Goal: Information Seeking & Learning: Learn about a topic

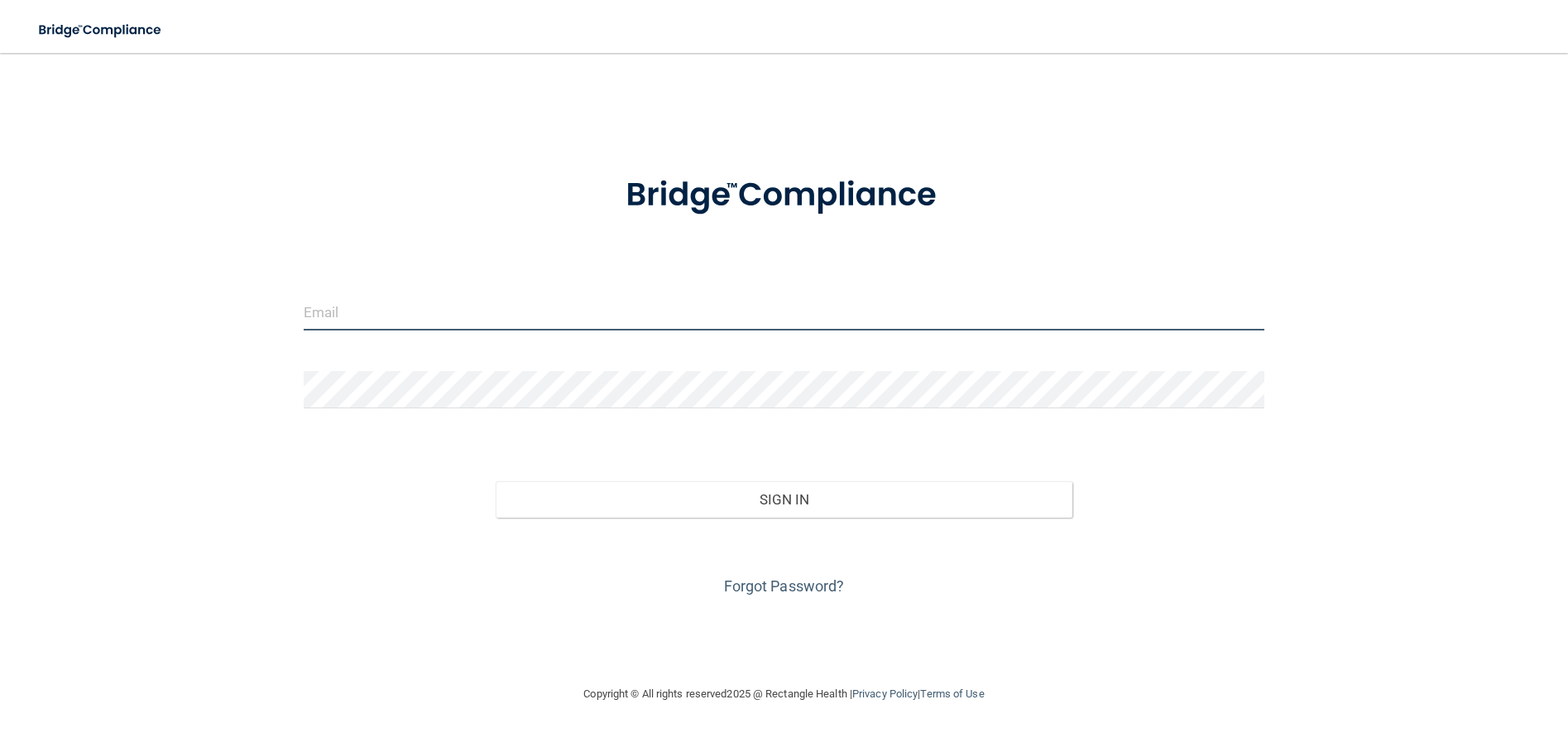
click at [449, 300] on input "email" at bounding box center [784, 311] width 961 height 37
type input "[EMAIL_ADDRESS][DOMAIN_NAME]"
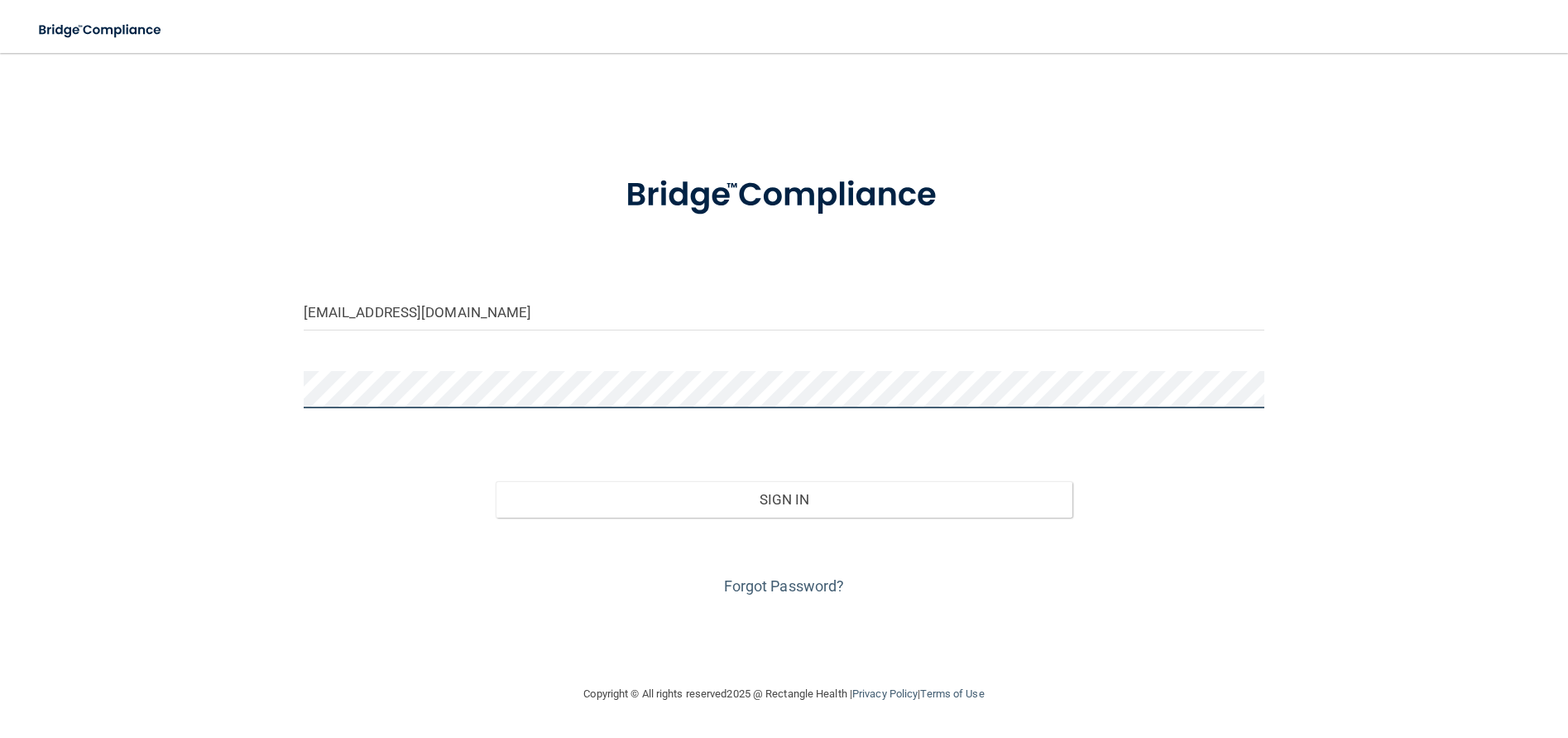
click at [495, 481] on button "Sign In" at bounding box center [784, 499] width 577 height 36
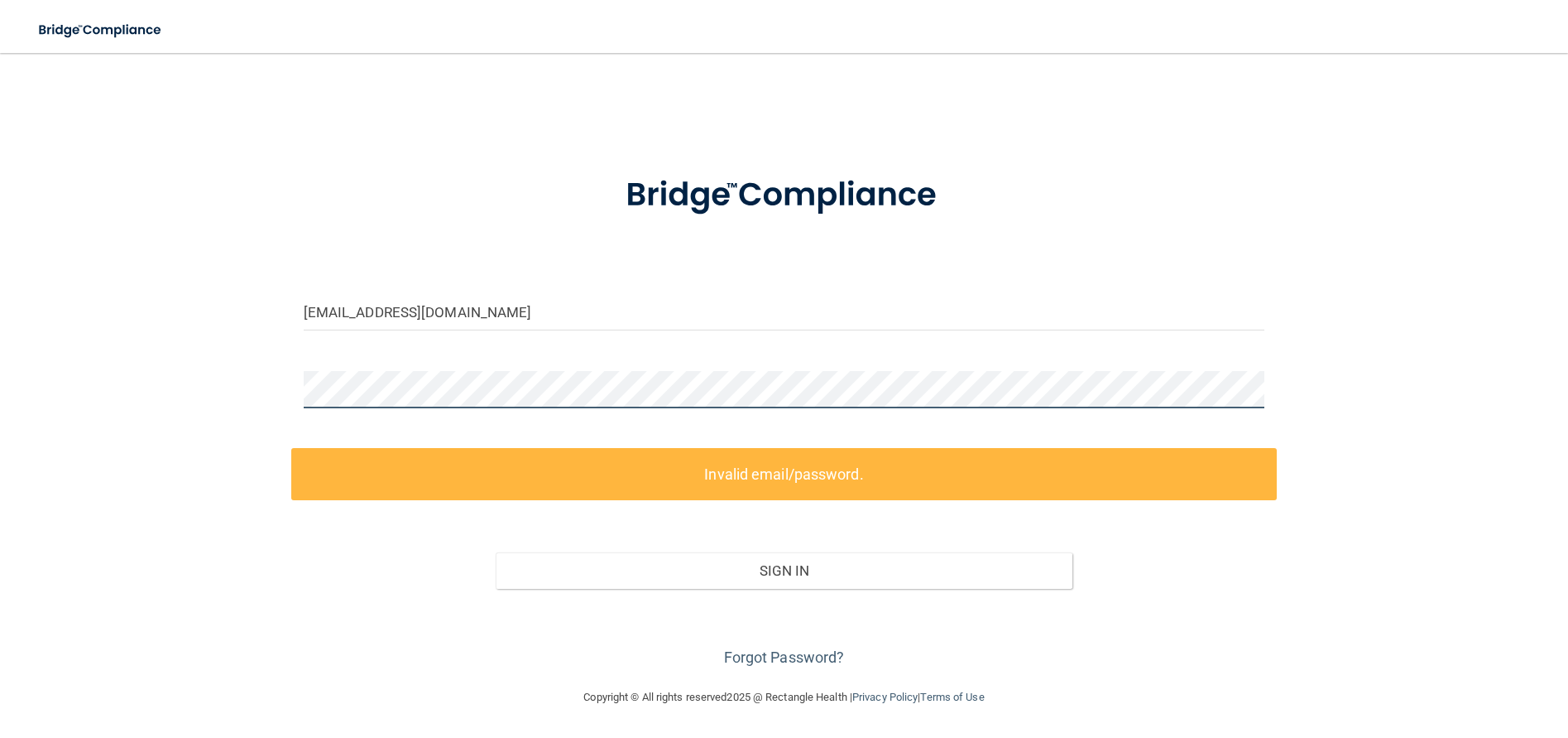
click at [293, 394] on div at bounding box center [784, 396] width 986 height 50
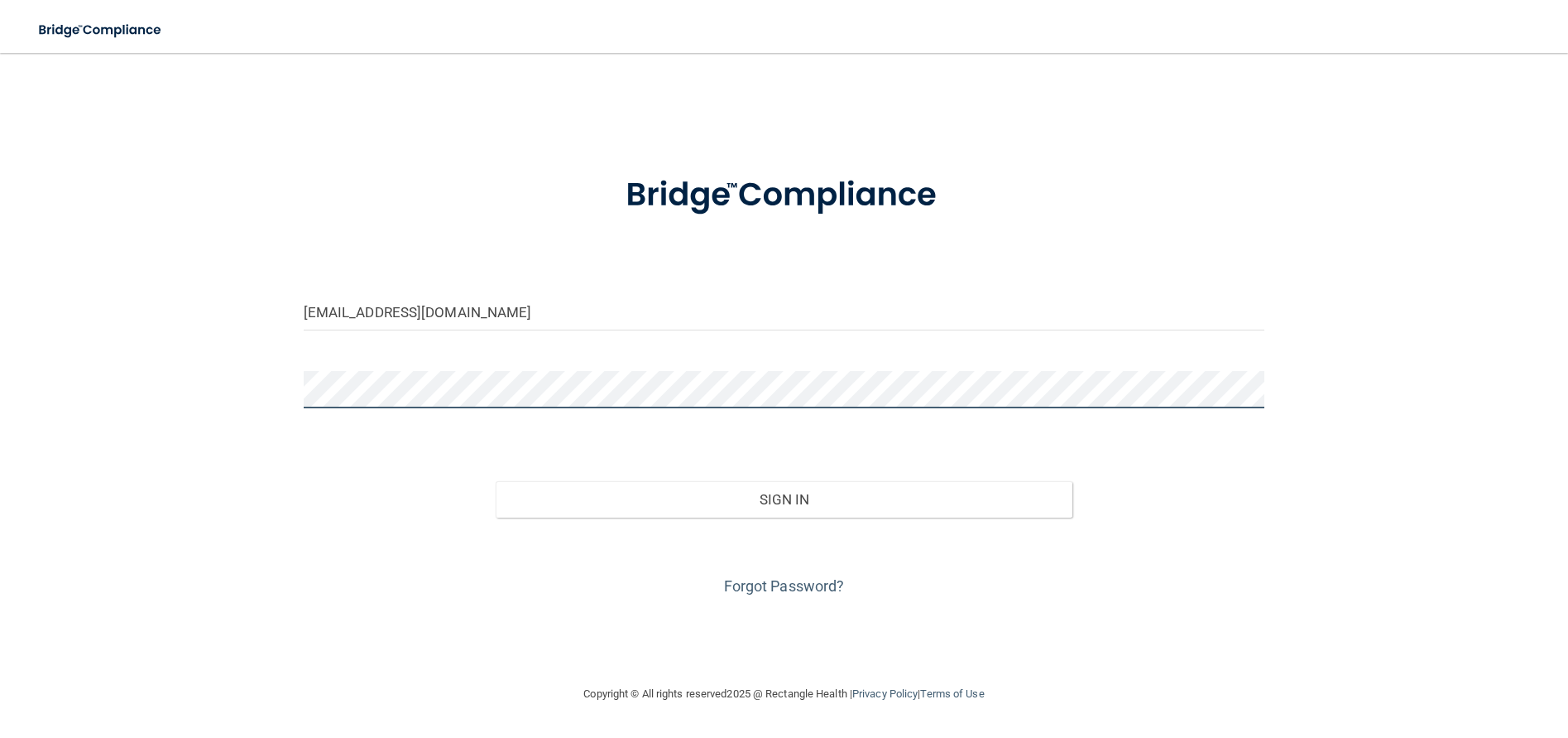
click at [495, 481] on button "Sign In" at bounding box center [784, 499] width 577 height 36
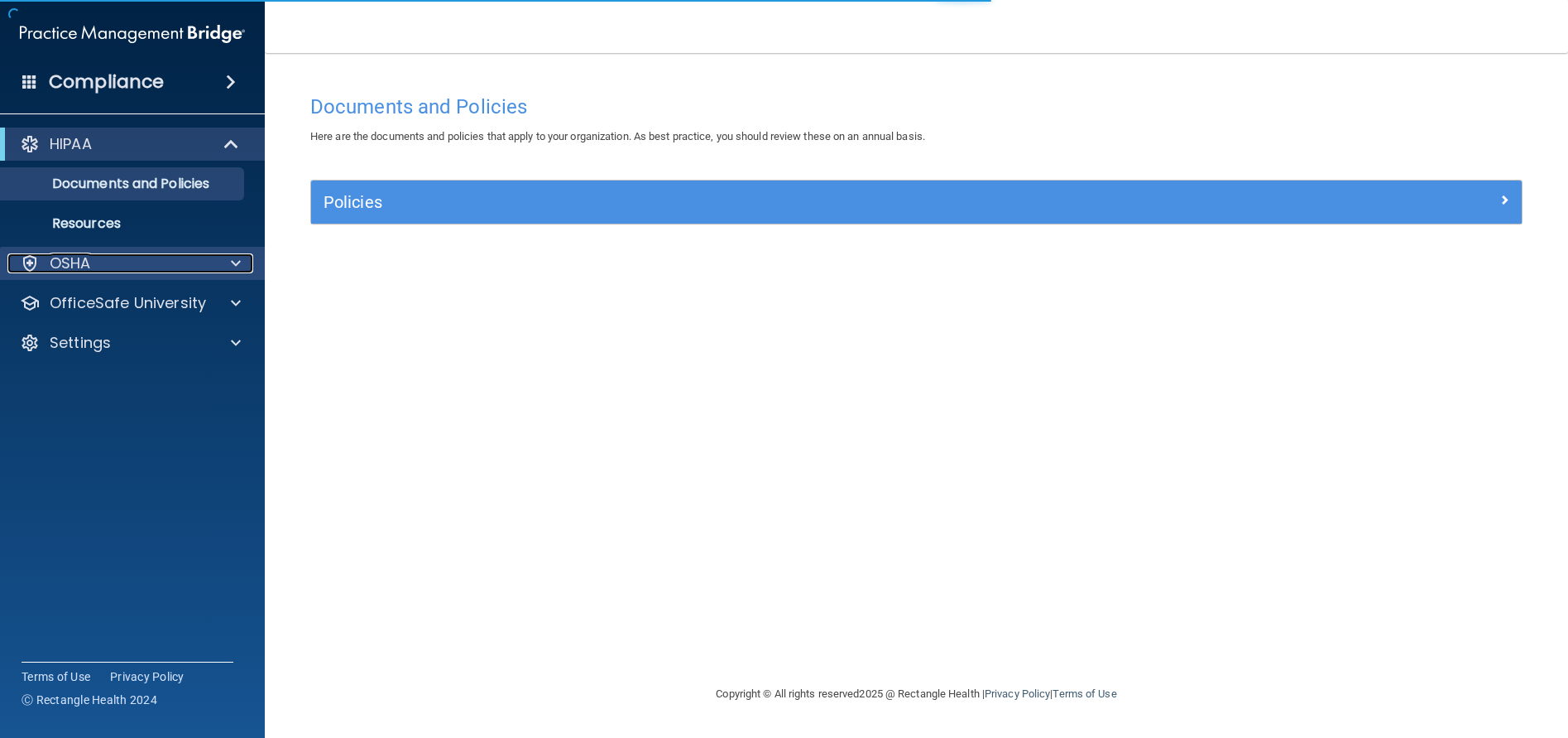
click at [200, 256] on div "OSHA" at bounding box center [110, 263] width 205 height 19
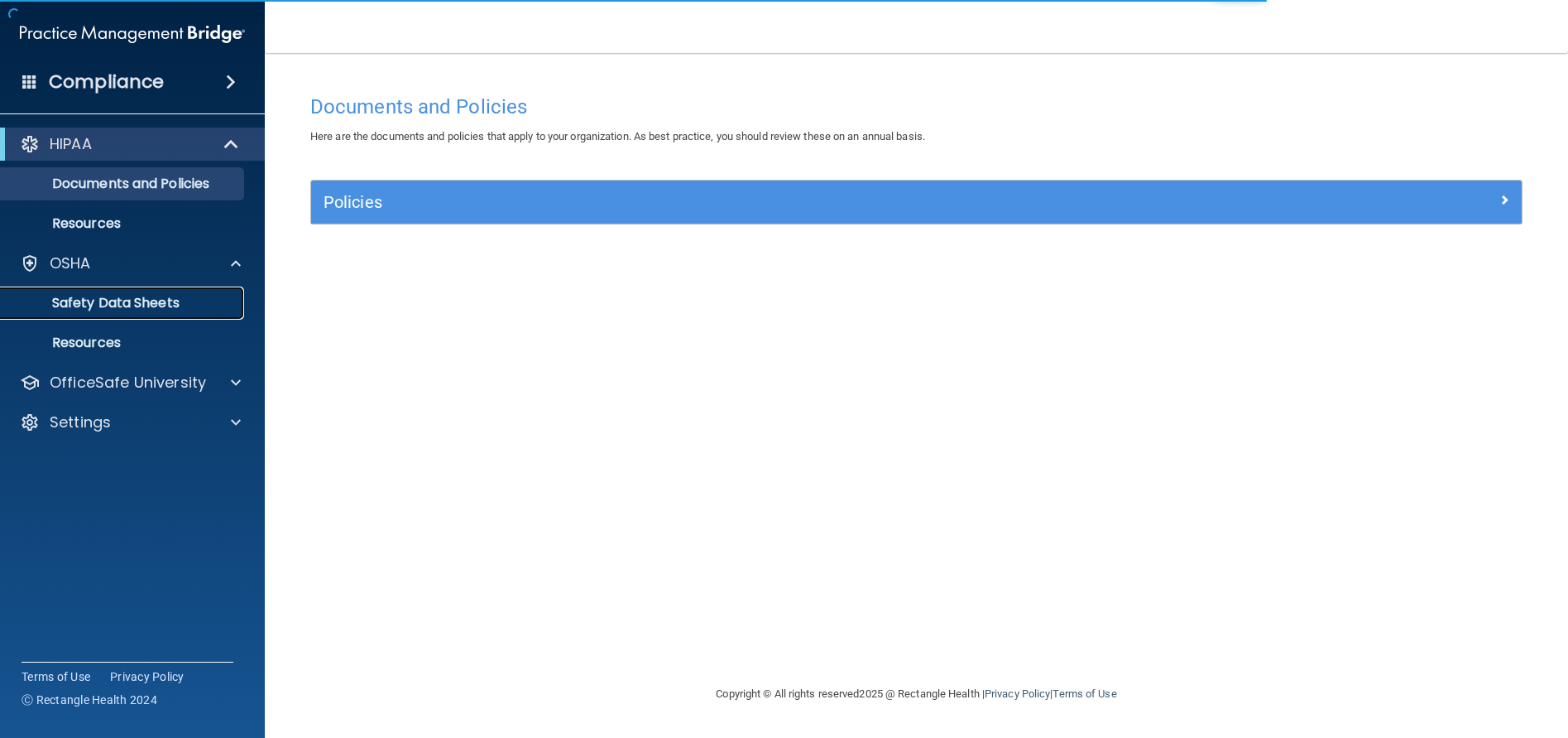
click at [148, 311] on p "Safety Data Sheets" at bounding box center [123, 303] width 226 height 17
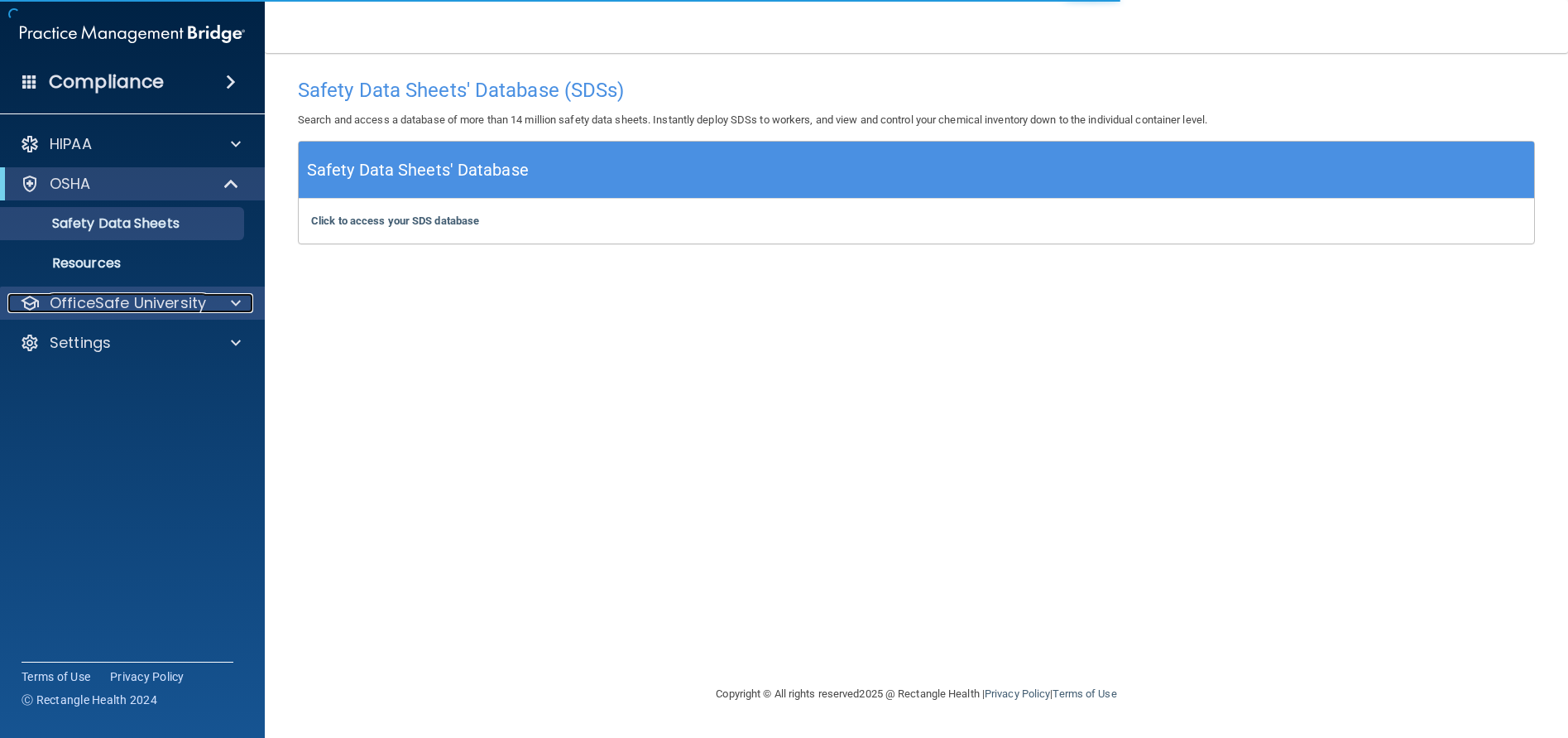
click at [54, 298] on p "OfficeSafe University" at bounding box center [127, 303] width 157 height 19
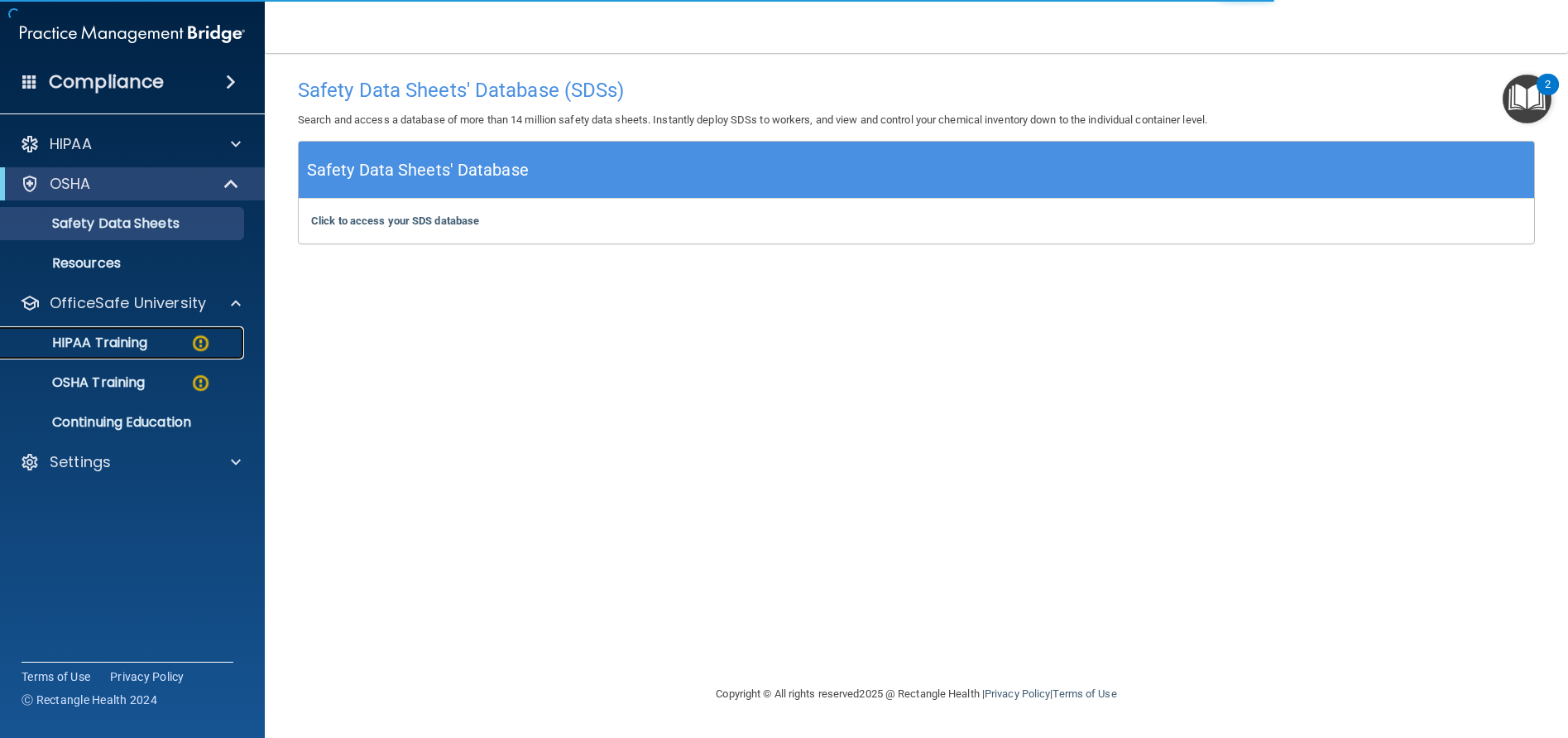
click at [112, 345] on p "HIPAA Training" at bounding box center [79, 342] width 136 height 17
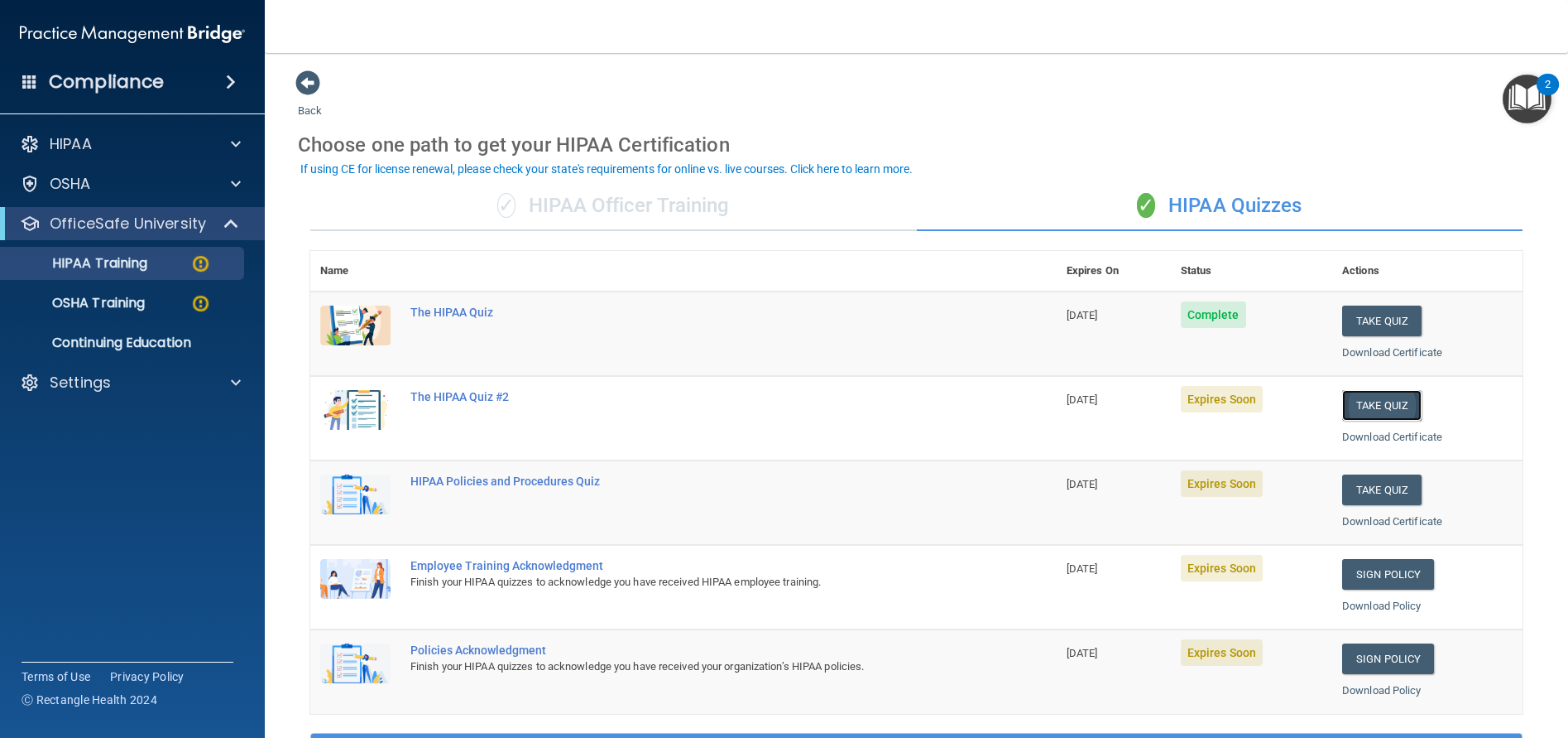
click at [1407, 415] on button "Take Quiz" at bounding box center [1381, 405] width 80 height 31
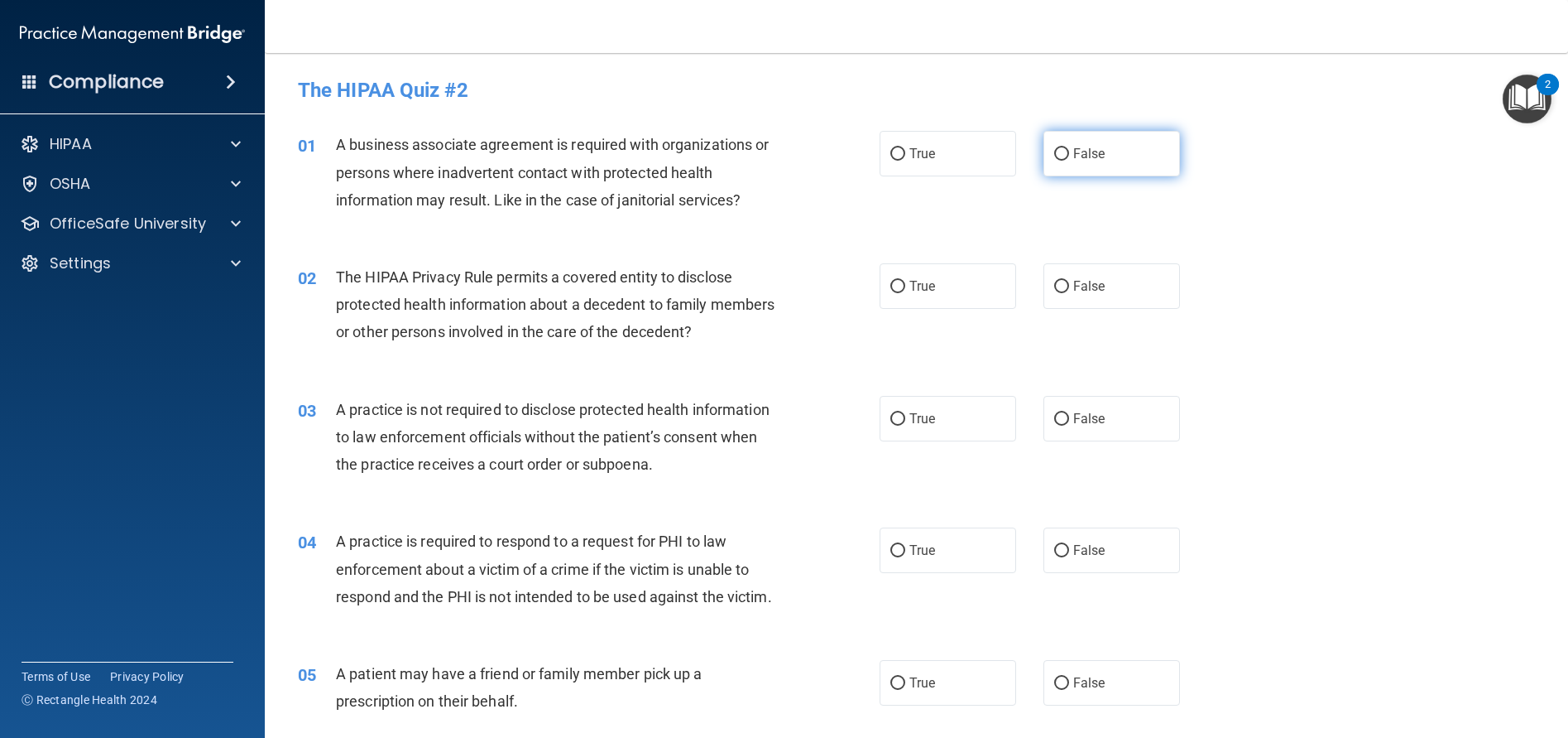
click at [1073, 155] on span "False" at bounding box center [1089, 154] width 32 height 16
click at [1069, 155] on input "False" at bounding box center [1061, 154] width 15 height 12
radio input "true"
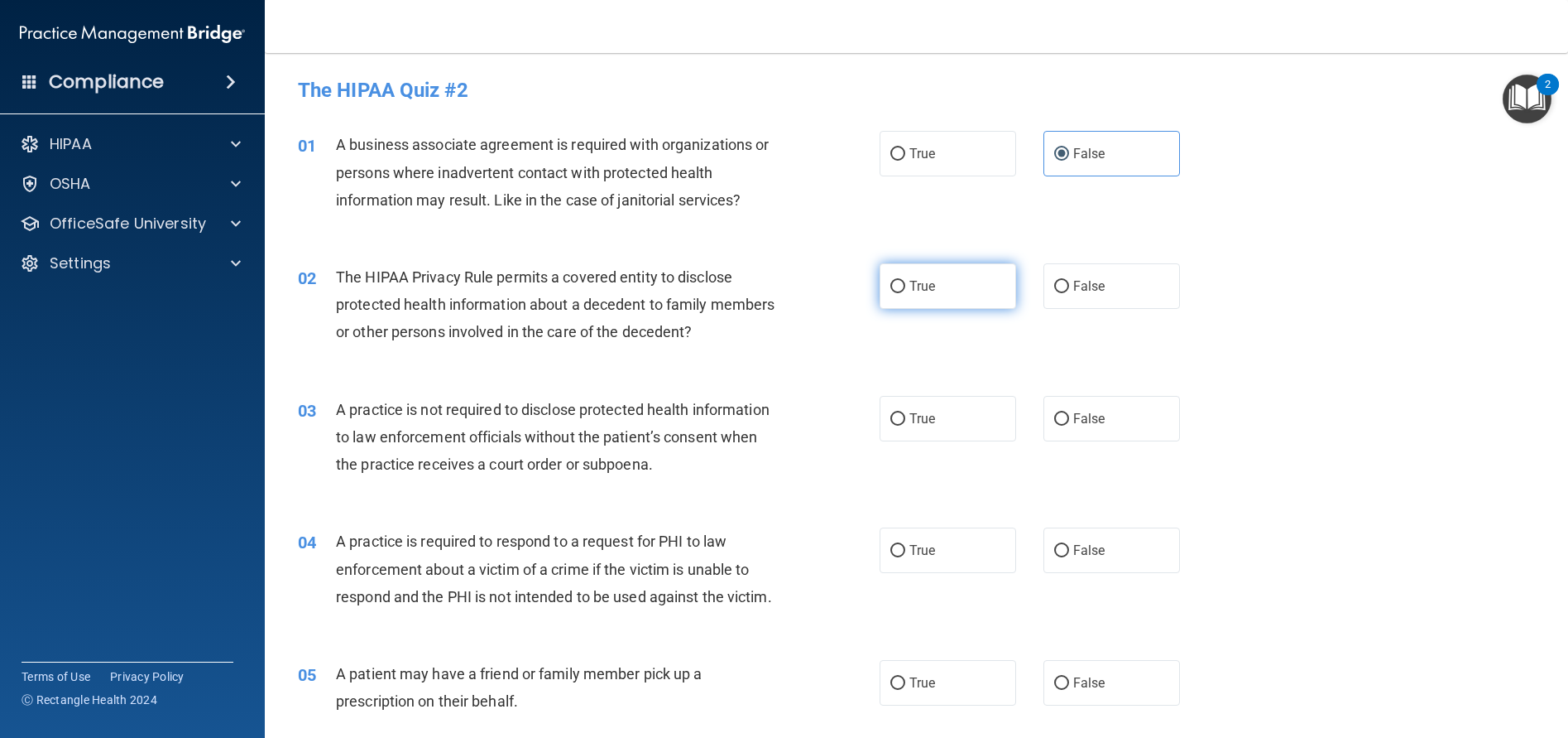
click at [902, 283] on label "True" at bounding box center [948, 286] width 136 height 45
click at [902, 283] on input "True" at bounding box center [898, 287] width 15 height 12
radio input "true"
click at [1045, 418] on label "False" at bounding box center [1112, 418] width 136 height 45
click at [1054, 418] on input "False" at bounding box center [1061, 419] width 15 height 12
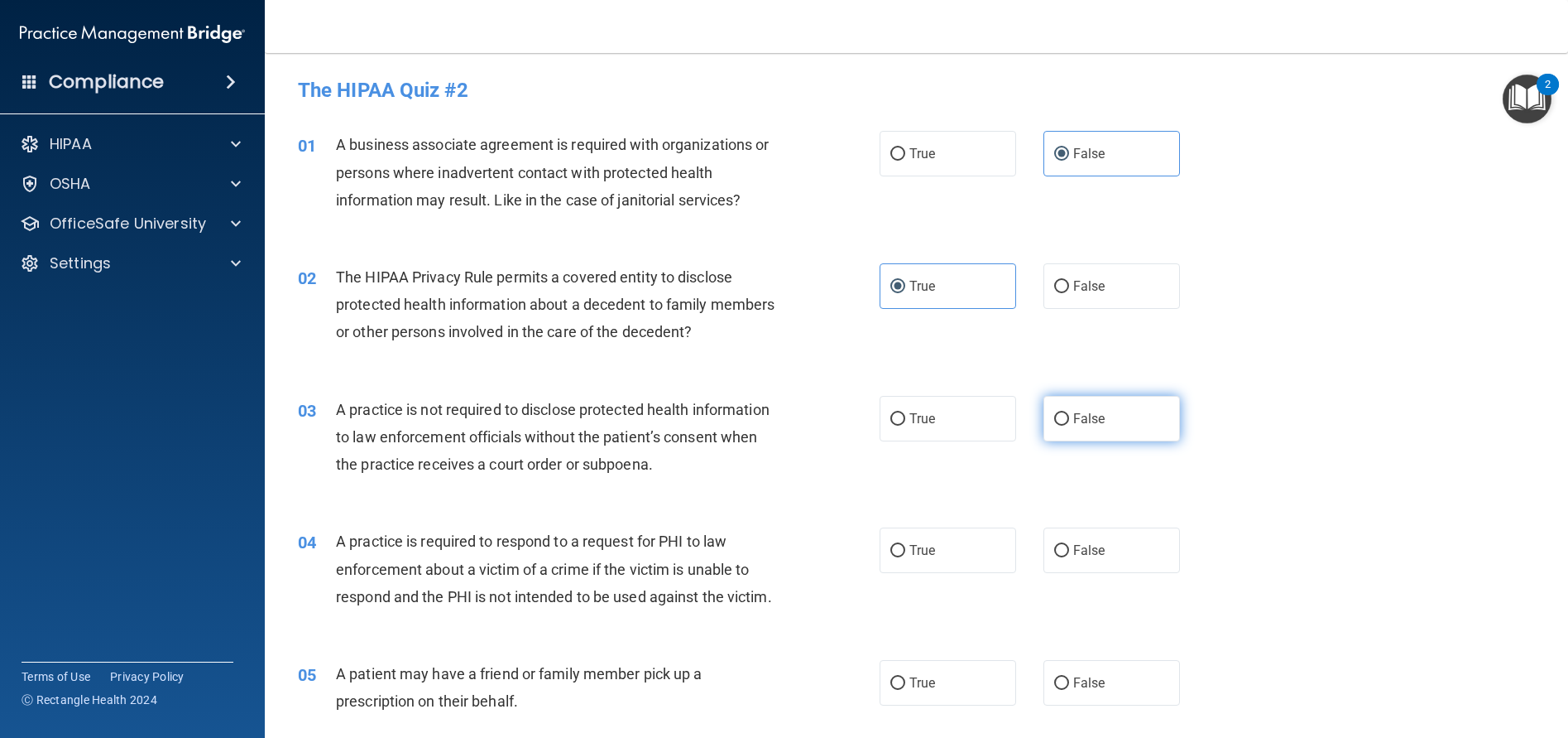
radio input "true"
click at [919, 546] on span "True" at bounding box center [922, 550] width 26 height 16
click at [906, 546] on input "True" at bounding box center [898, 551] width 15 height 12
radio input "true"
click at [914, 690] on span "True" at bounding box center [922, 682] width 26 height 16
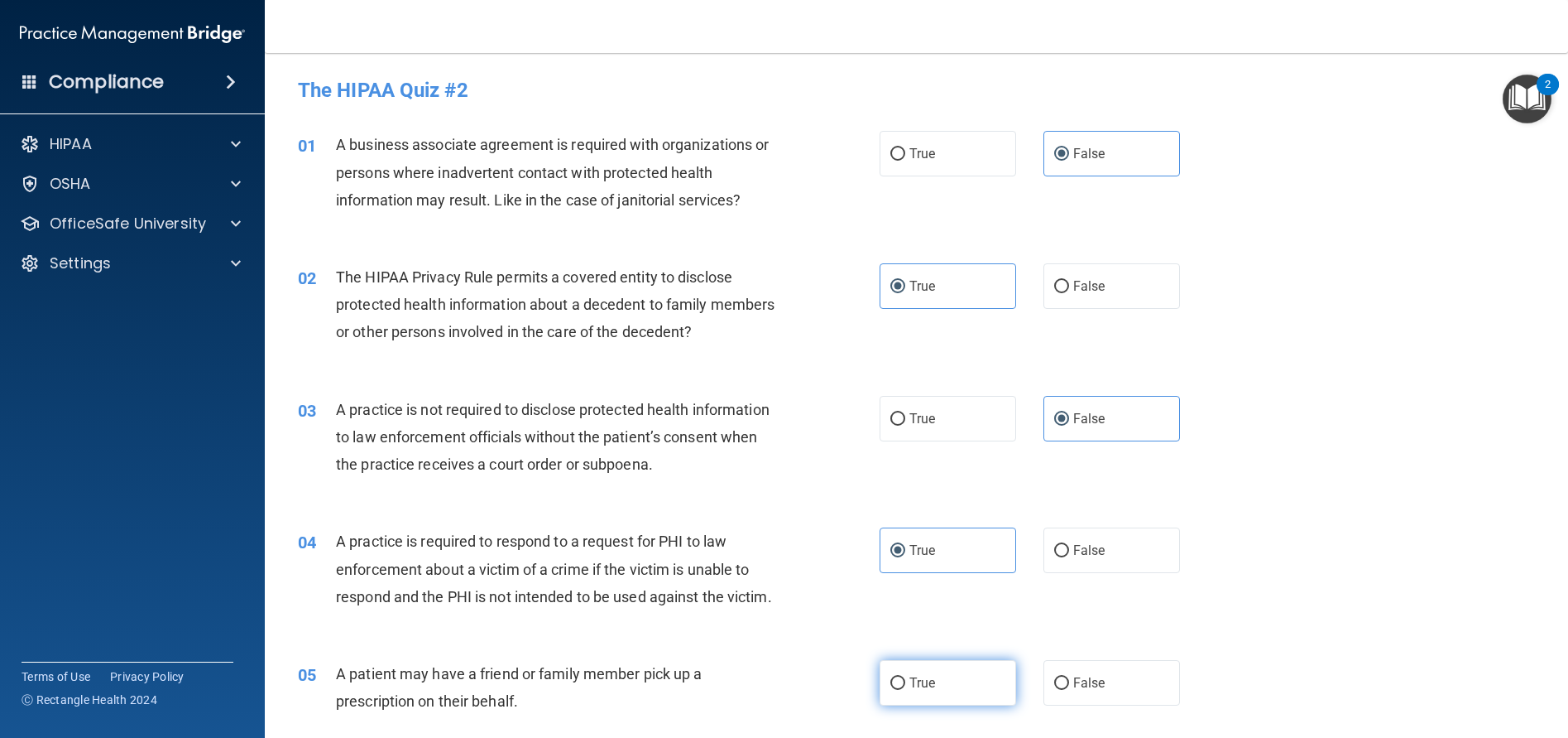
click at [906, 689] on input "True" at bounding box center [898, 683] width 15 height 12
radio input "true"
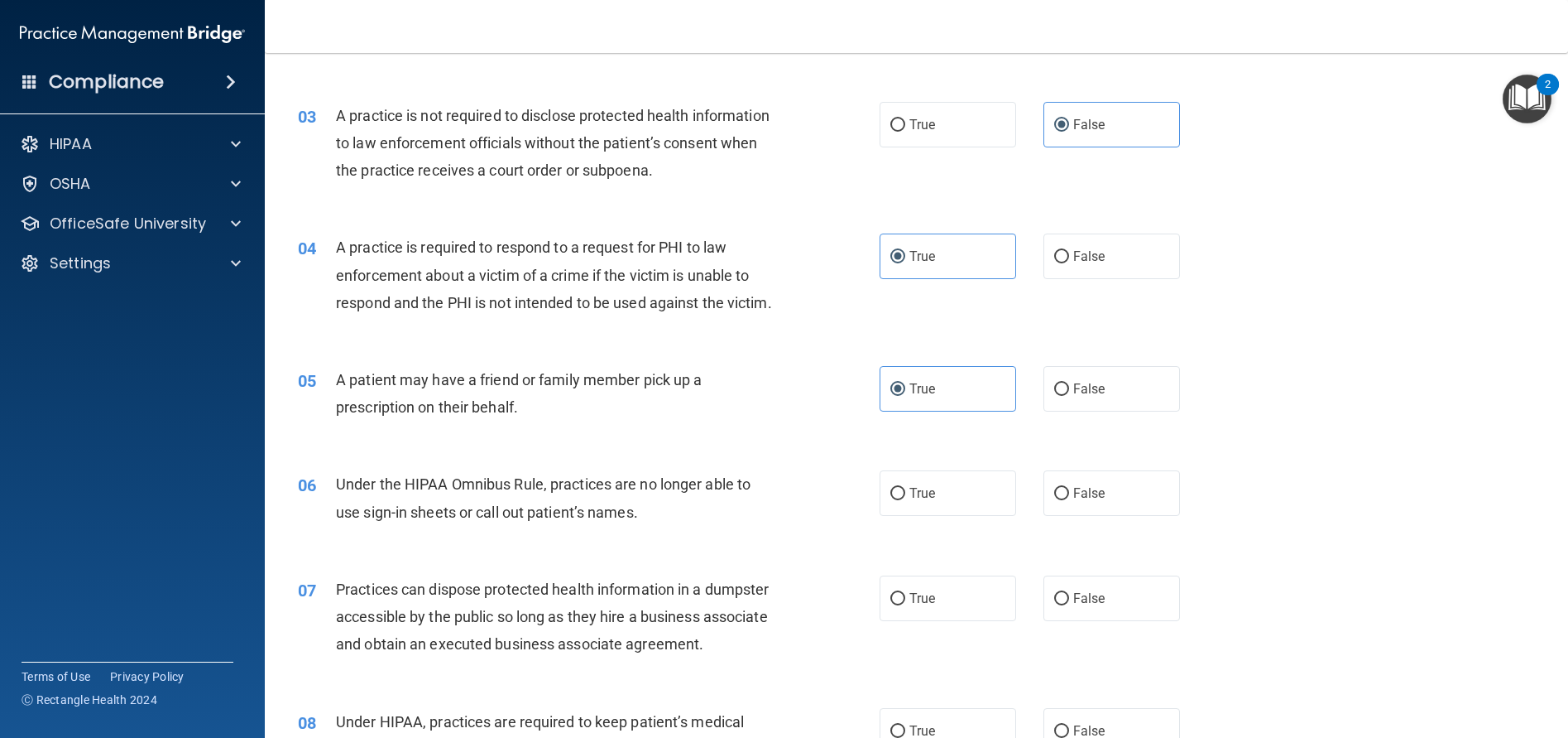
scroll to position [331, 0]
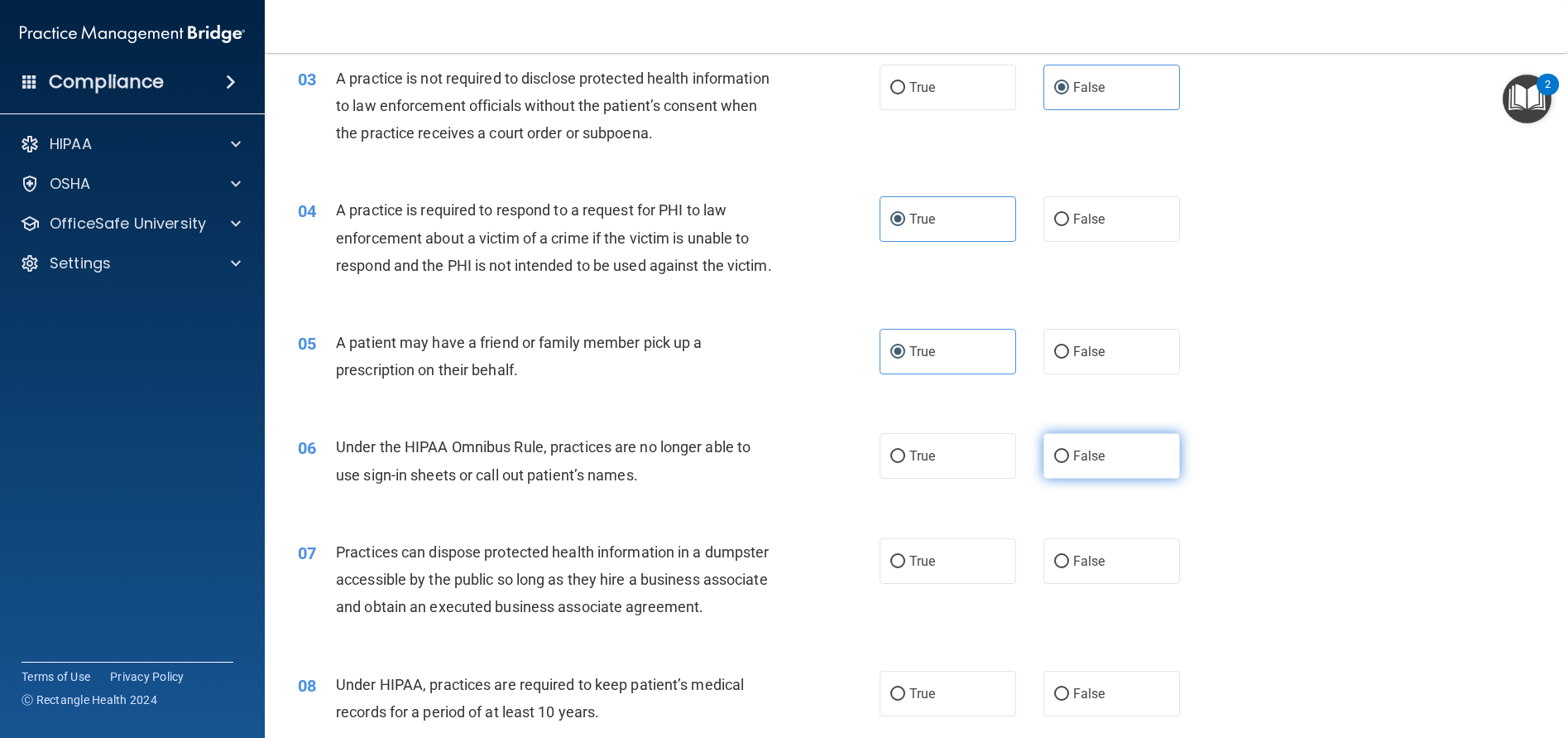
click at [1053, 472] on label "False" at bounding box center [1112, 455] width 136 height 45
click at [1054, 463] on input "False" at bounding box center [1061, 457] width 15 height 12
radio input "true"
click at [1121, 584] on label "False" at bounding box center [1112, 560] width 136 height 45
click at [1069, 568] on input "False" at bounding box center [1061, 562] width 15 height 12
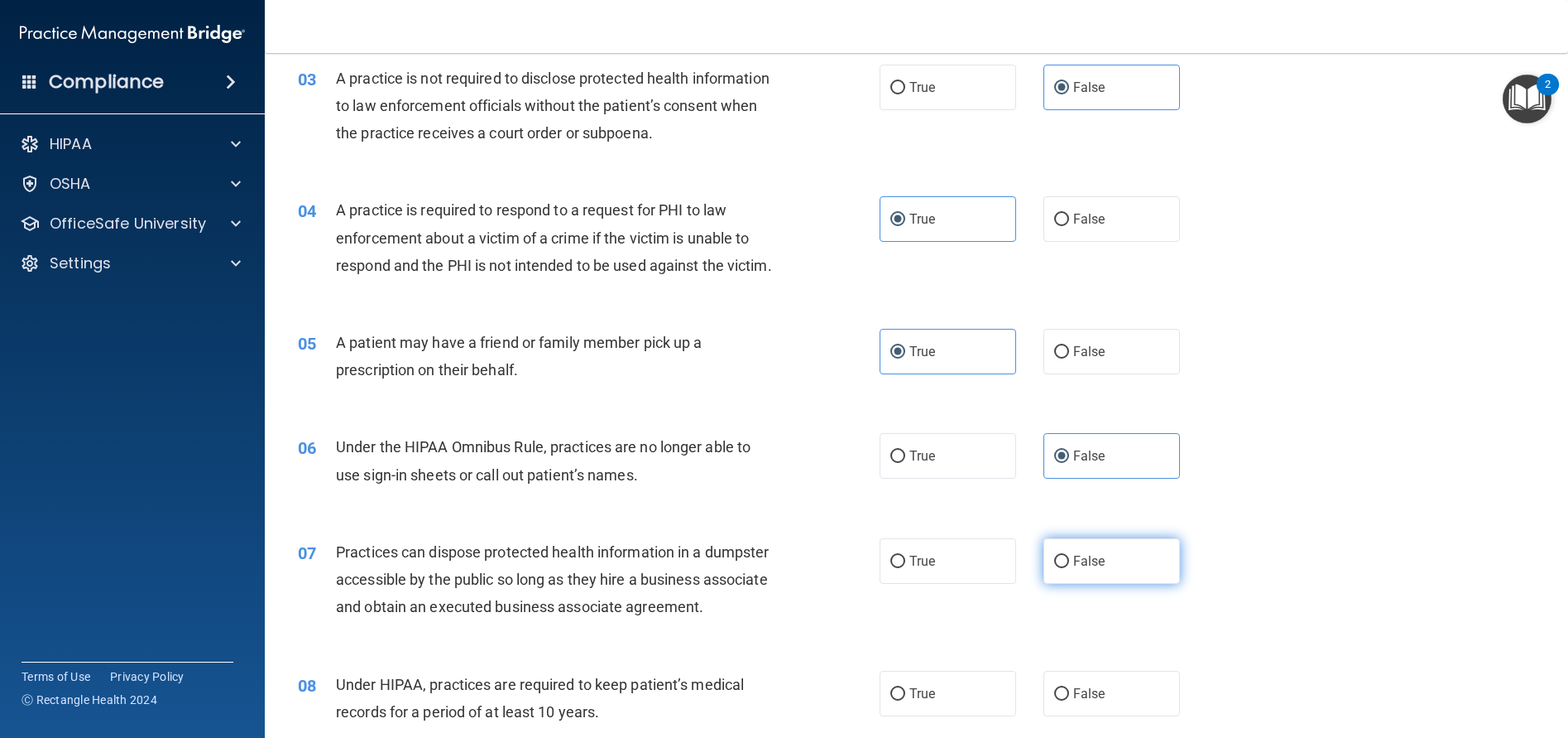
radio input "true"
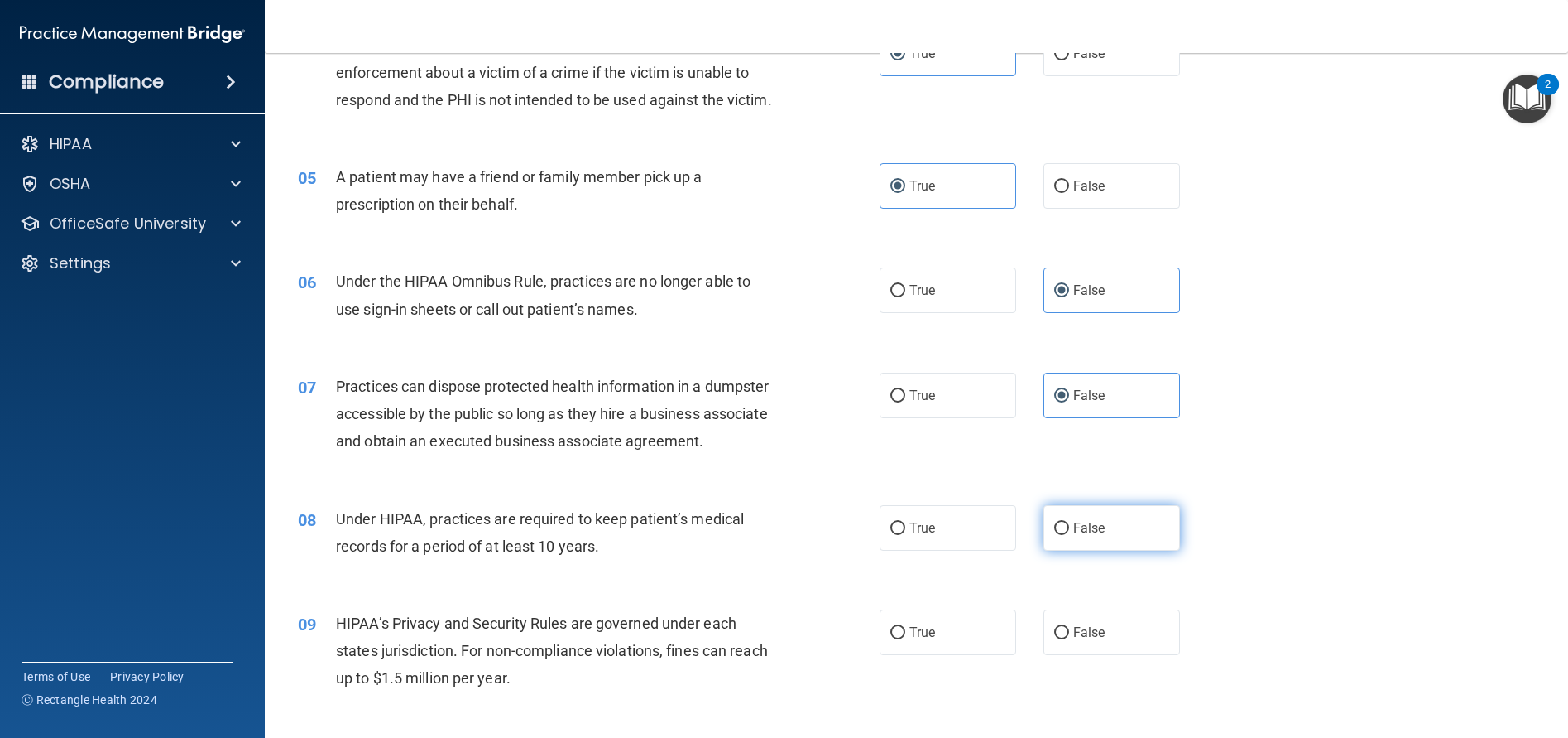
click at [1060, 534] on input "False" at bounding box center [1061, 528] width 15 height 12
radio input "true"
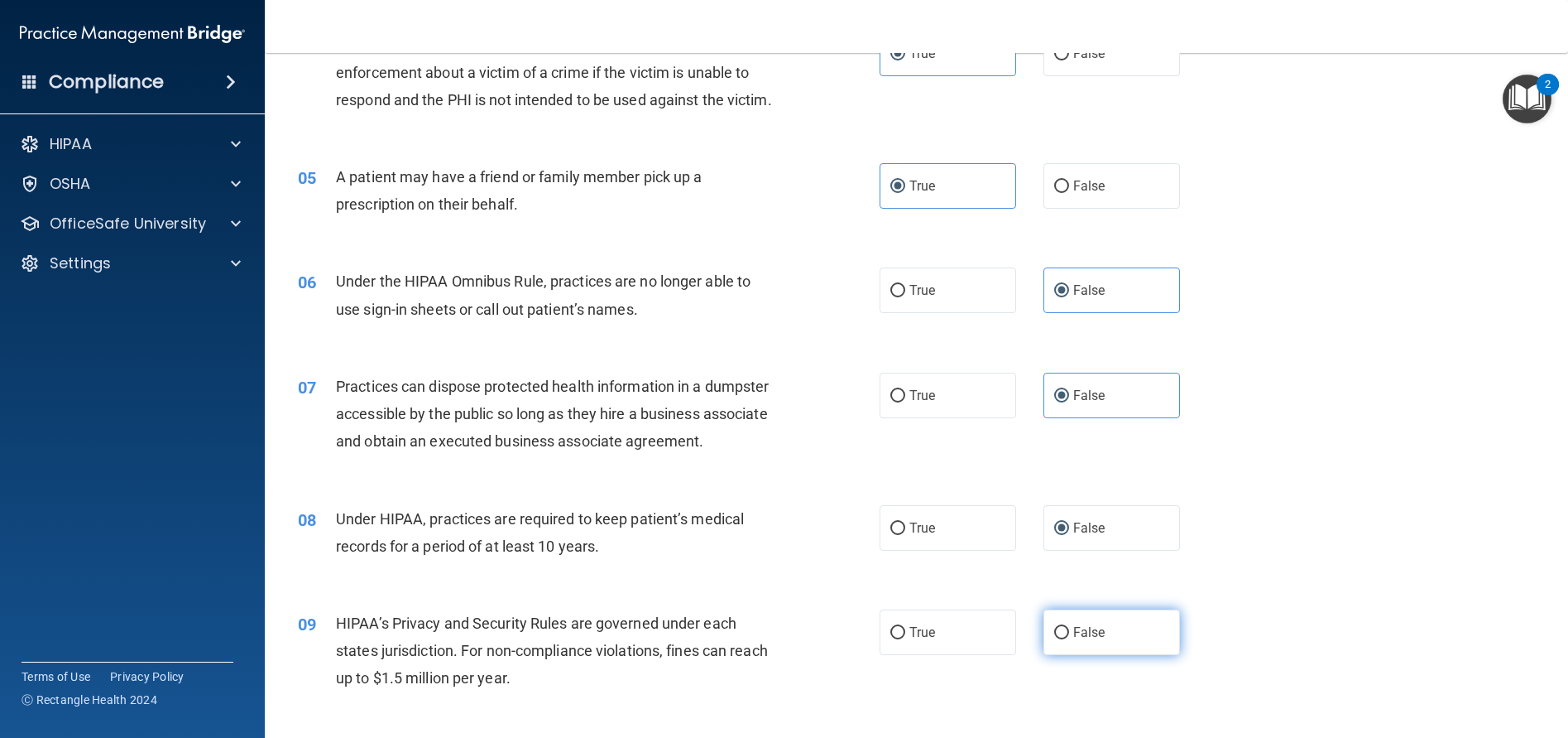
click at [1083, 640] on span "False" at bounding box center [1089, 632] width 32 height 16
click at [1069, 639] on input "False" at bounding box center [1061, 633] width 15 height 12
radio input "true"
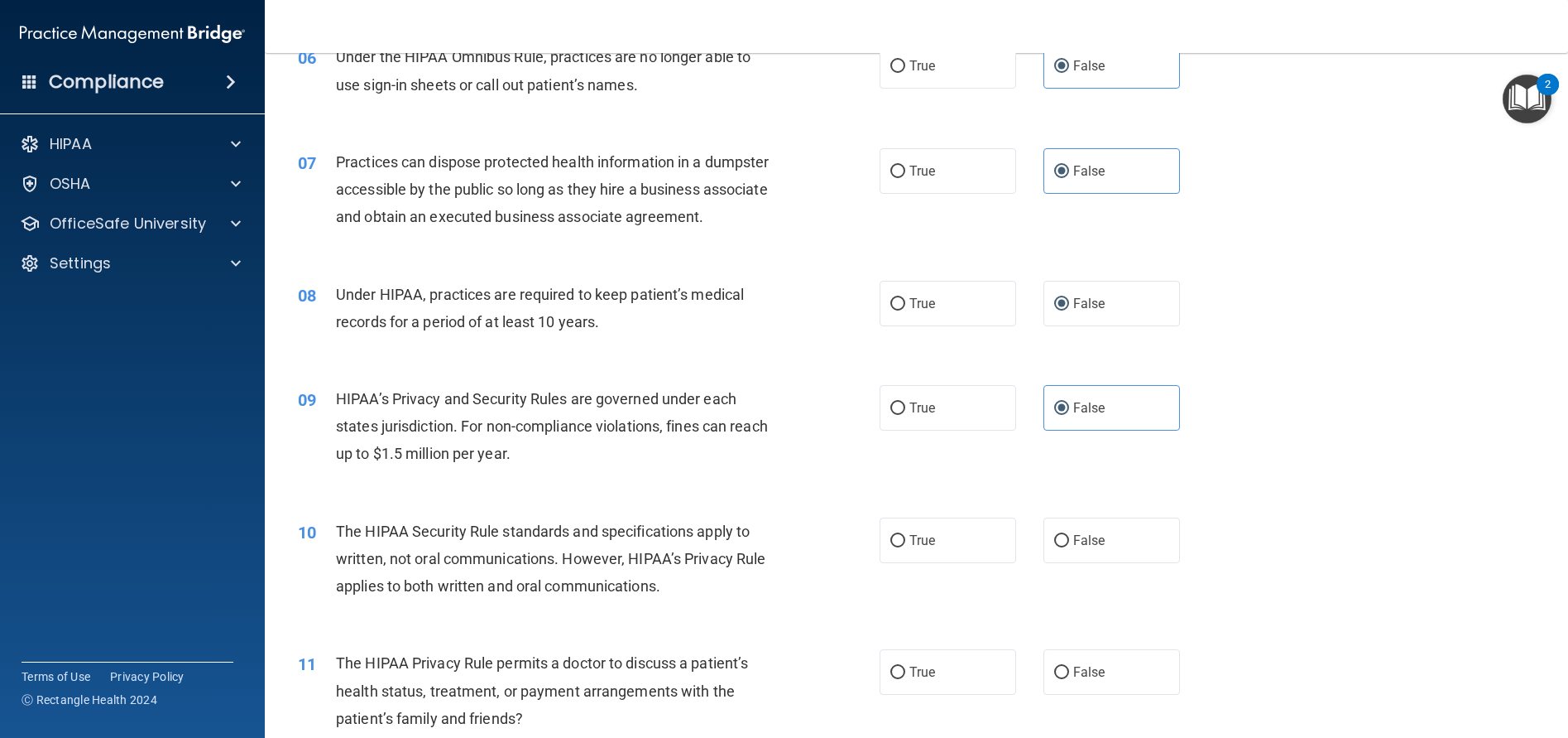
scroll to position [745, 0]
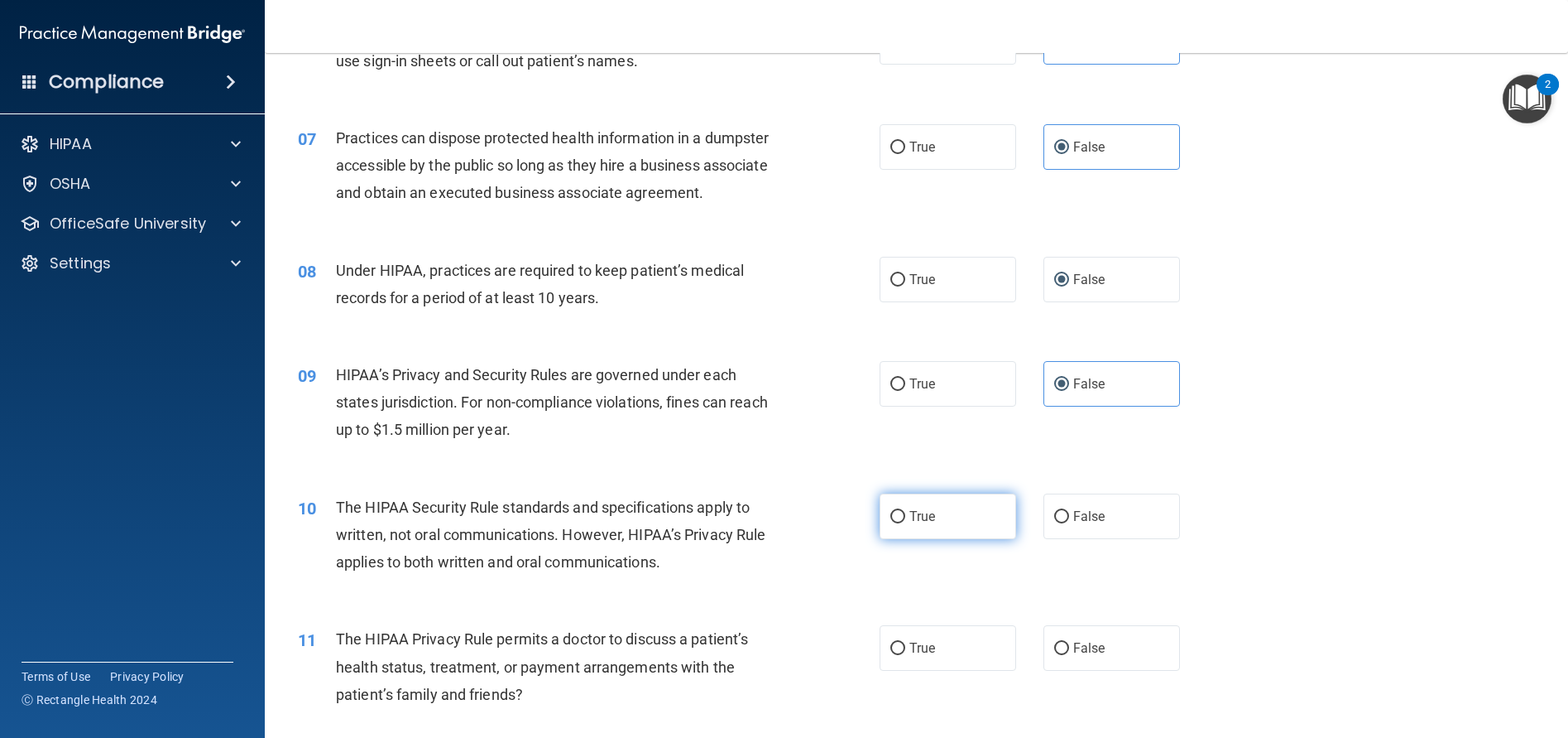
click at [880, 539] on label "True" at bounding box center [948, 516] width 136 height 45
click at [891, 523] on input "True" at bounding box center [898, 517] width 15 height 12
radio input "true"
click at [909, 656] on span "True" at bounding box center [922, 648] width 26 height 16
click at [906, 655] on input "True" at bounding box center [898, 649] width 15 height 12
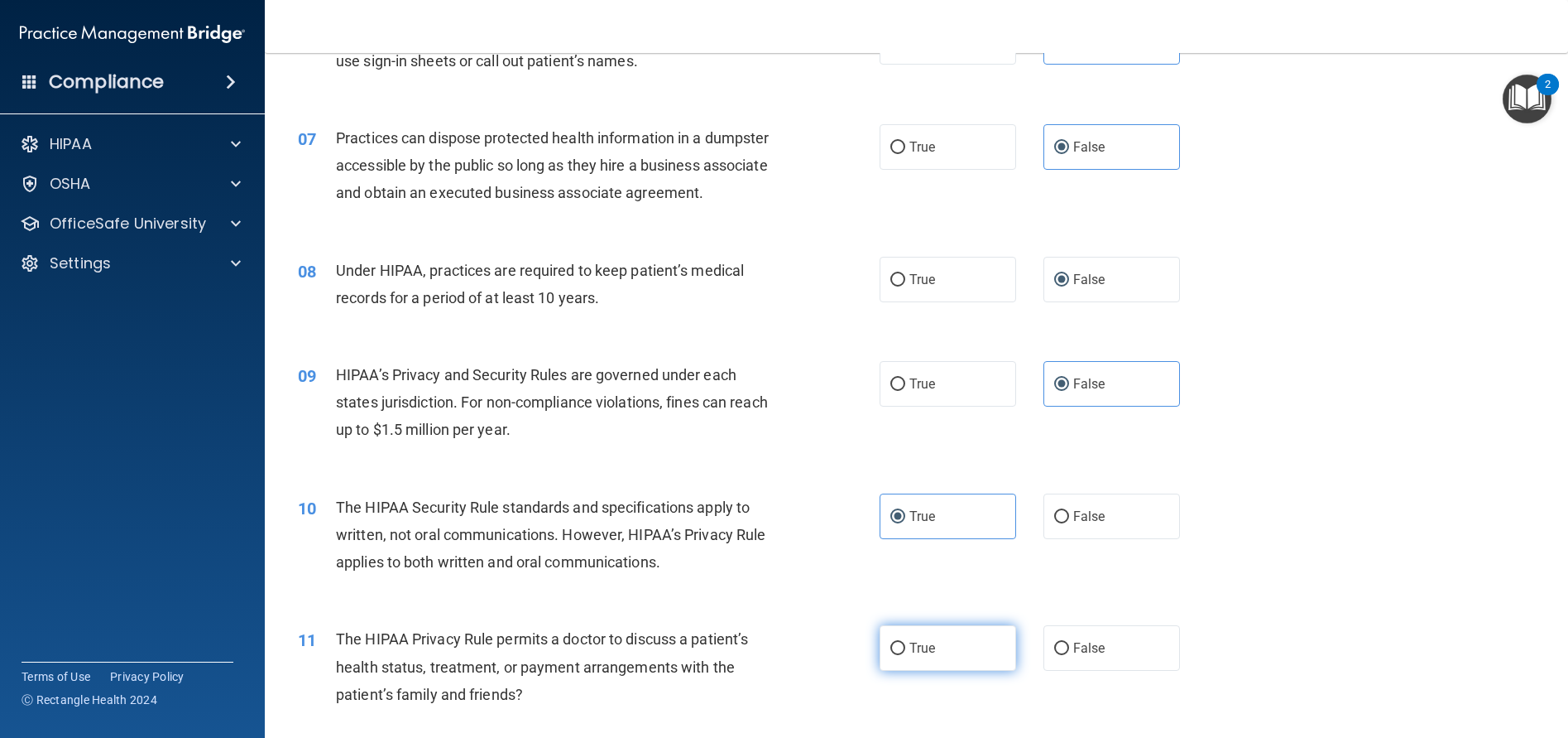
radio input "true"
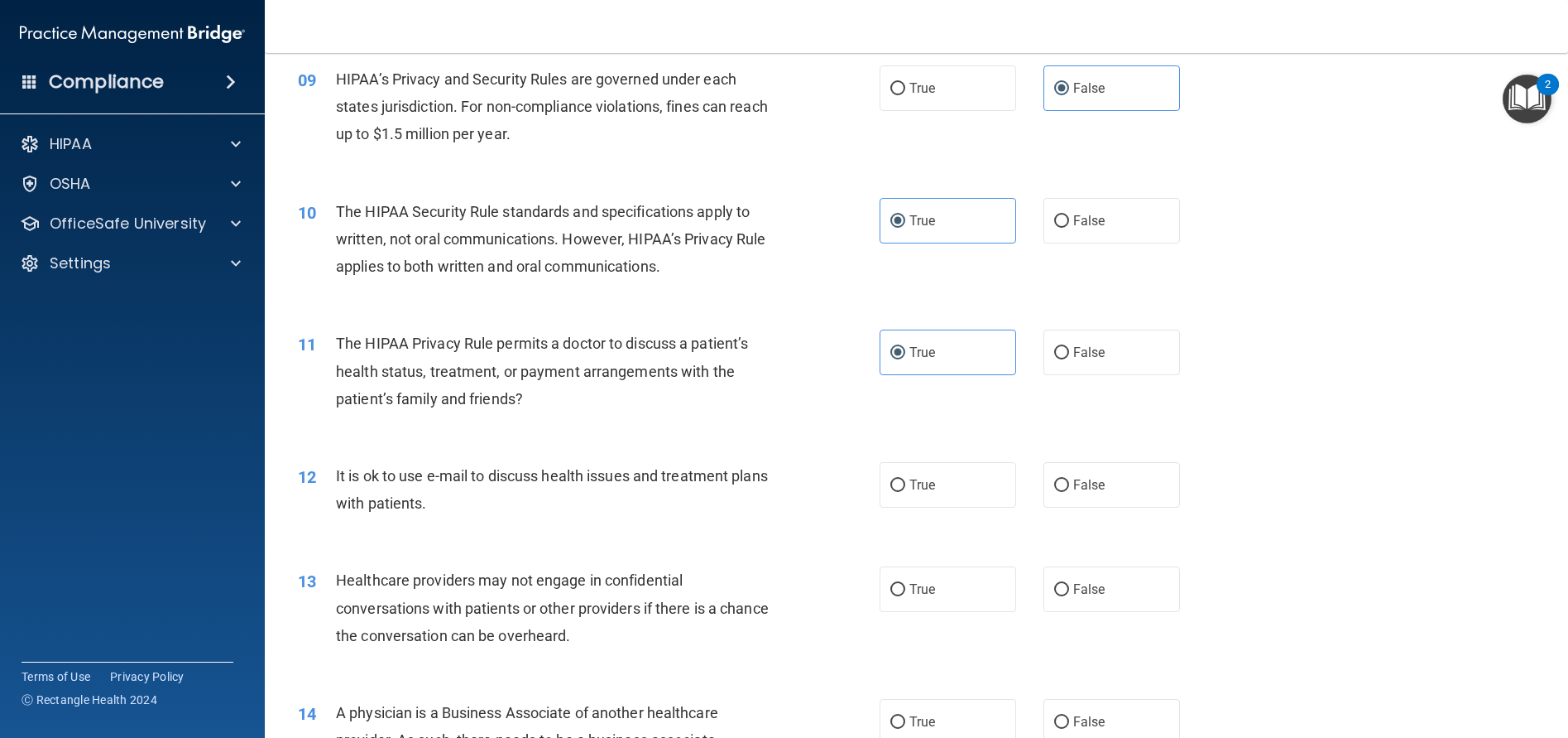
scroll to position [1076, 0]
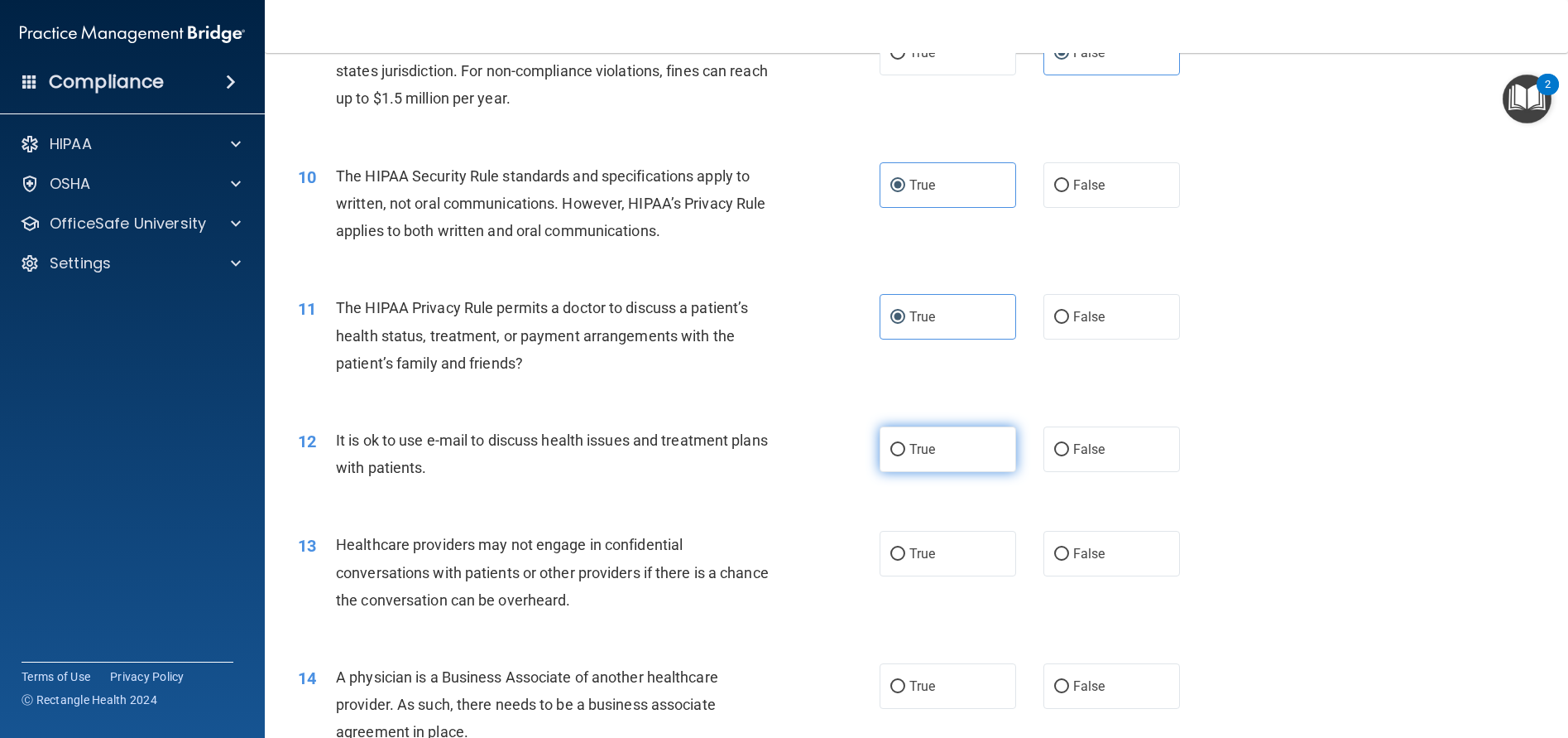
click at [948, 472] on label "True" at bounding box center [948, 449] width 136 height 45
click at [906, 456] on input "True" at bounding box center [898, 450] width 15 height 12
radio input "true"
click at [1073, 561] on span "False" at bounding box center [1089, 554] width 32 height 16
click at [1069, 560] on input "False" at bounding box center [1061, 554] width 15 height 12
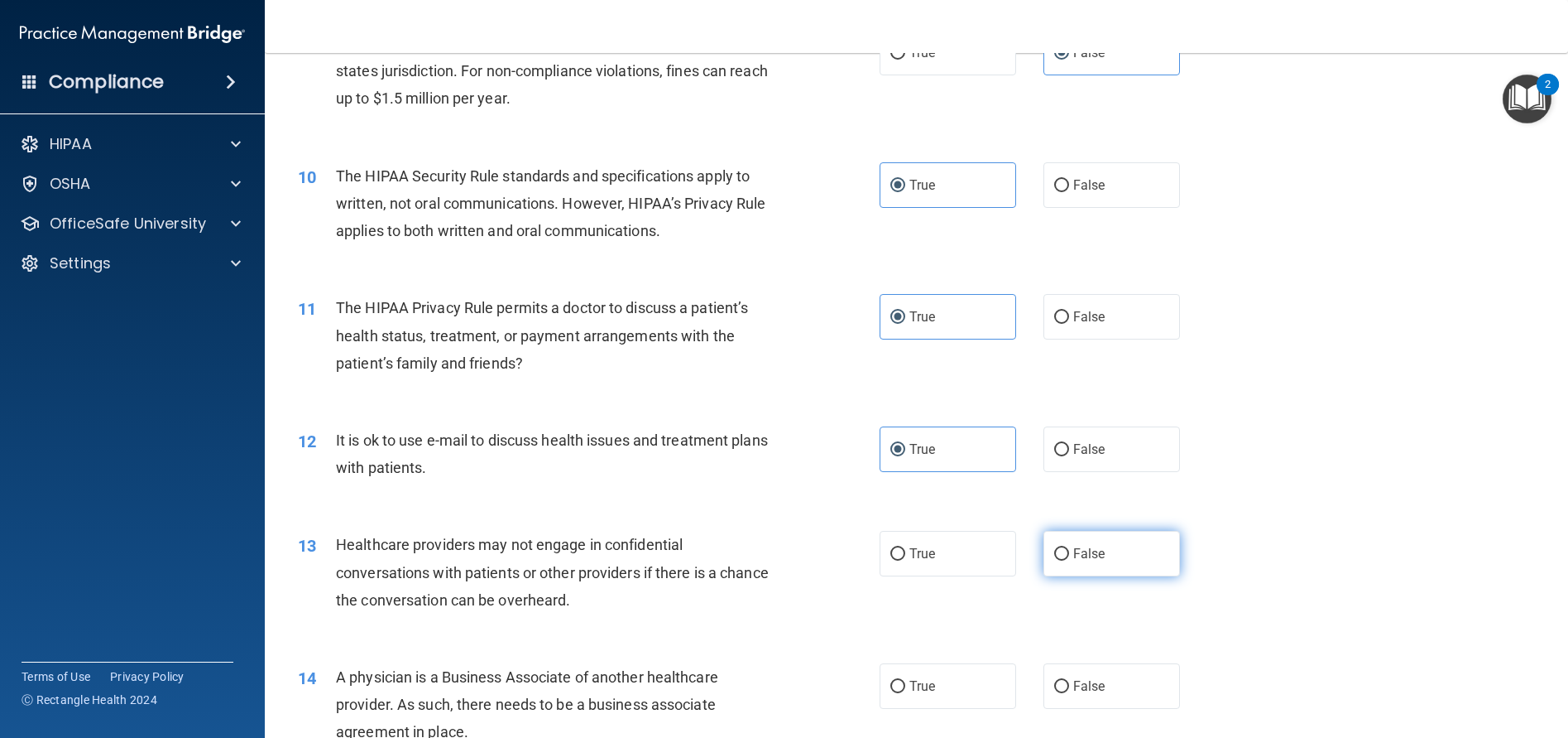
radio input "true"
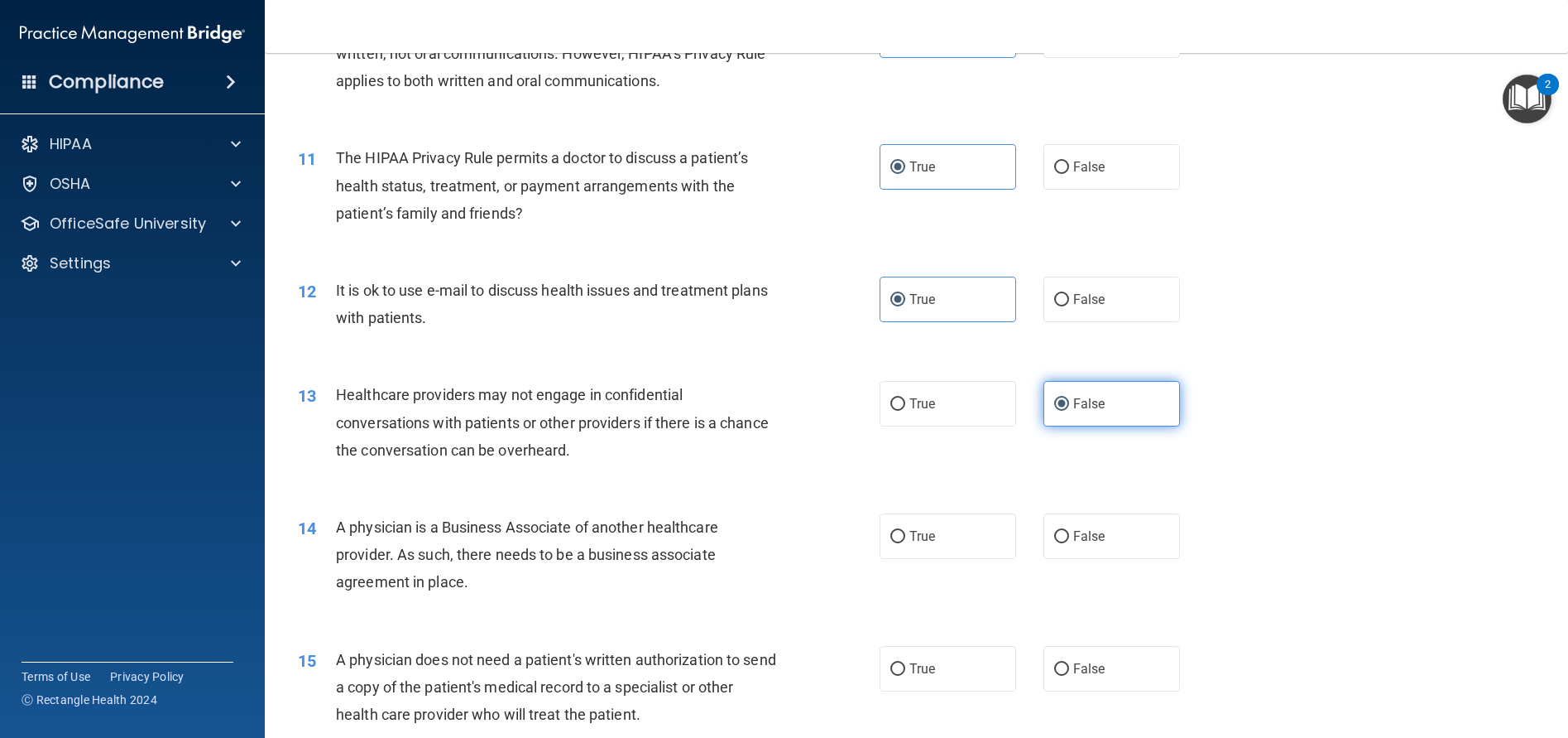
scroll to position [1242, 0]
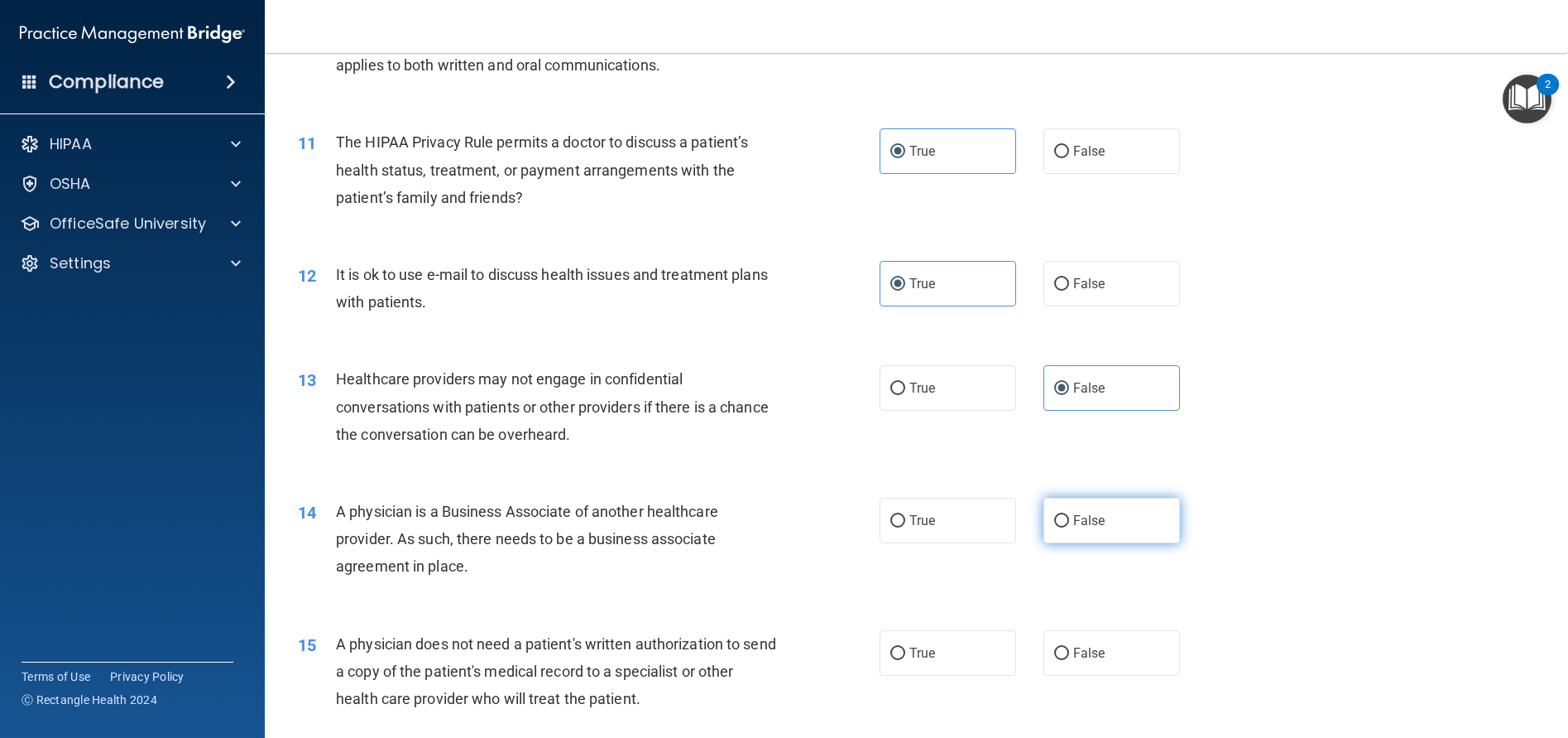
click at [1091, 528] on span "False" at bounding box center [1089, 520] width 32 height 16
click at [1069, 527] on input "False" at bounding box center [1061, 521] width 15 height 12
radio input "true"
click at [969, 675] on label "True" at bounding box center [948, 652] width 136 height 45
click at [906, 660] on input "True" at bounding box center [898, 654] width 15 height 12
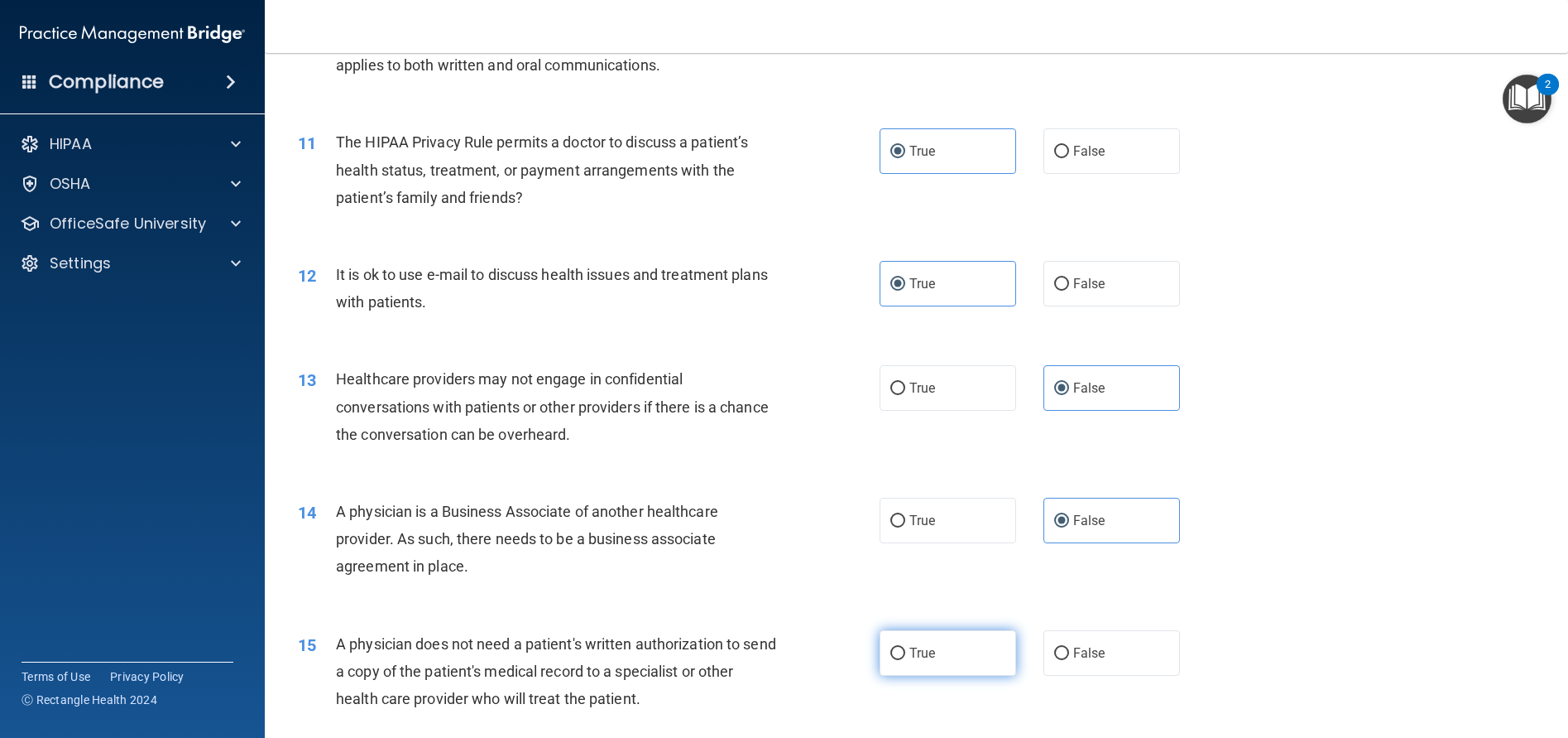
radio input "true"
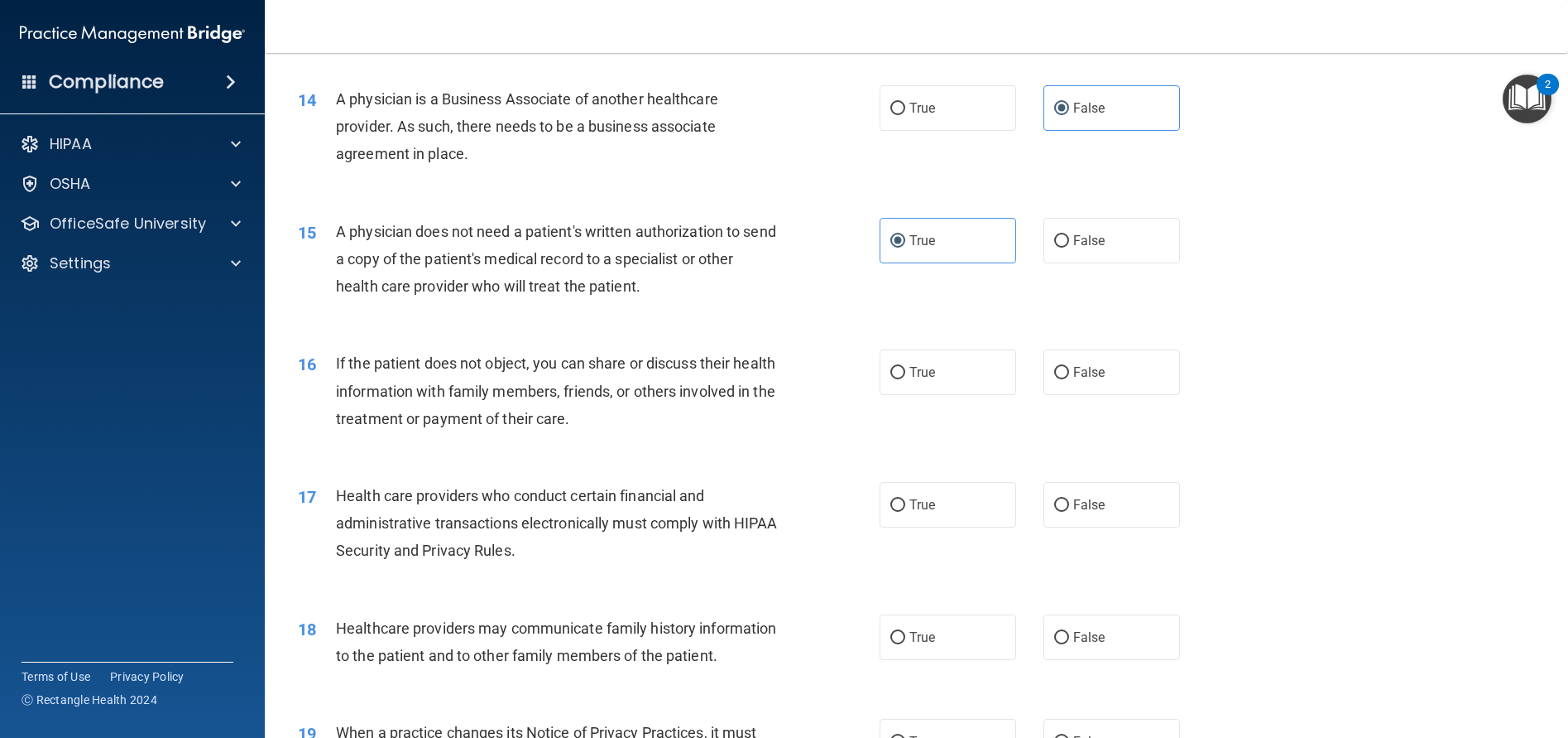
scroll to position [1656, 0]
click at [935, 393] on label "True" at bounding box center [948, 370] width 136 height 45
click at [906, 378] on input "True" at bounding box center [898, 372] width 15 height 12
radio input "true"
click at [937, 522] on label "True" at bounding box center [948, 503] width 136 height 45
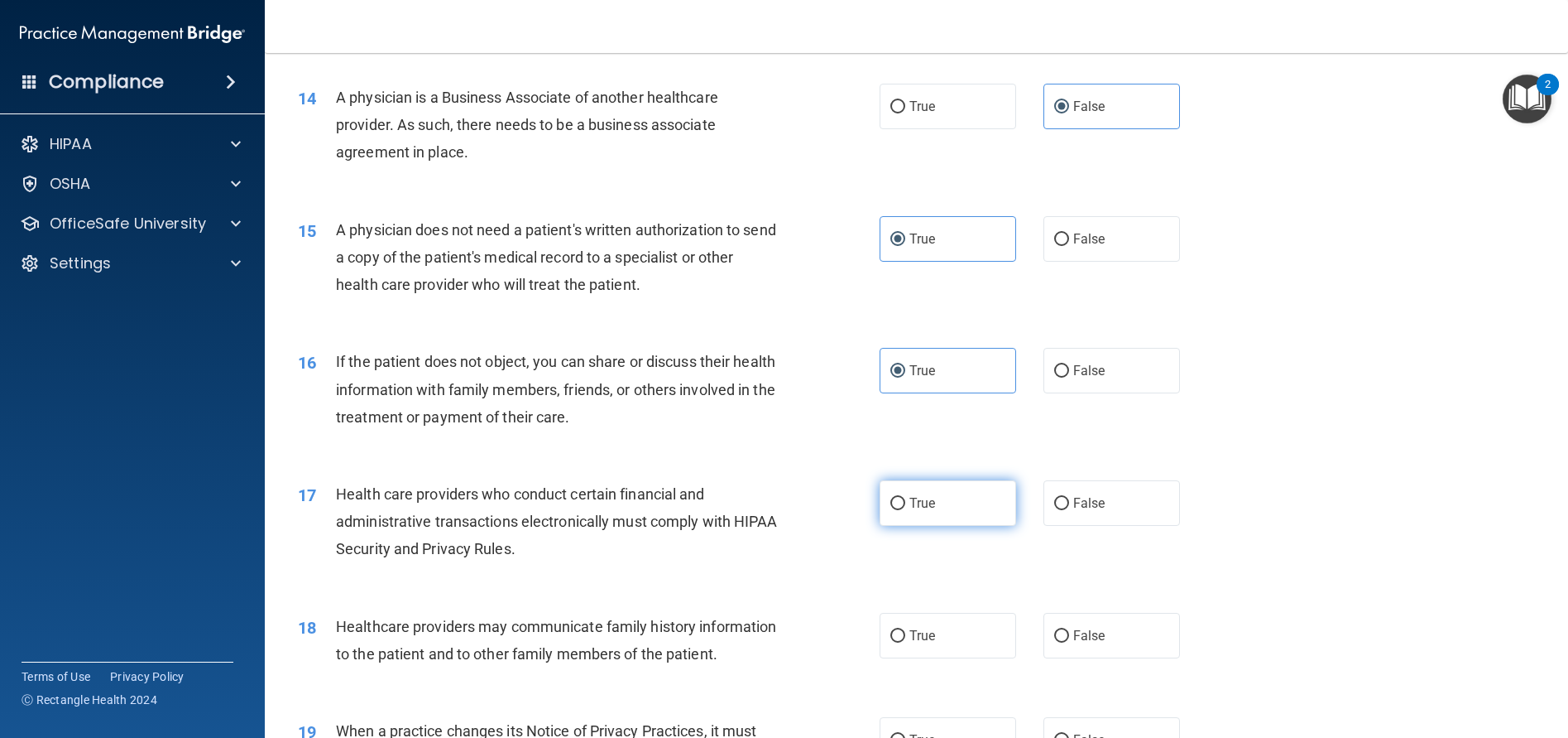
click at [906, 510] on input "True" at bounding box center [898, 504] width 15 height 12
radio input "true"
click at [1101, 658] on label "False" at bounding box center [1112, 634] width 136 height 45
click at [1069, 642] on input "False" at bounding box center [1061, 636] width 15 height 12
radio input "true"
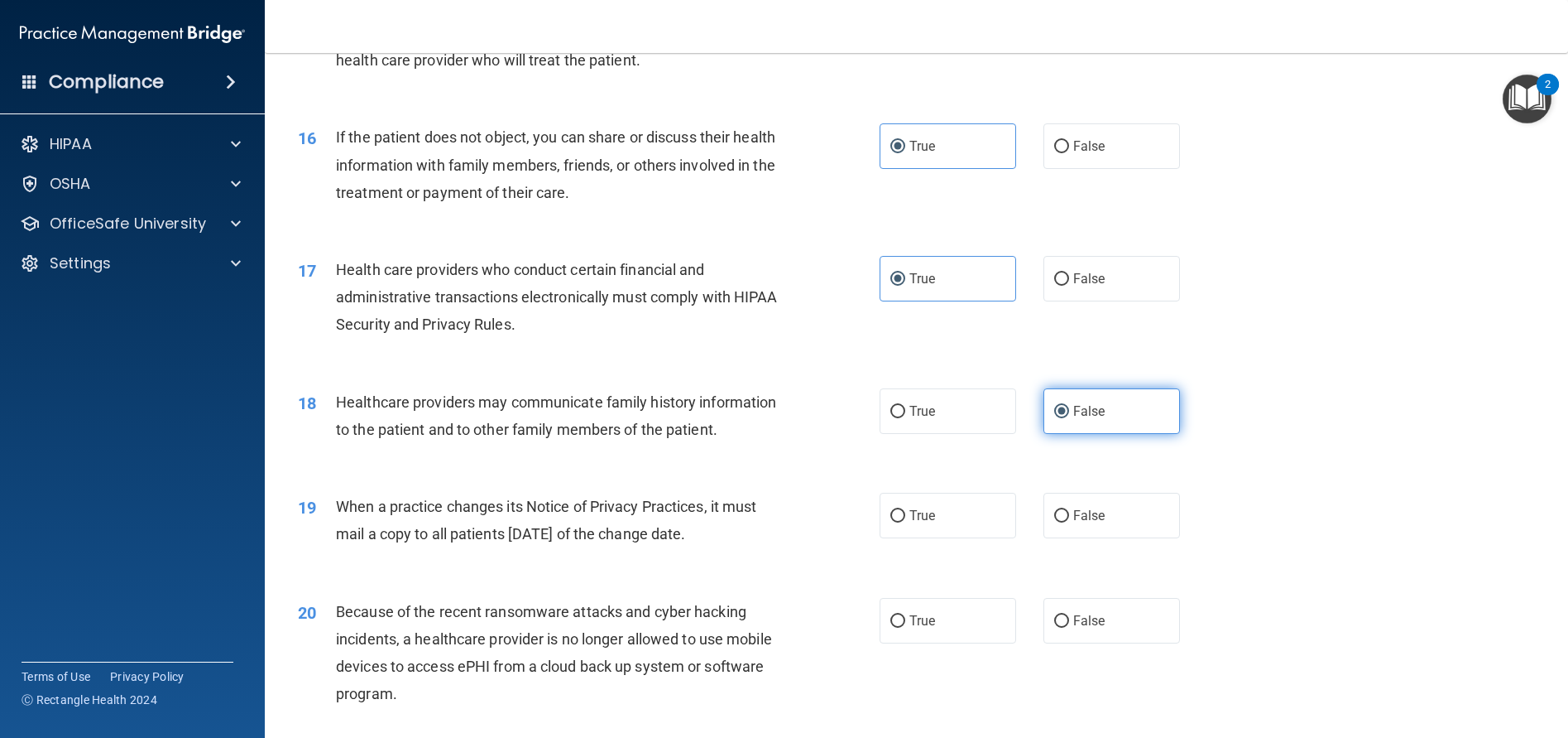
scroll to position [1904, 0]
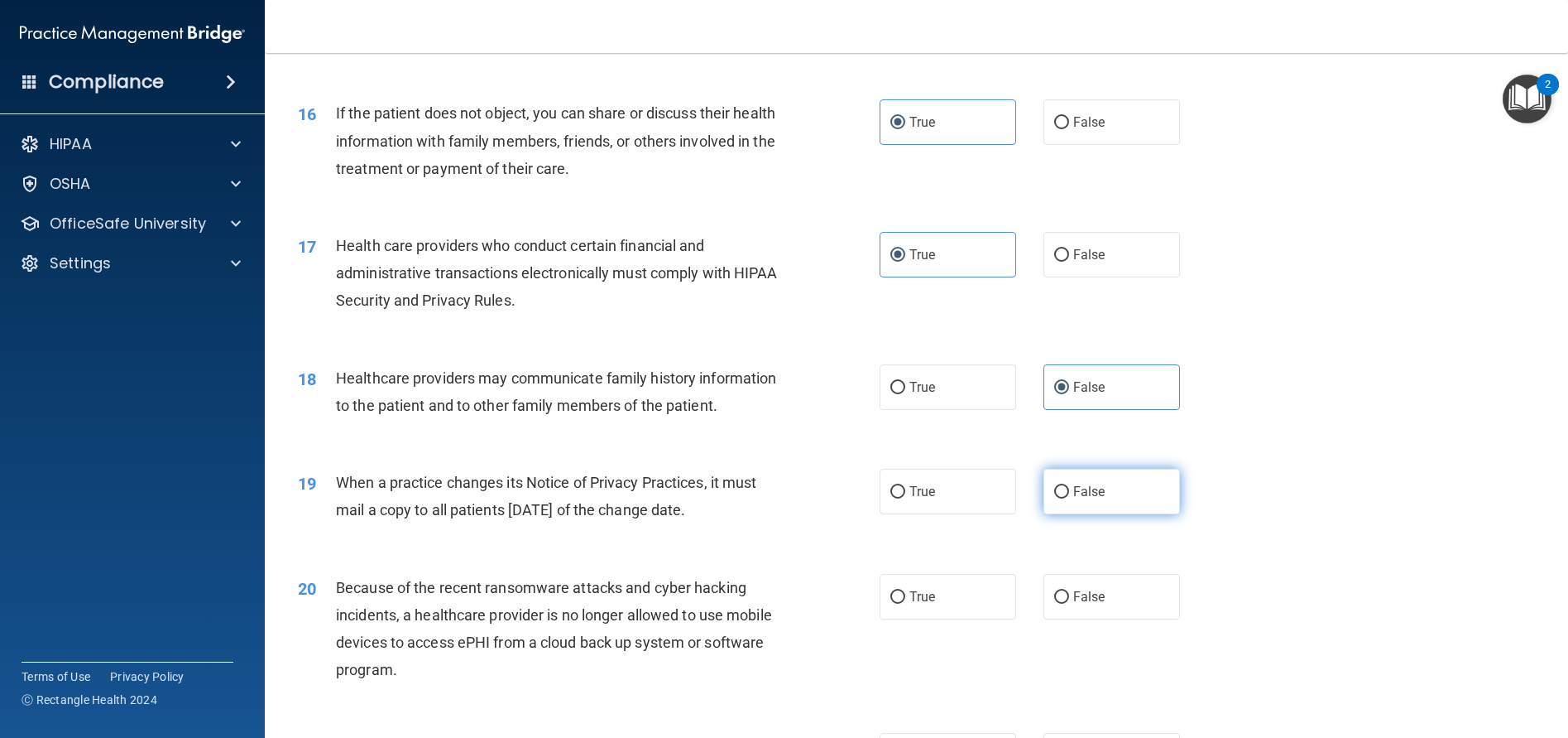
click at [1125, 514] on label "False" at bounding box center [1112, 491] width 136 height 45
click at [1069, 498] on input "False" at bounding box center [1061, 492] width 15 height 12
radio input "true"
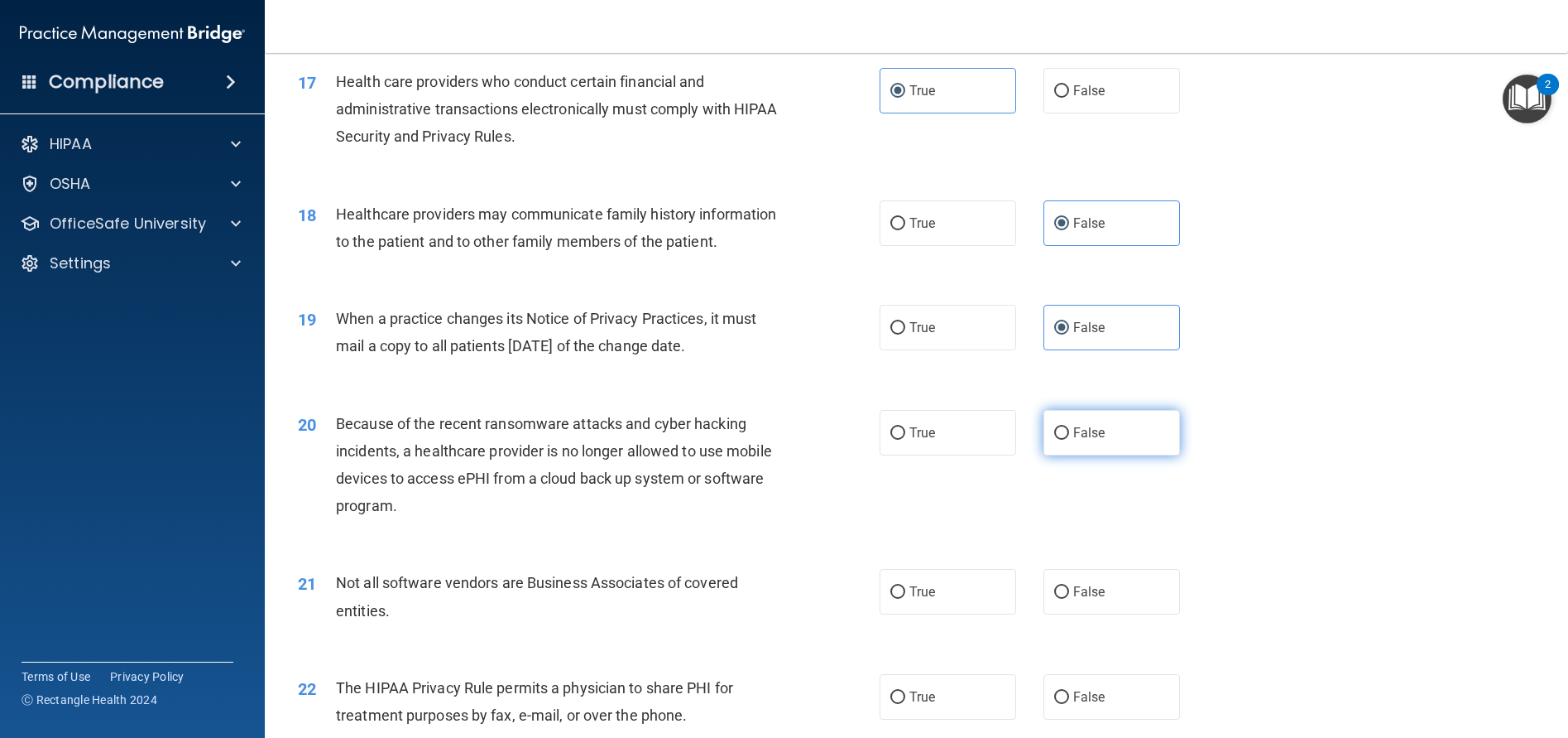
scroll to position [2070, 0]
click at [1064, 454] on label "False" at bounding box center [1112, 430] width 136 height 45
click at [1064, 438] on input "False" at bounding box center [1061, 432] width 15 height 12
radio input "true"
click at [906, 612] on label "True" at bounding box center [948, 589] width 136 height 45
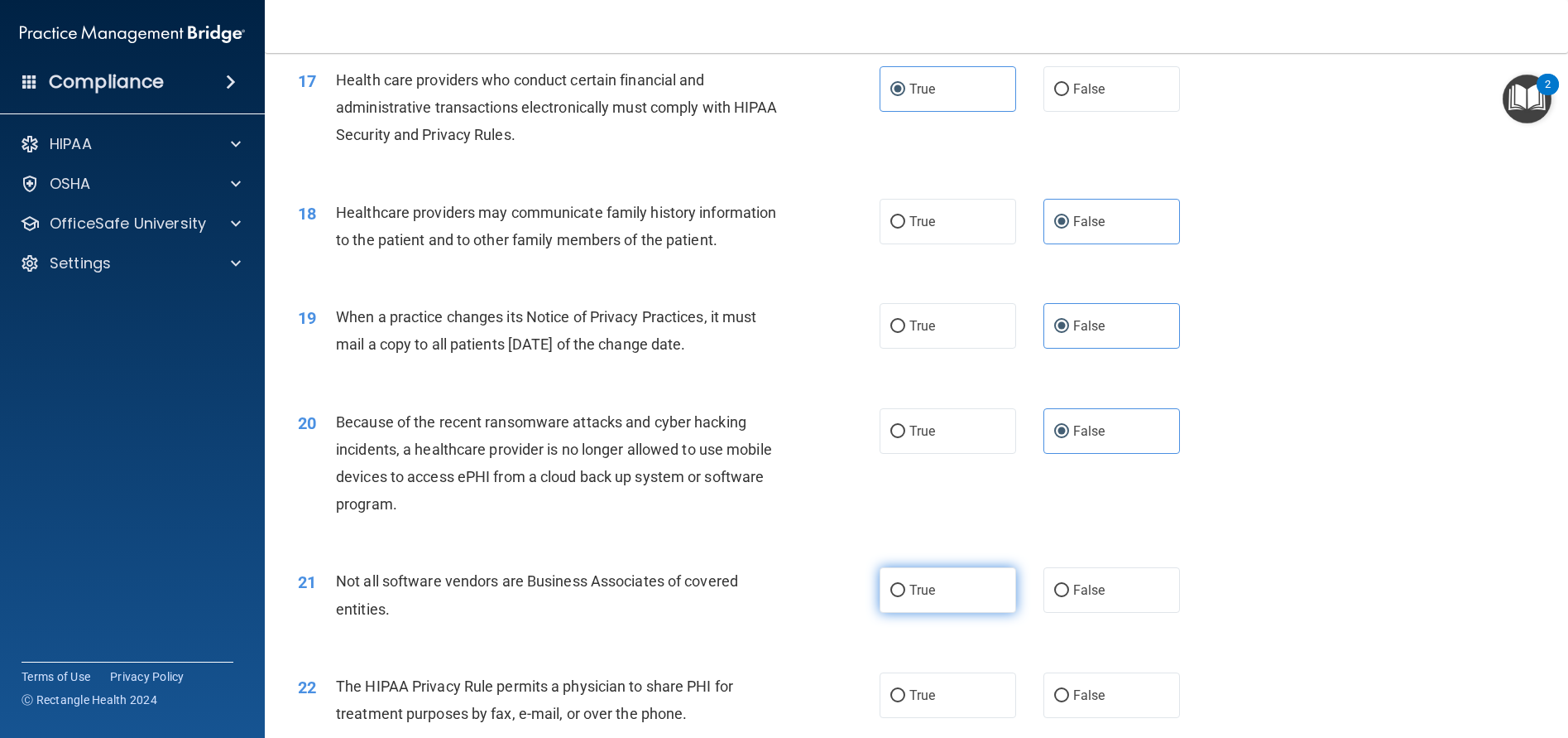
click at [906, 597] on input "True" at bounding box center [898, 591] width 15 height 12
radio input "true"
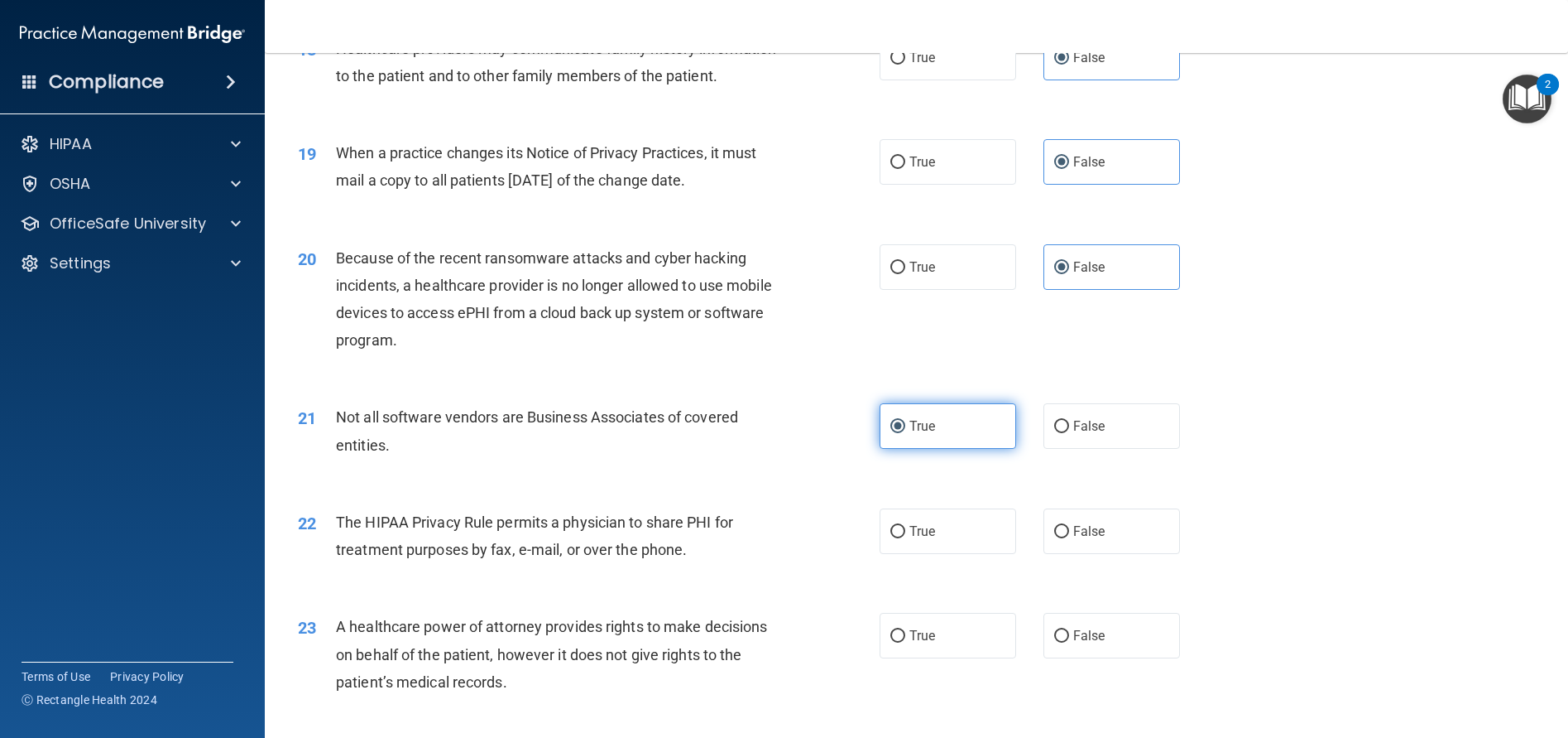
scroll to position [2235, 0]
click at [920, 552] on label "True" at bounding box center [948, 529] width 136 height 45
click at [906, 536] on input "True" at bounding box center [898, 530] width 15 height 12
radio input "true"
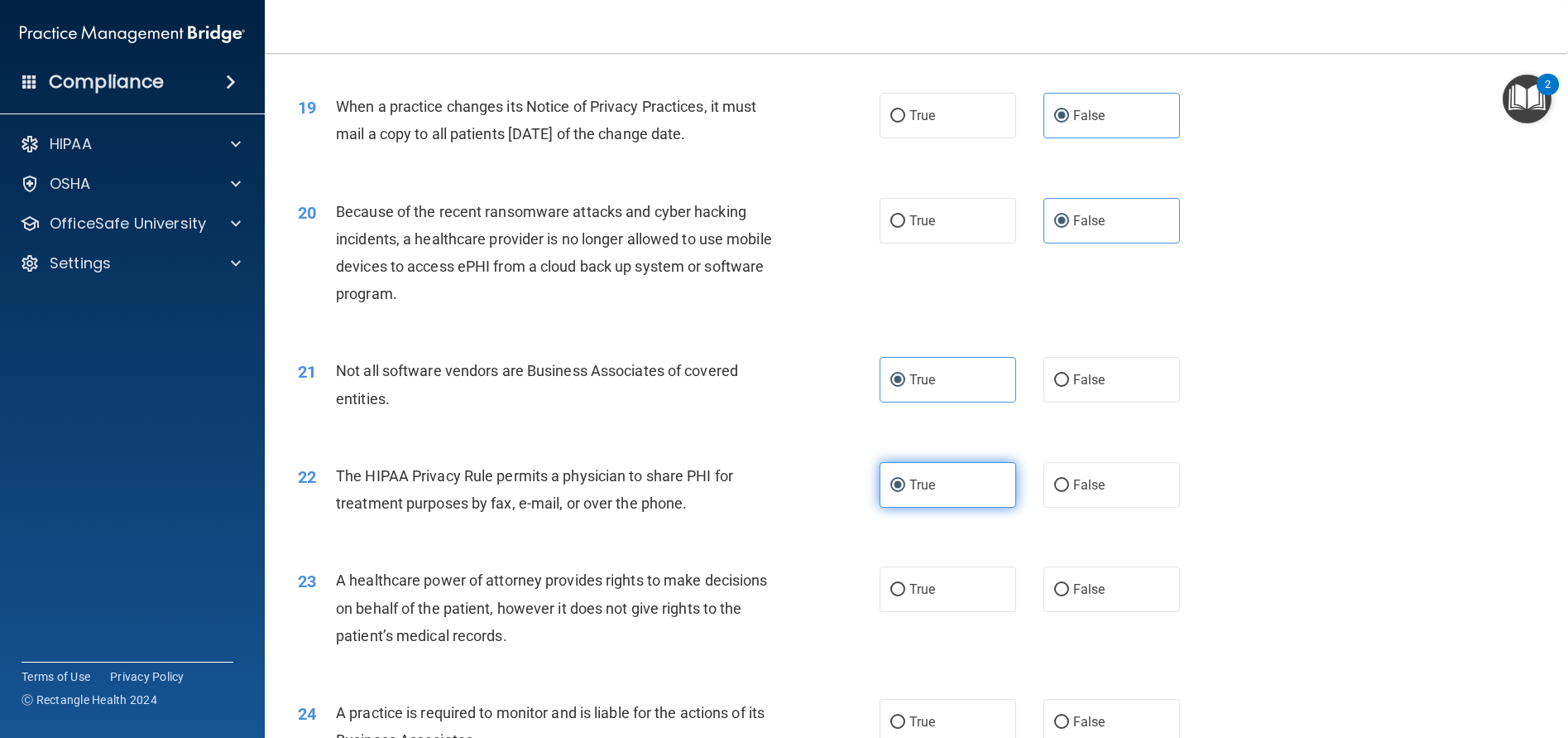
scroll to position [2318, 0]
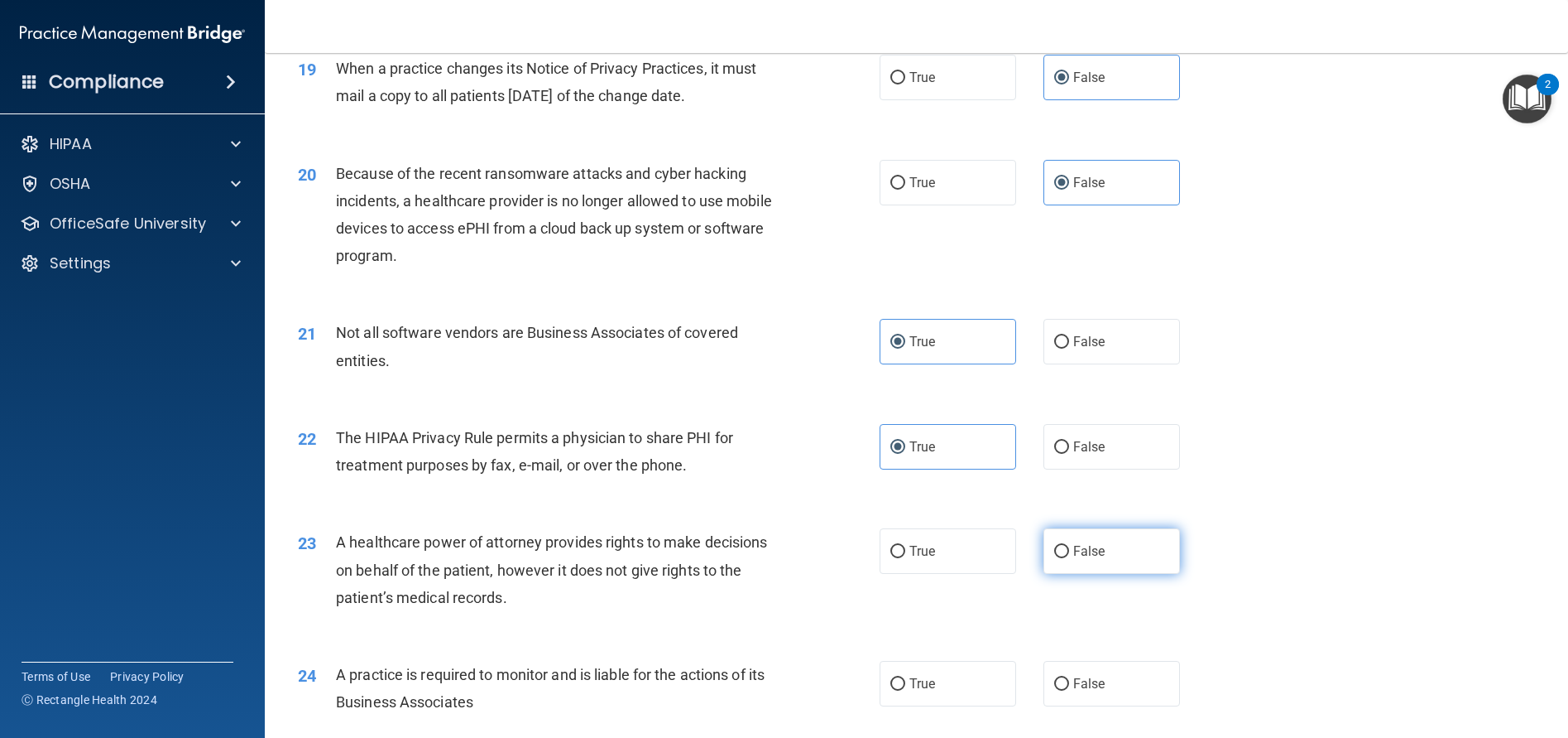
click at [1114, 573] on label "False" at bounding box center [1112, 550] width 136 height 45
click at [1069, 558] on input "False" at bounding box center [1061, 552] width 15 height 12
radio input "true"
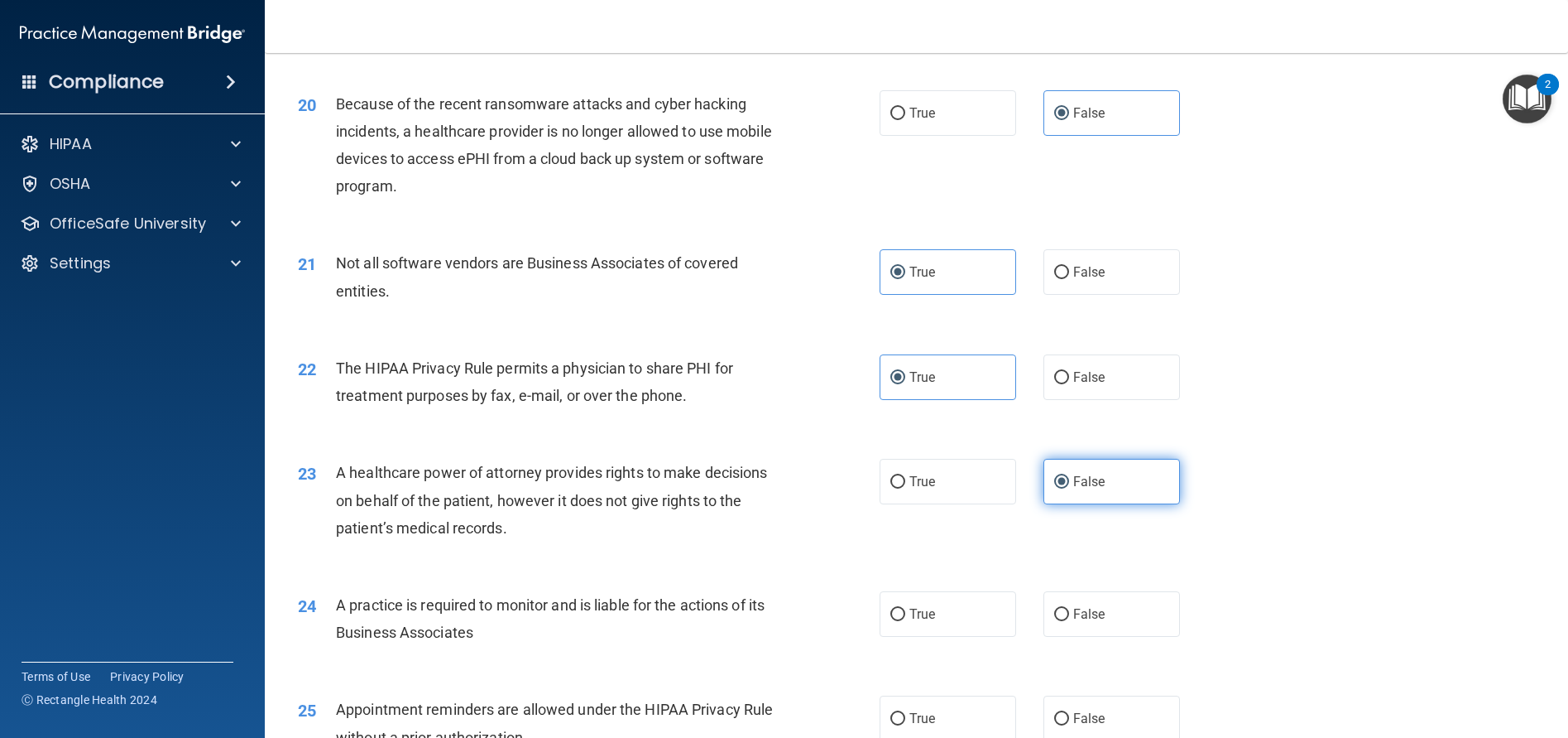
scroll to position [2484, 0]
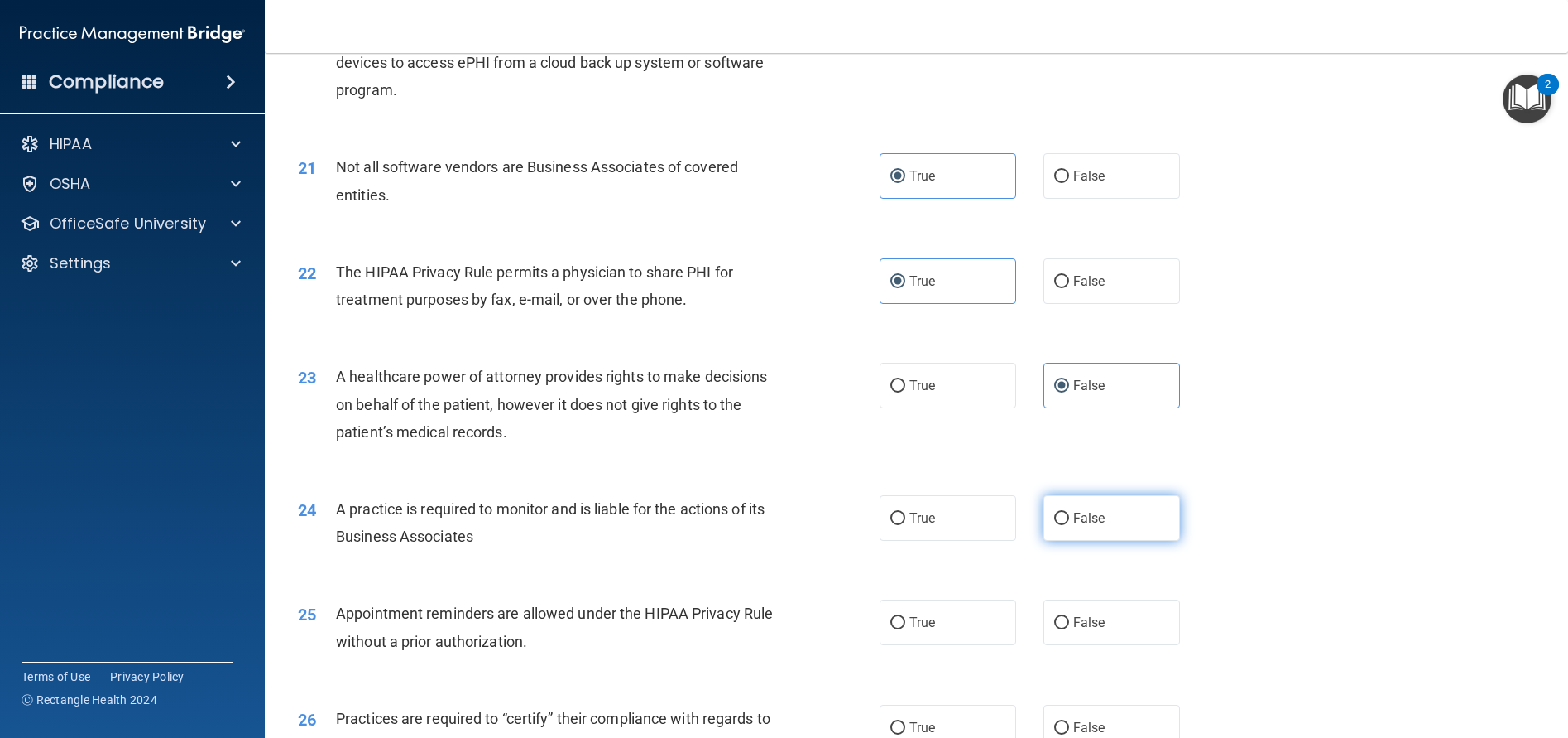
click at [1119, 541] on label "False" at bounding box center [1112, 517] width 136 height 45
click at [1069, 525] on input "False" at bounding box center [1061, 519] width 15 height 12
radio input "true"
click at [944, 645] on label "True" at bounding box center [948, 621] width 136 height 45
click at [906, 629] on input "True" at bounding box center [898, 623] width 15 height 12
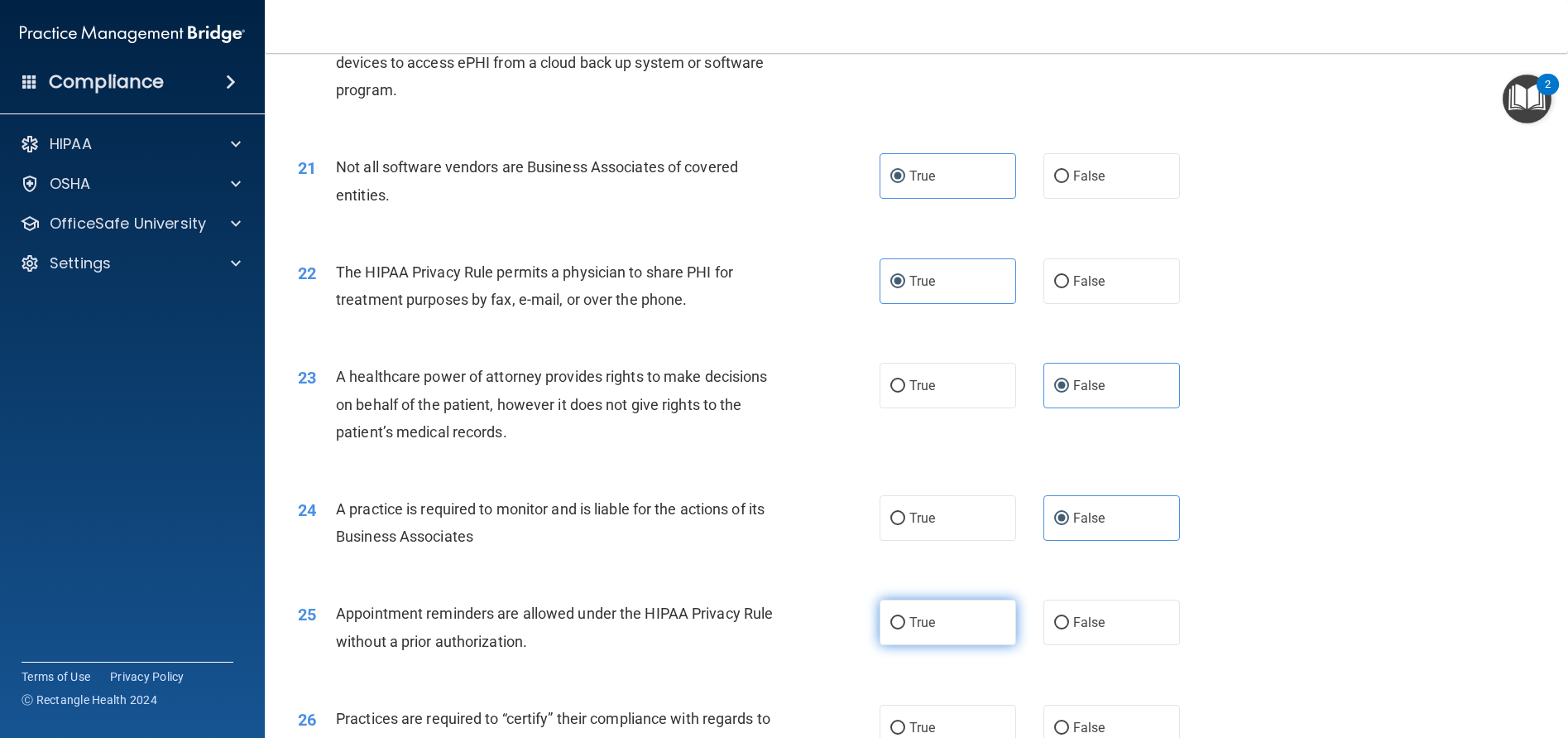
radio input "true"
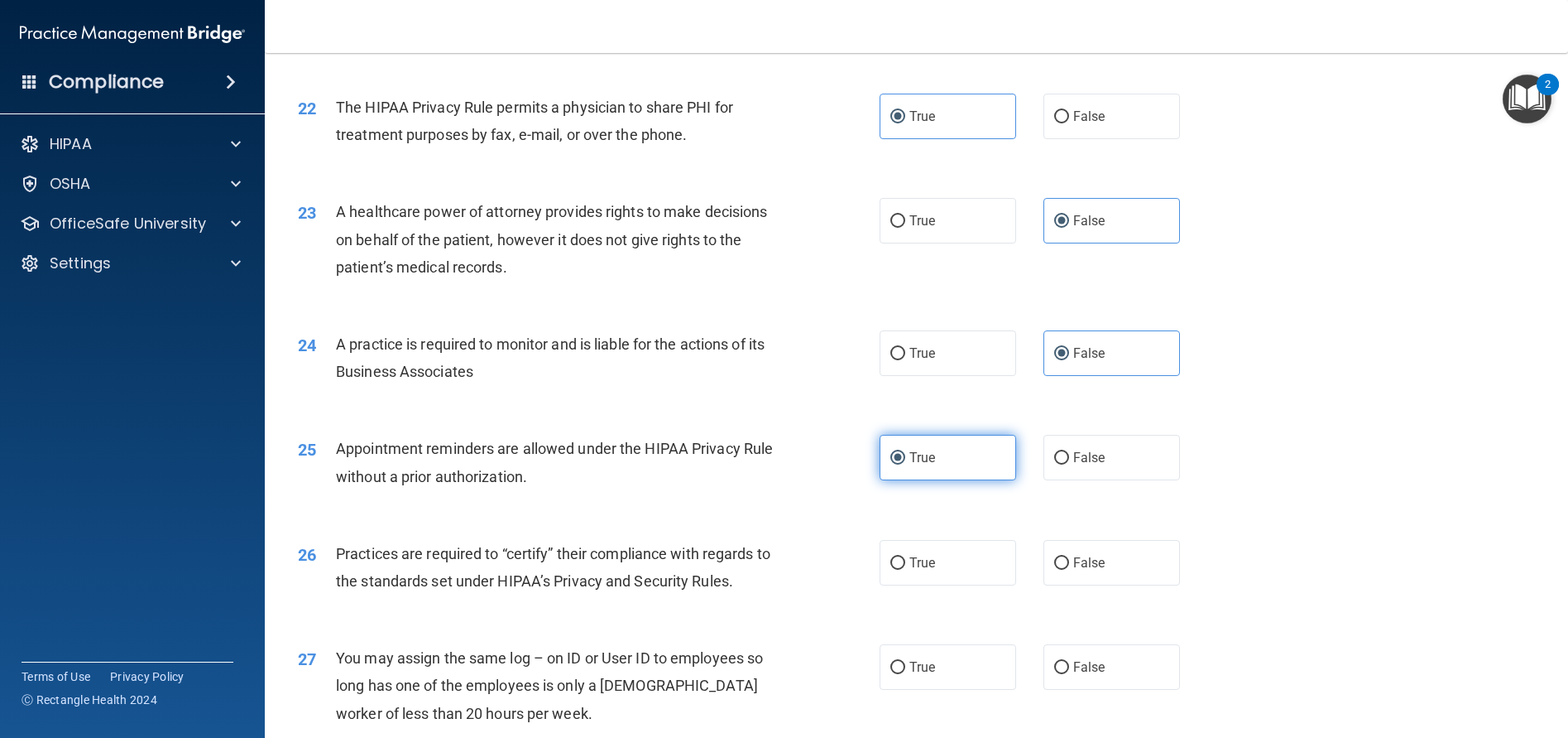
scroll to position [2649, 0]
click at [1100, 585] on label "False" at bounding box center [1112, 561] width 136 height 45
click at [1069, 569] on input "False" at bounding box center [1061, 563] width 15 height 12
radio input "true"
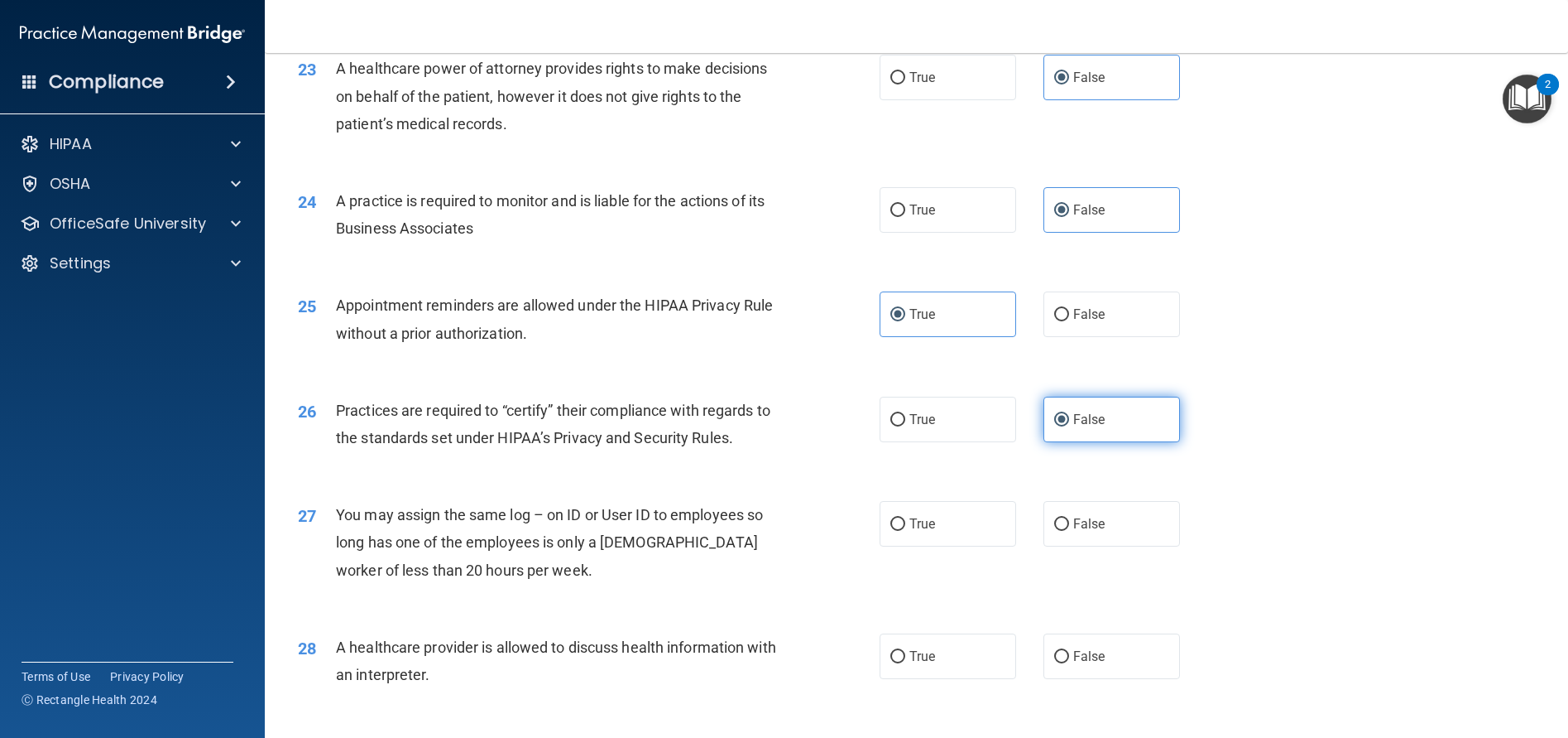
scroll to position [2815, 0]
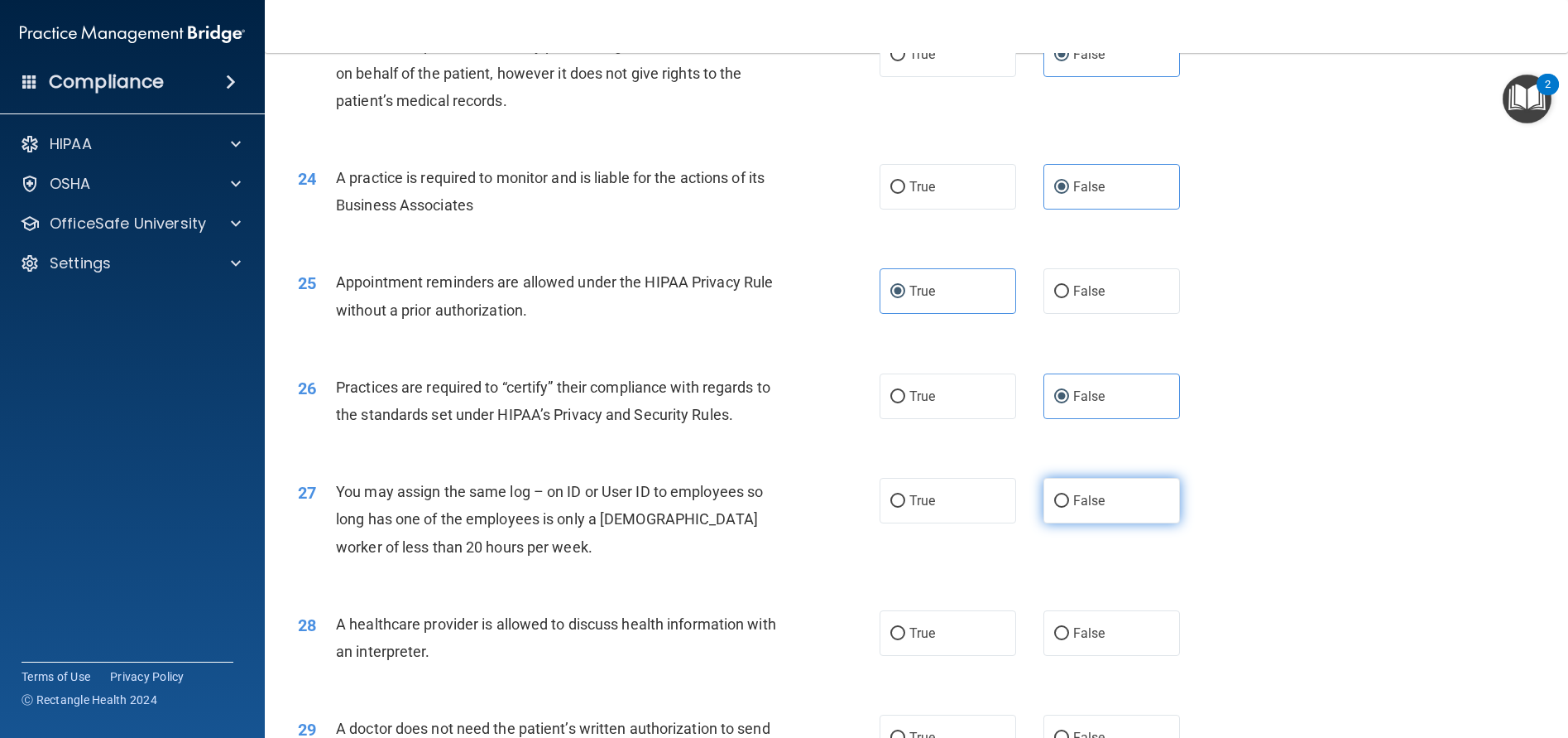
click at [1105, 523] on label "False" at bounding box center [1112, 500] width 136 height 45
click at [1069, 508] on input "False" at bounding box center [1061, 501] width 15 height 12
radio input "true"
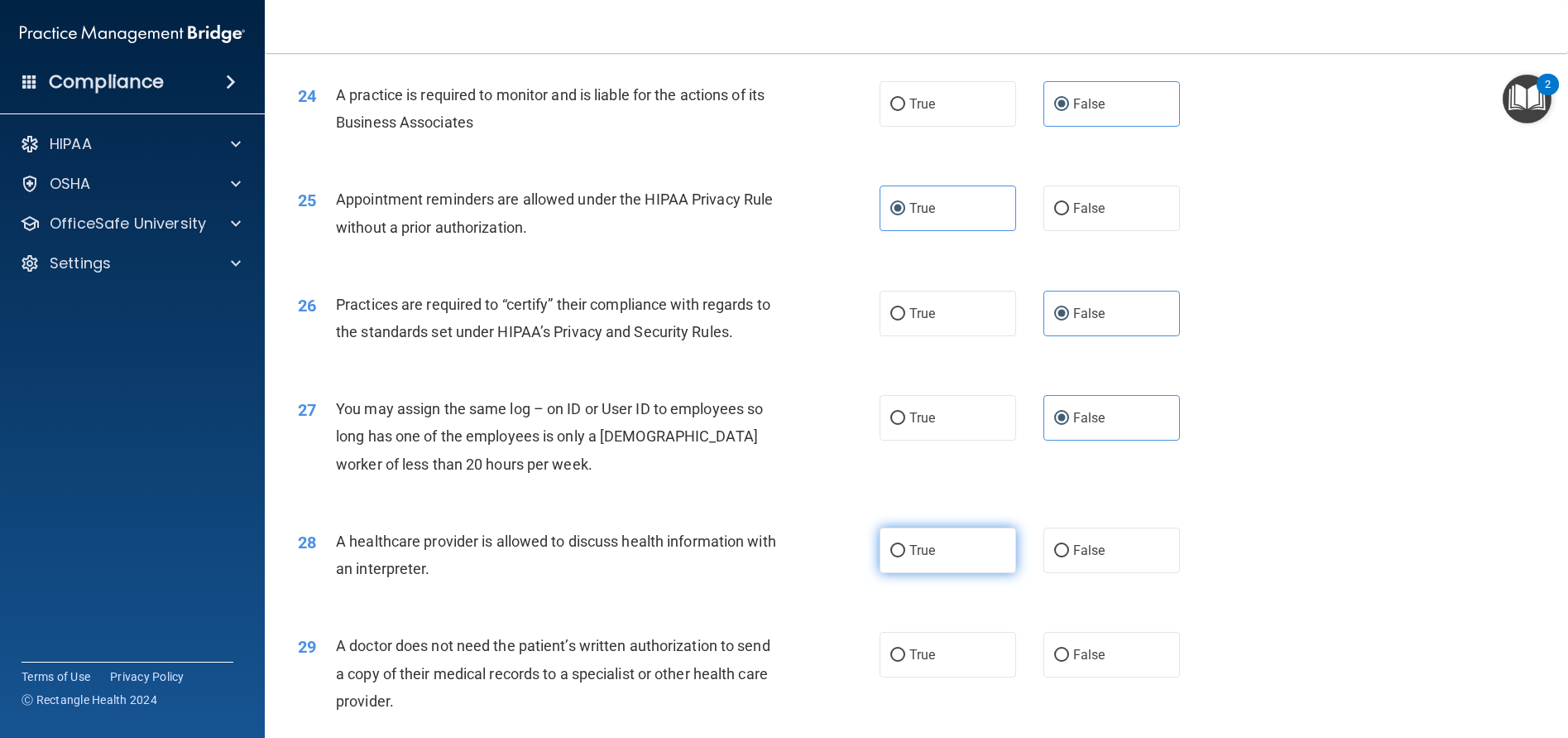
click at [956, 573] on label "True" at bounding box center [948, 550] width 136 height 45
click at [906, 557] on input "True" at bounding box center [898, 551] width 15 height 12
radio input "true"
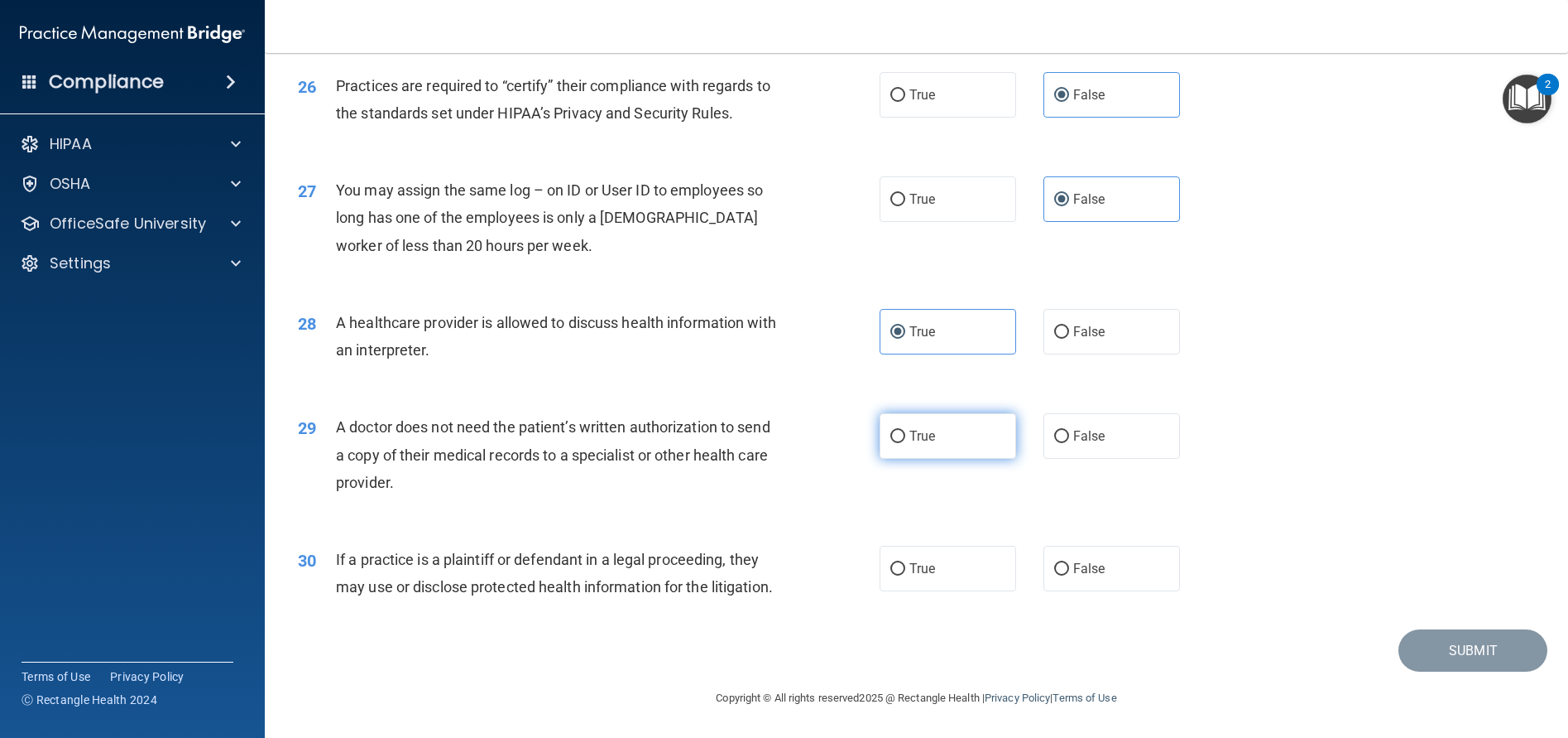
click at [984, 454] on label "True" at bounding box center [948, 435] width 136 height 45
click at [906, 443] on input "True" at bounding box center [898, 436] width 15 height 12
radio input "true"
click at [969, 585] on label "True" at bounding box center [948, 568] width 136 height 45
click at [906, 575] on input "True" at bounding box center [898, 569] width 15 height 12
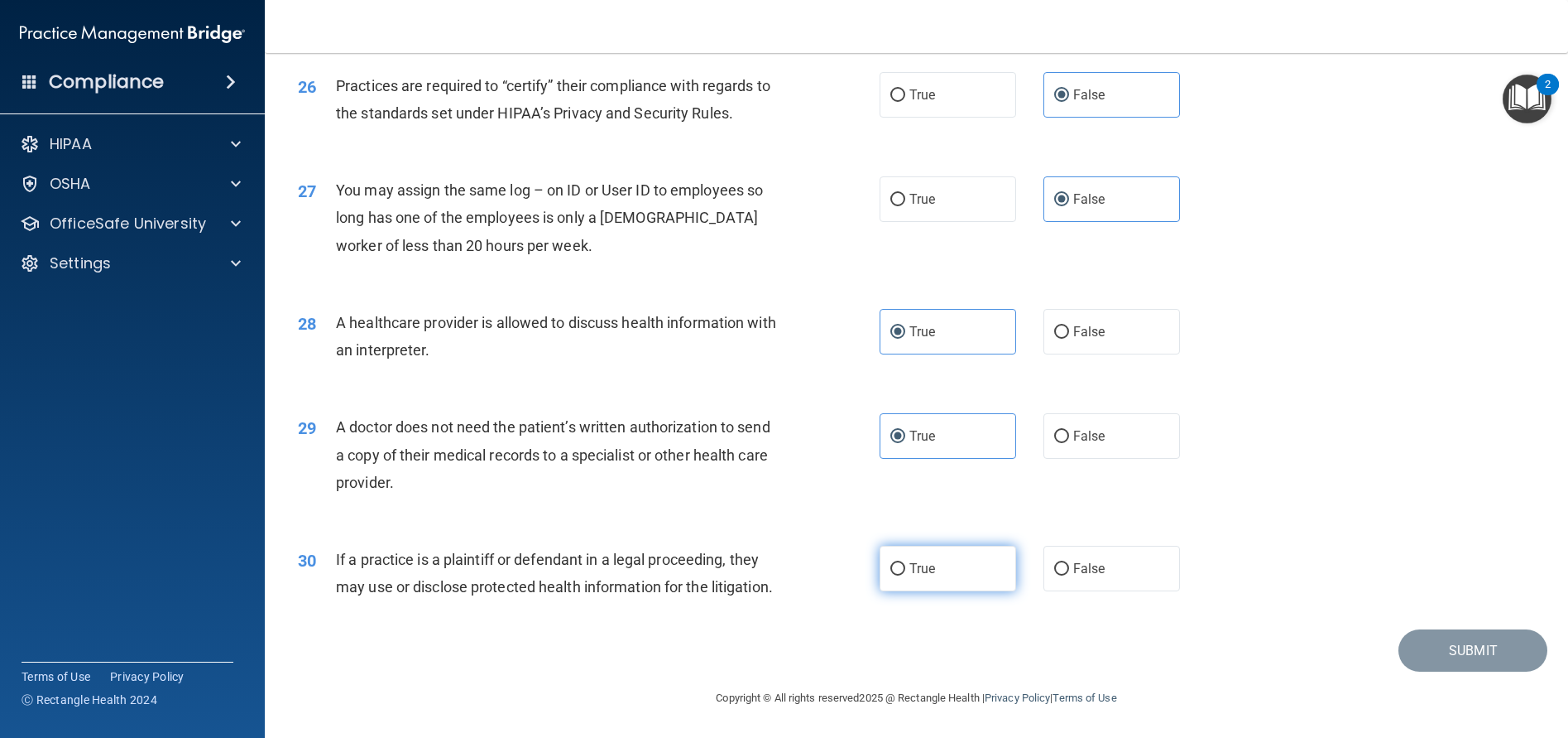
radio input "true"
click at [1419, 672] on button "Submit" at bounding box center [1472, 650] width 149 height 42
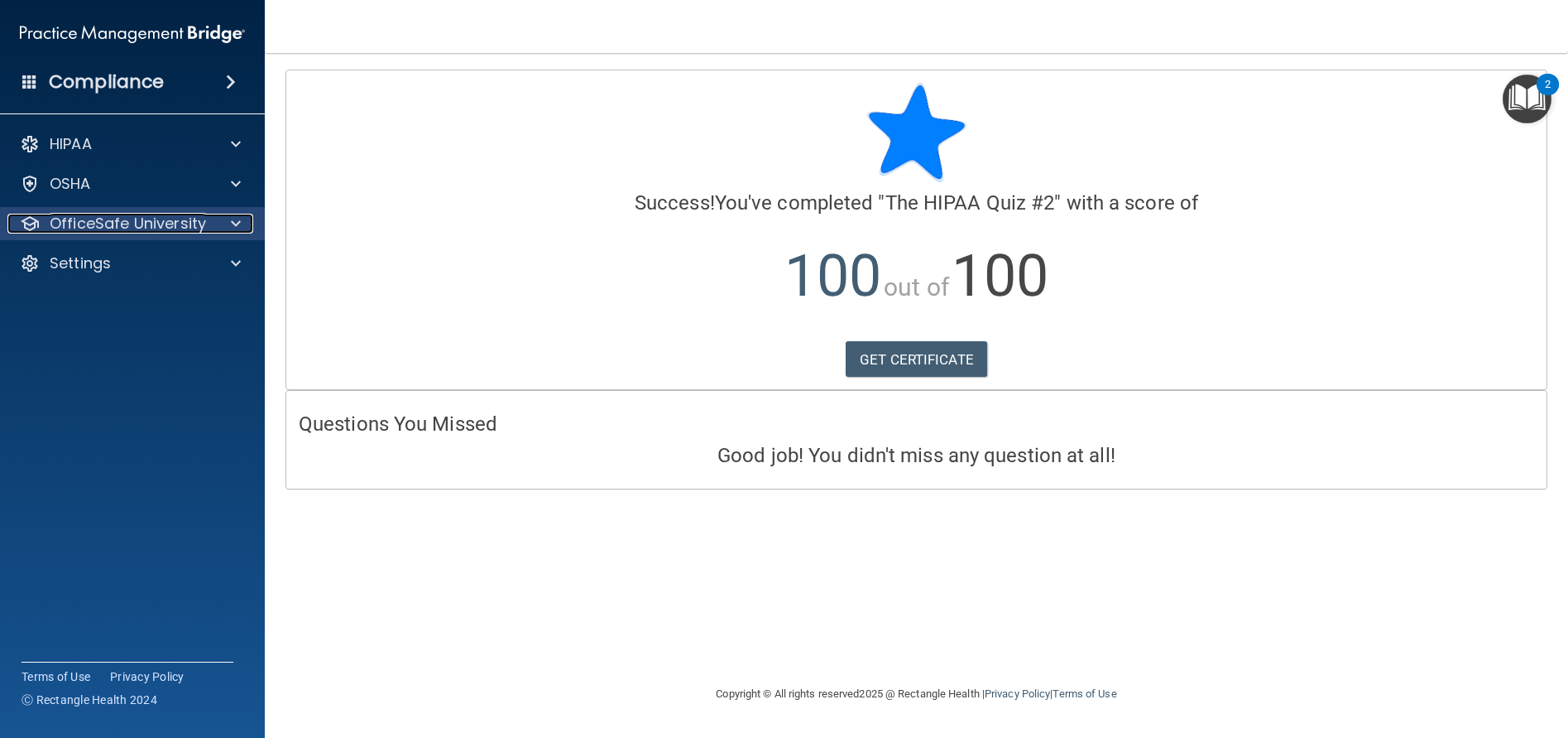
click at [102, 227] on p "OfficeSafe University" at bounding box center [127, 223] width 157 height 19
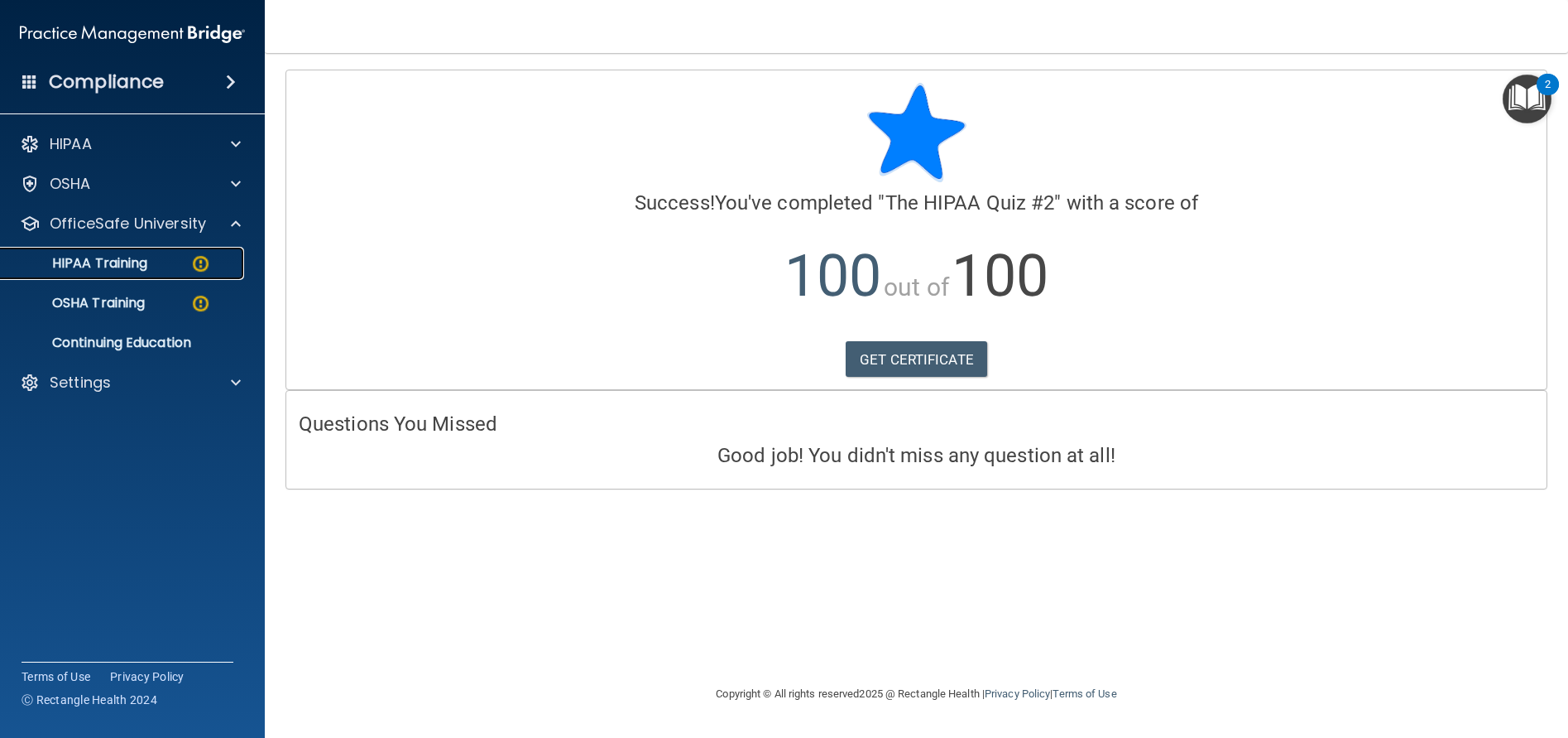
click at [111, 265] on p "HIPAA Training" at bounding box center [79, 263] width 136 height 17
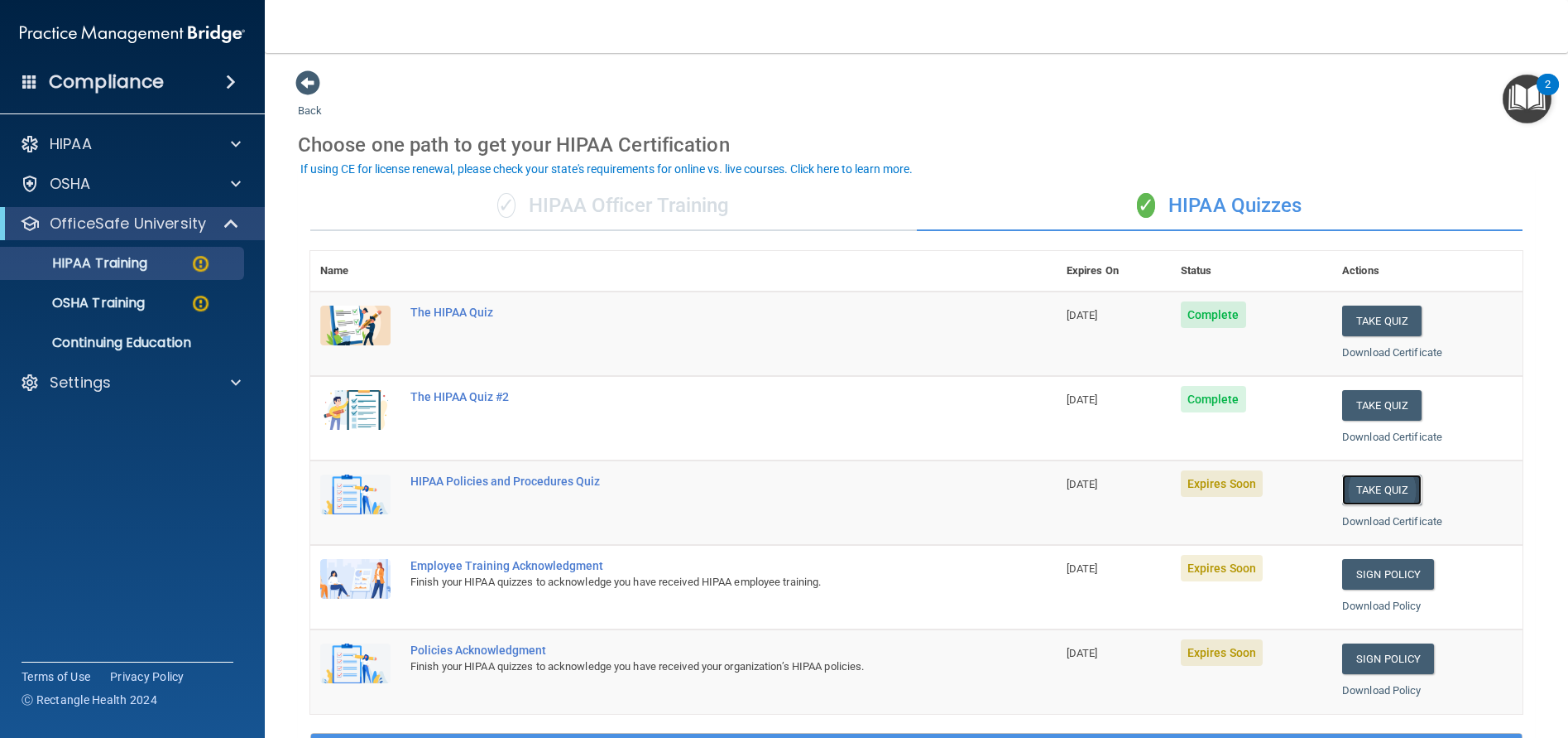
click at [1389, 489] on button "Take Quiz" at bounding box center [1381, 489] width 80 height 31
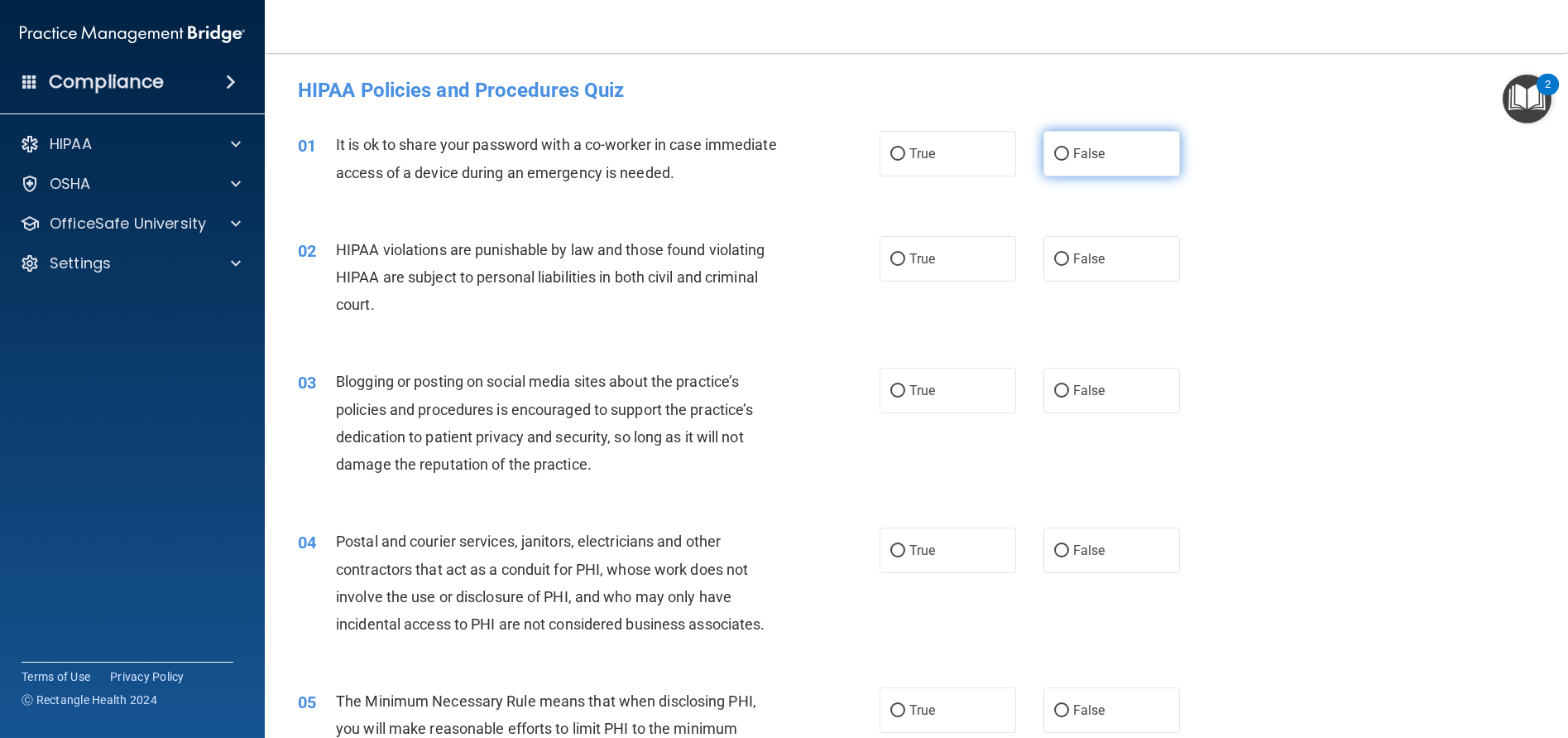
click at [1133, 149] on label "False" at bounding box center [1112, 153] width 136 height 45
click at [1069, 149] on input "False" at bounding box center [1061, 154] width 15 height 12
radio input "true"
click at [998, 273] on label "True" at bounding box center [948, 258] width 136 height 45
click at [906, 265] on input "True" at bounding box center [898, 259] width 15 height 12
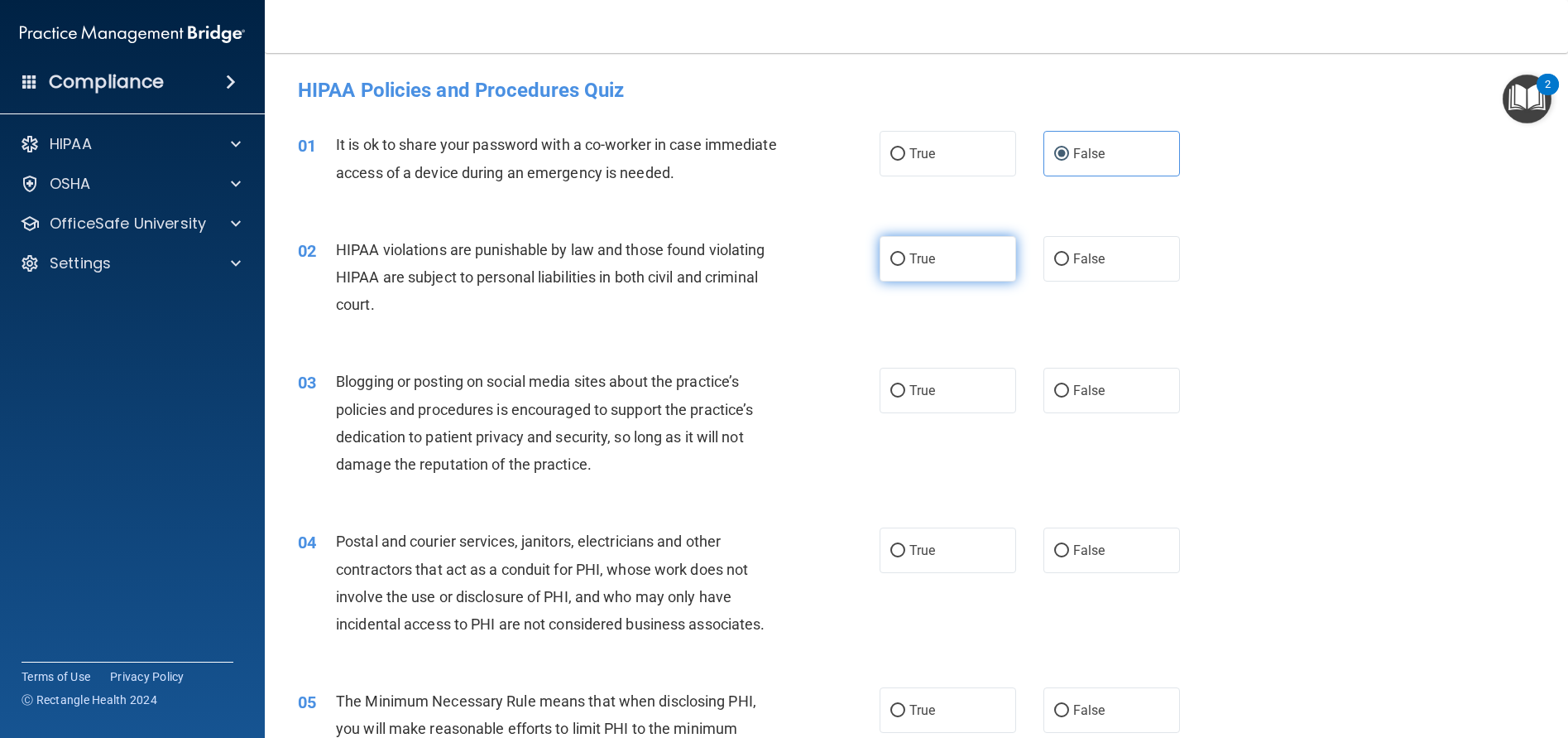
radio input "true"
click at [1054, 393] on input "False" at bounding box center [1061, 391] width 15 height 12
radio input "true"
click at [914, 541] on label "True" at bounding box center [948, 550] width 136 height 45
click at [906, 545] on input "True" at bounding box center [898, 551] width 15 height 12
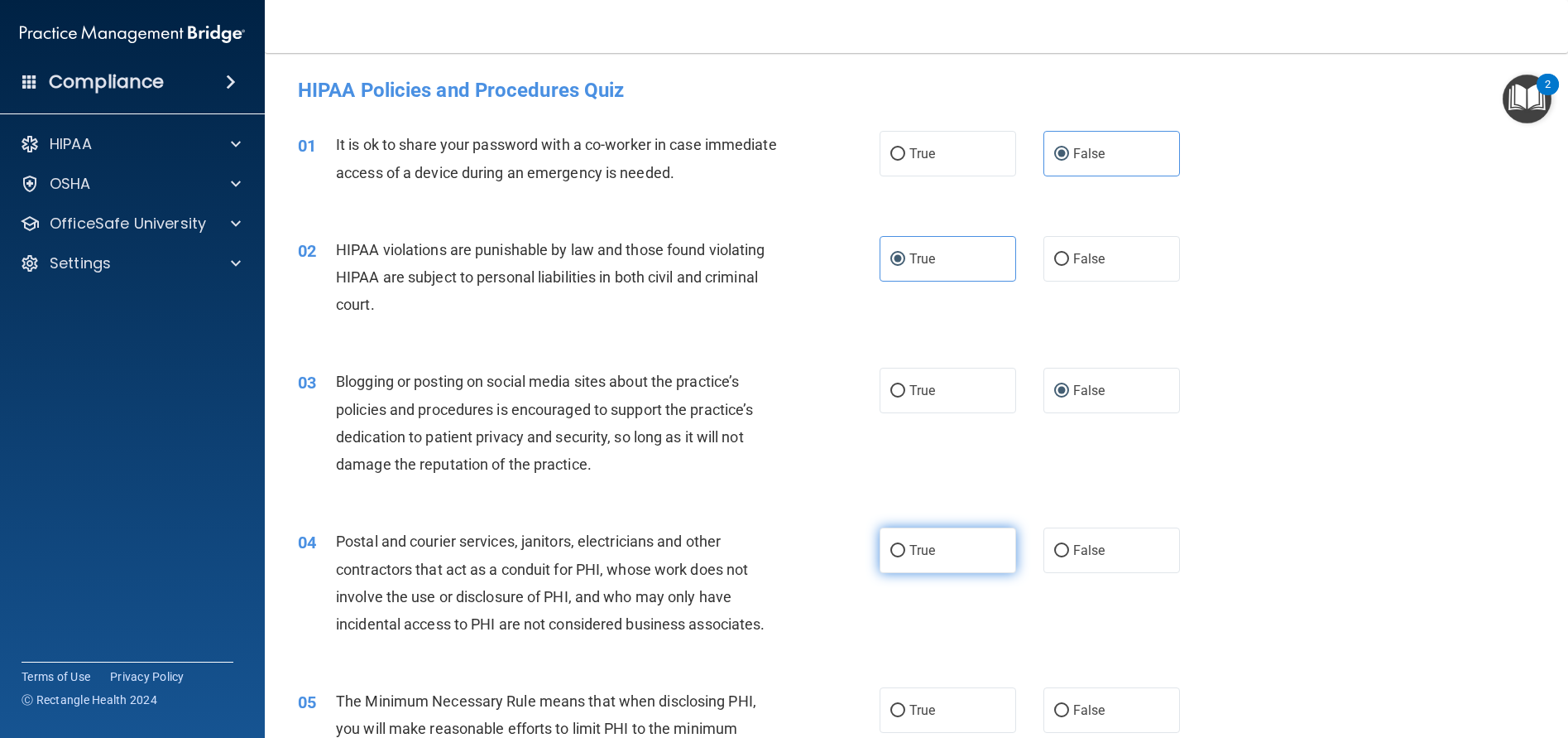
radio input "true"
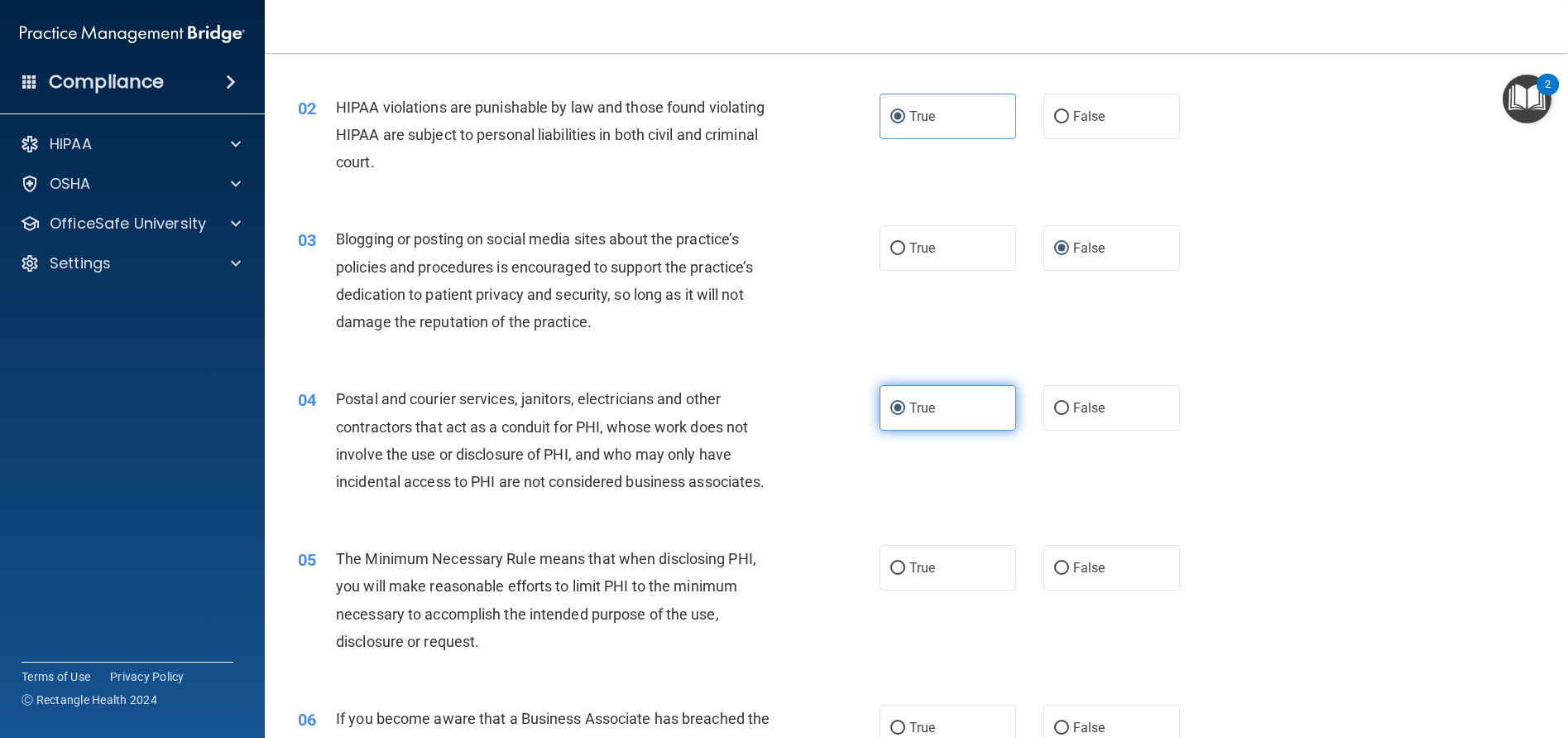
scroll to position [165, 0]
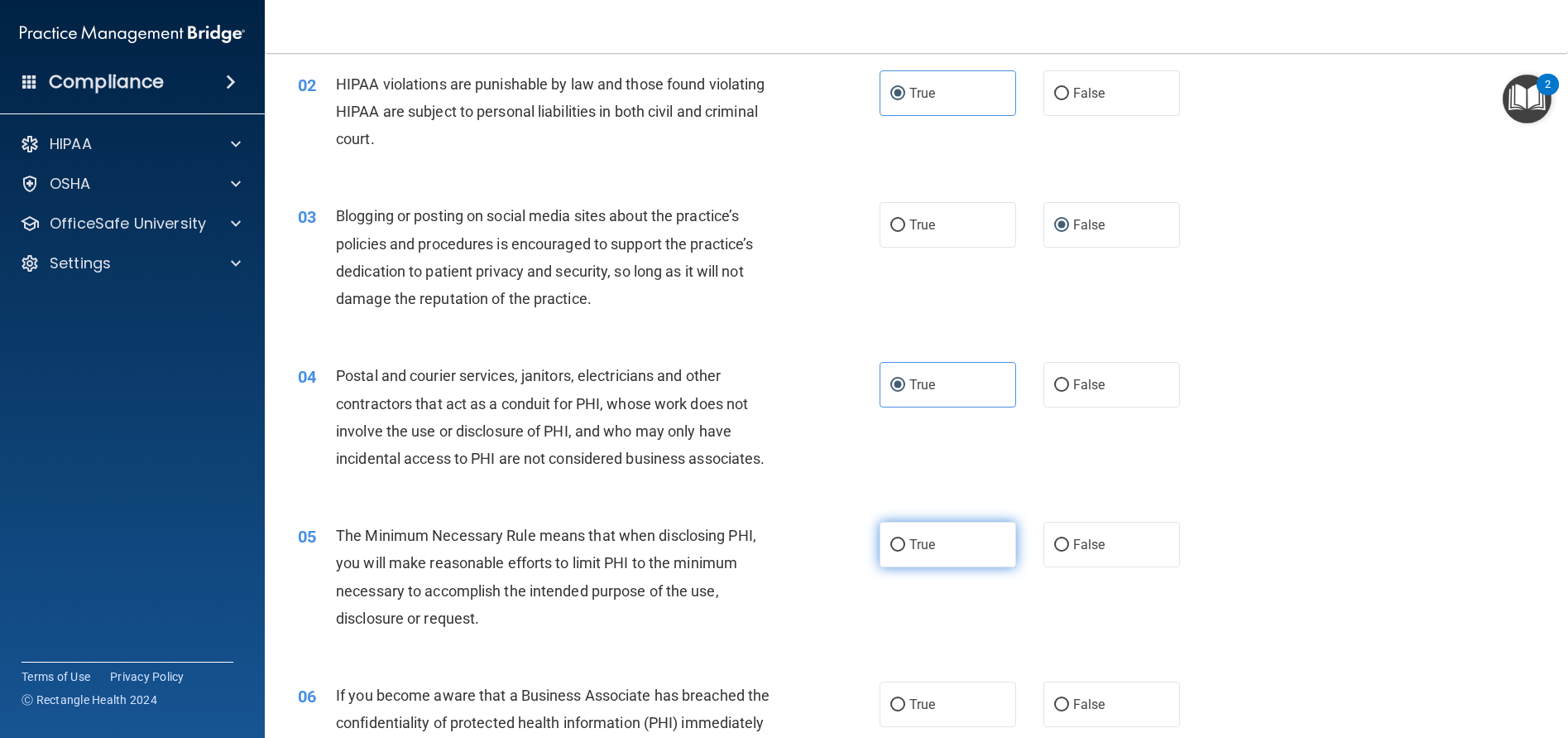
click at [916, 542] on span "True" at bounding box center [922, 544] width 26 height 16
click at [906, 542] on input "True" at bounding box center [898, 545] width 15 height 12
radio input "true"
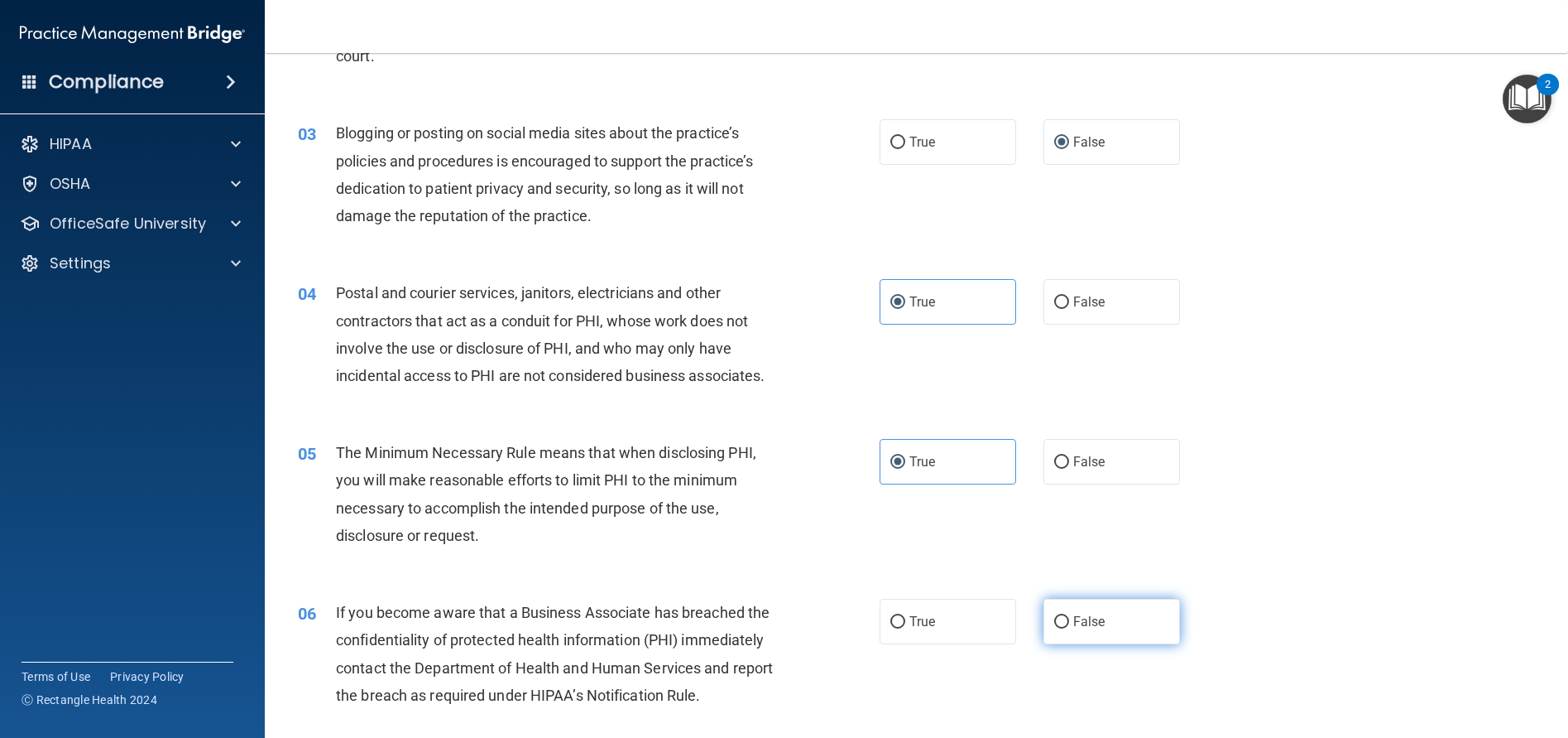
click at [1145, 602] on label "False" at bounding box center [1112, 620] width 136 height 45
click at [1069, 616] on input "False" at bounding box center [1061, 622] width 15 height 12
radio input "true"
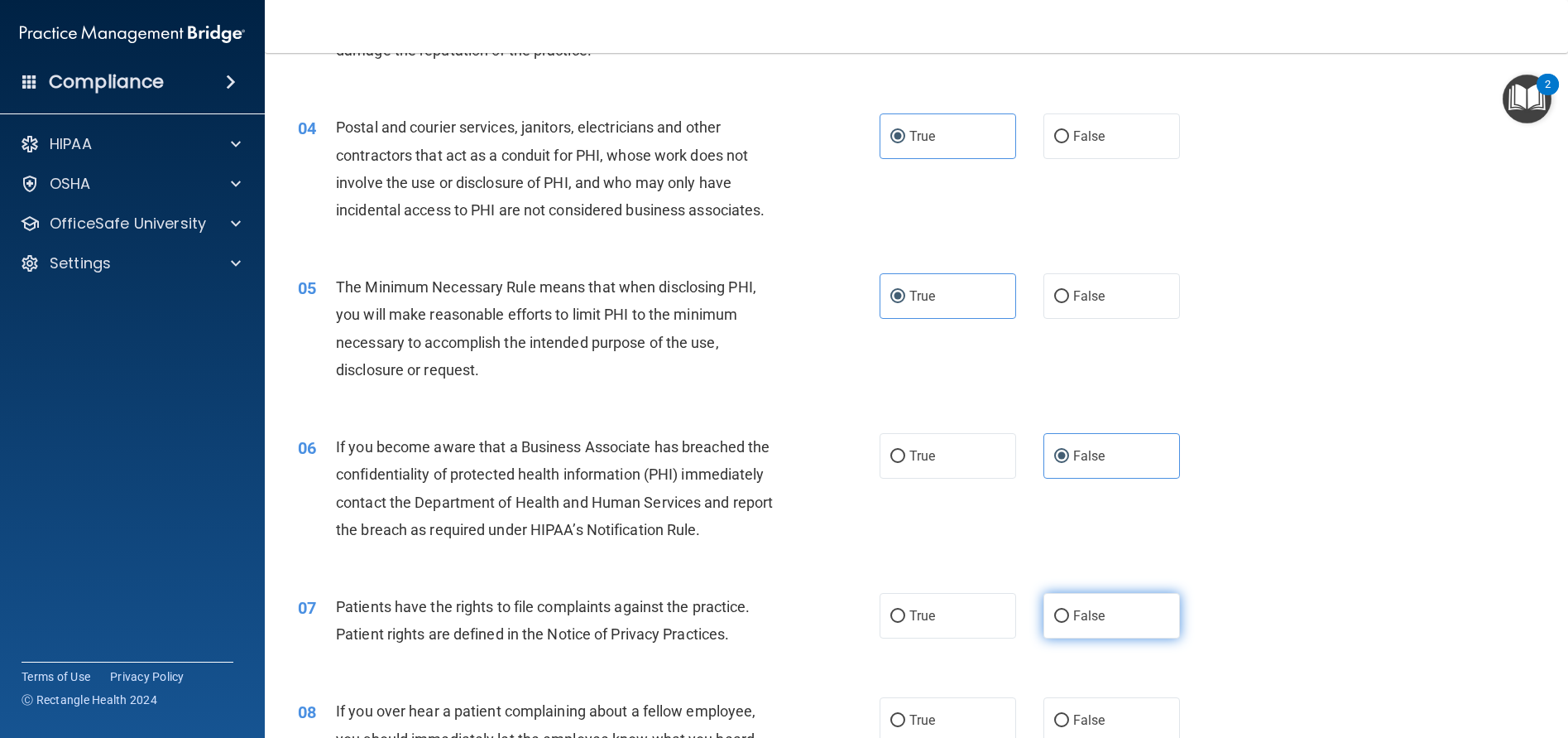
scroll to position [496, 0]
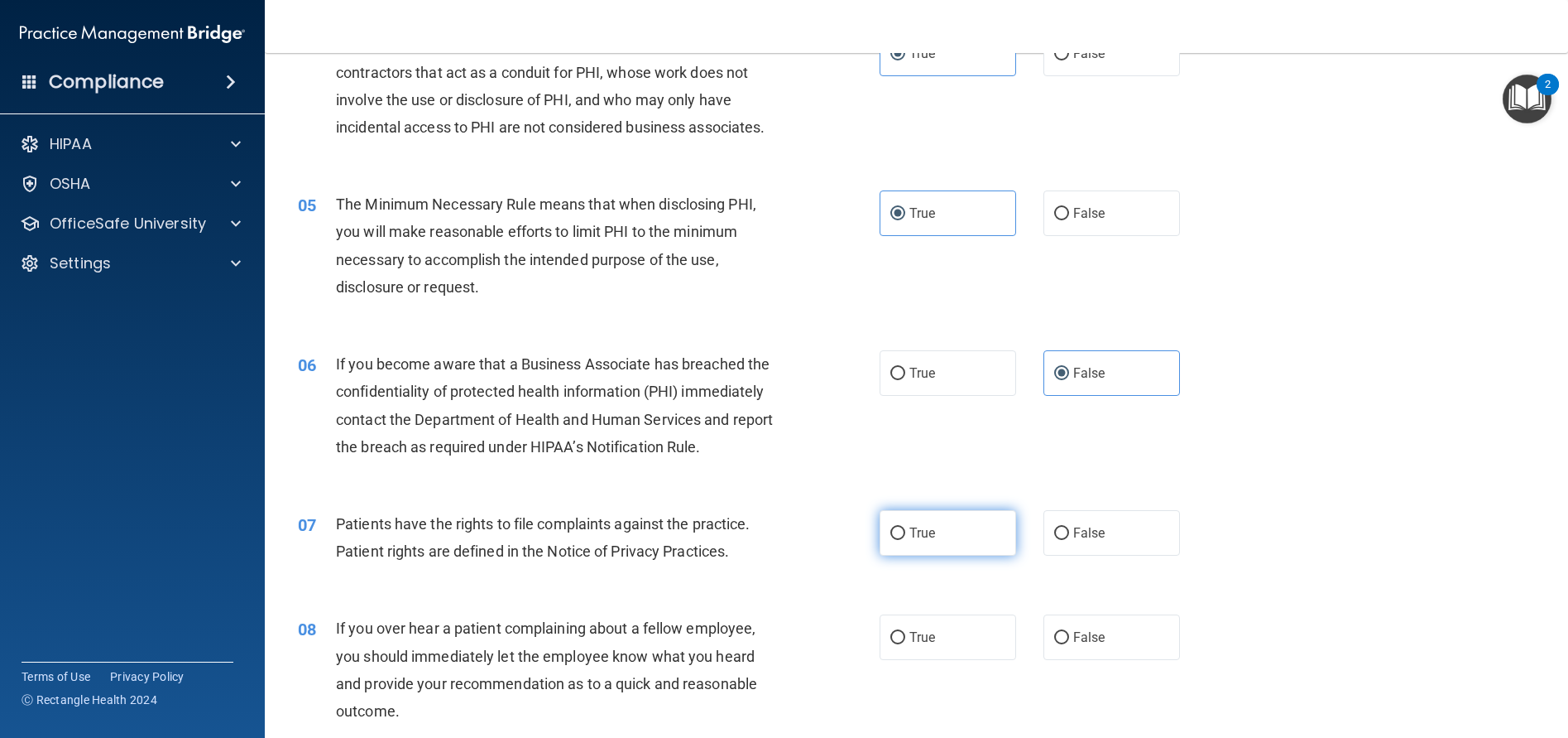
click at [925, 525] on span "True" at bounding box center [922, 533] width 26 height 16
click at [906, 527] on input "True" at bounding box center [898, 534] width 15 height 12
radio input "true"
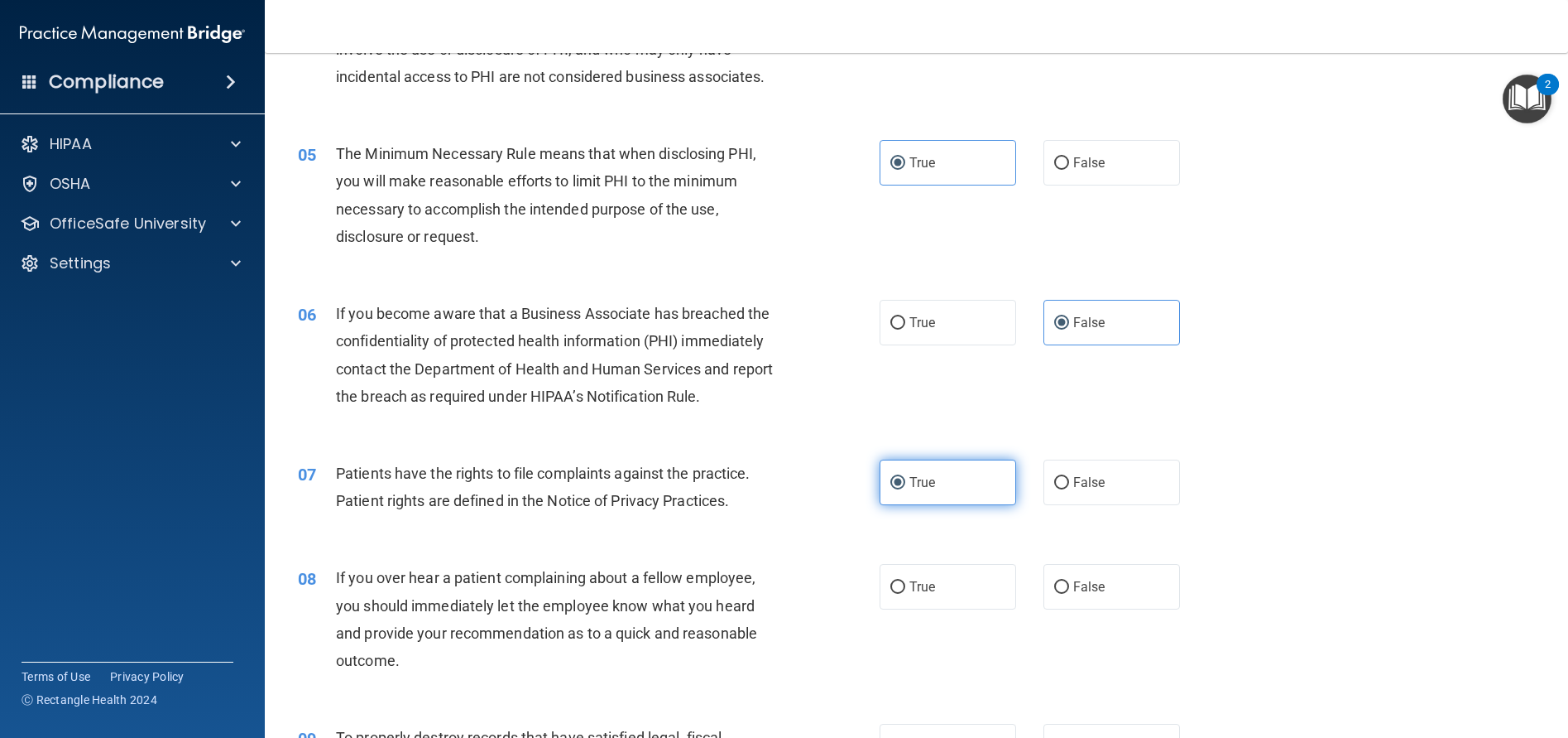
scroll to position [662, 0]
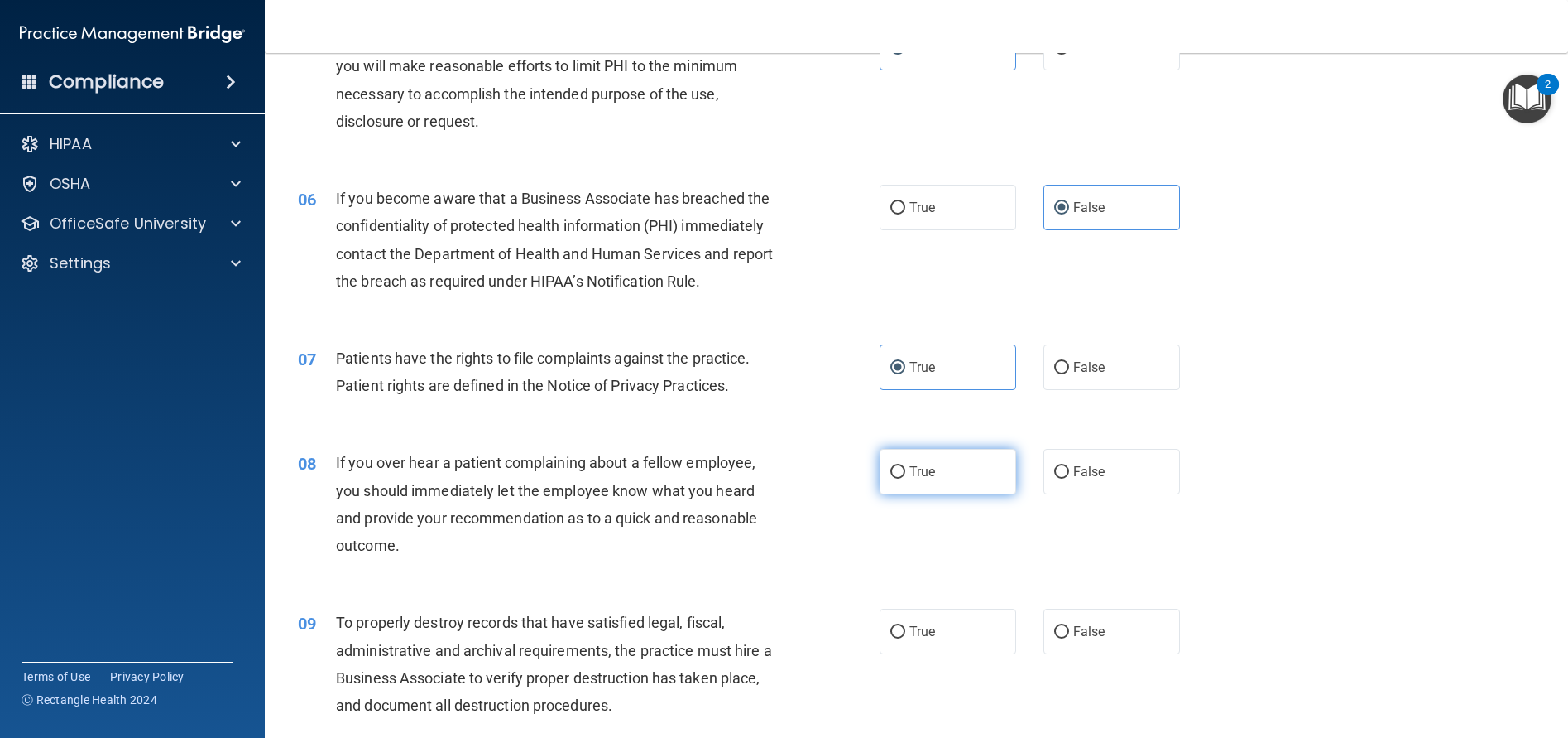
click at [929, 471] on label "True" at bounding box center [948, 471] width 136 height 45
click at [906, 471] on input "True" at bounding box center [898, 473] width 15 height 12
radio input "true"
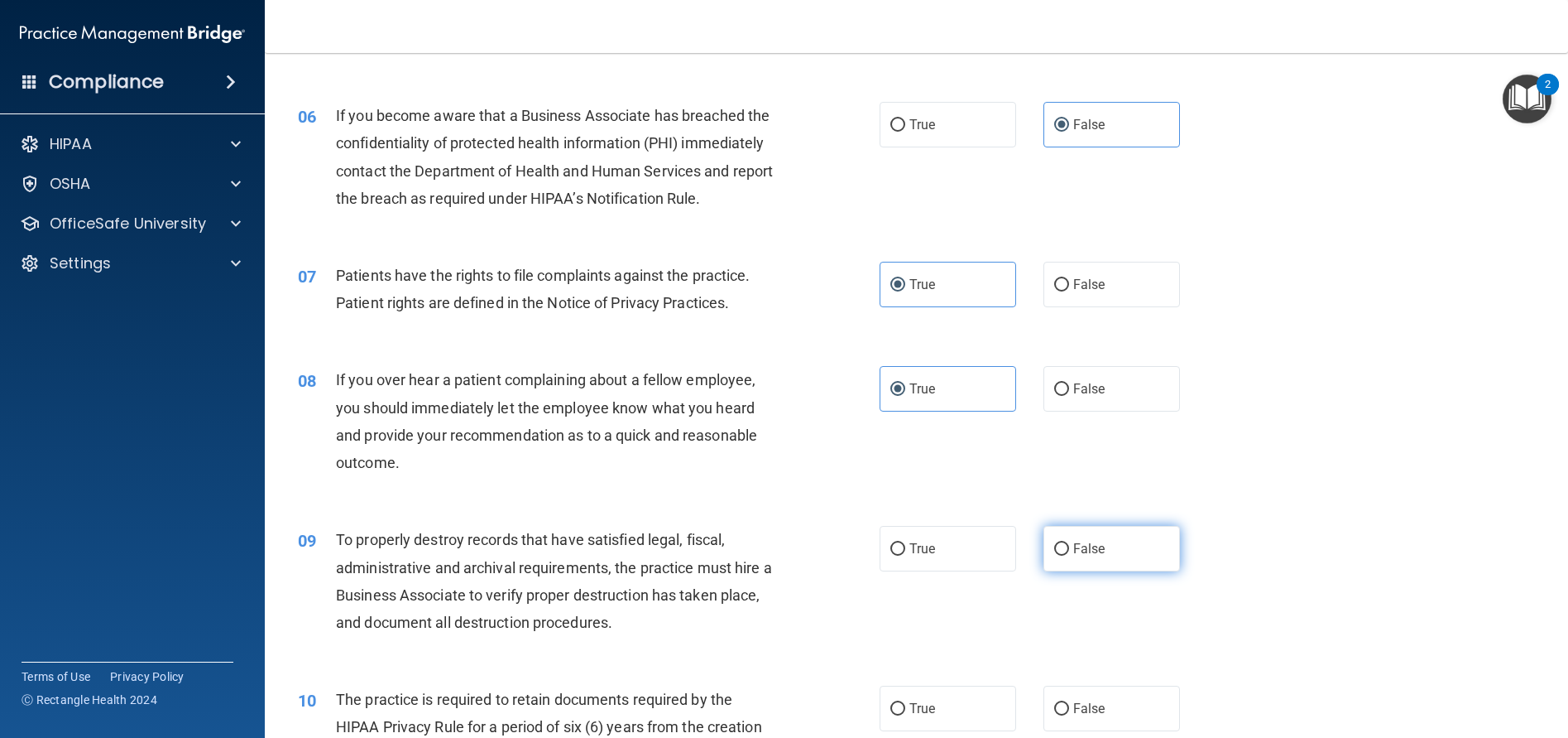
click at [1054, 548] on input "False" at bounding box center [1061, 550] width 15 height 12
radio input "true"
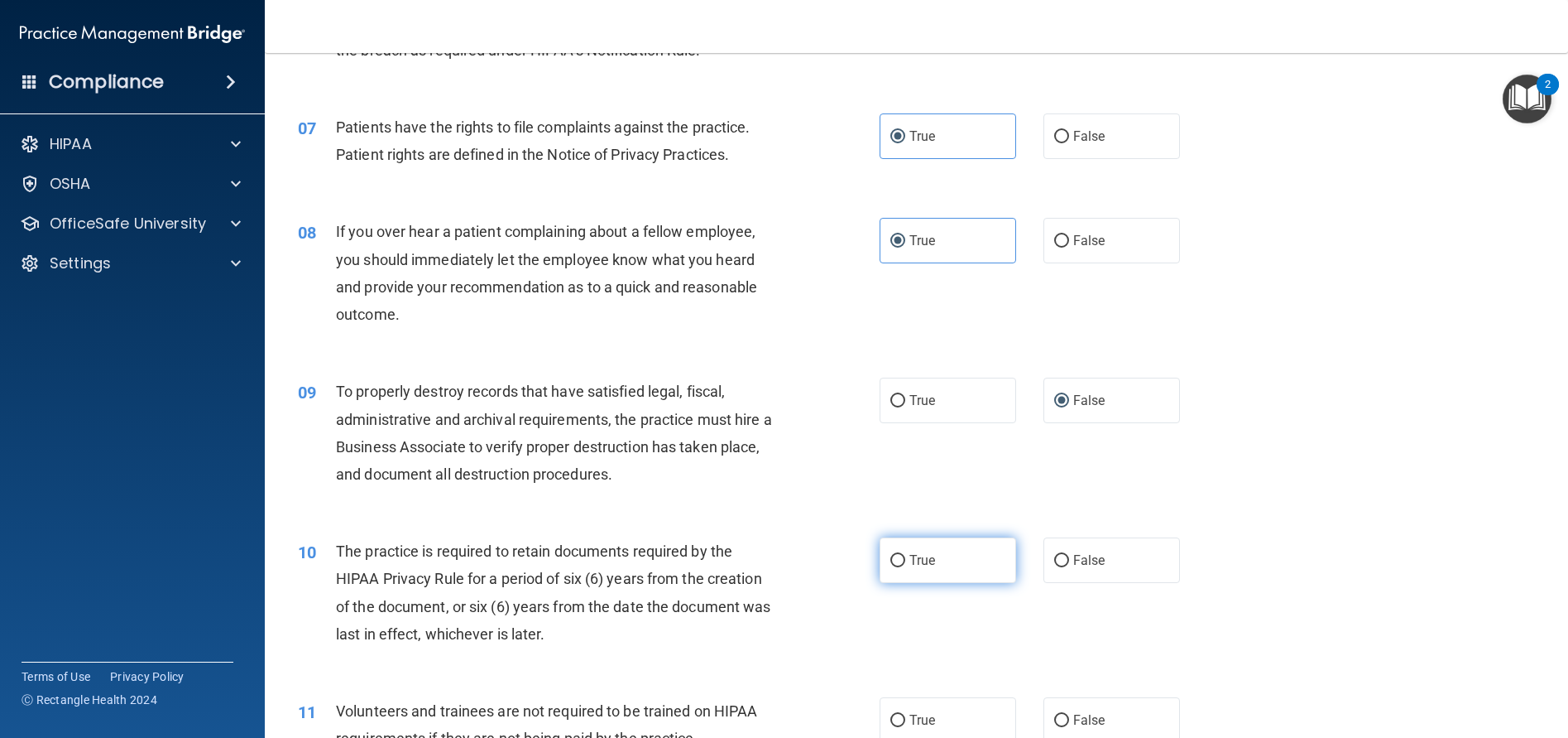
scroll to position [911, 0]
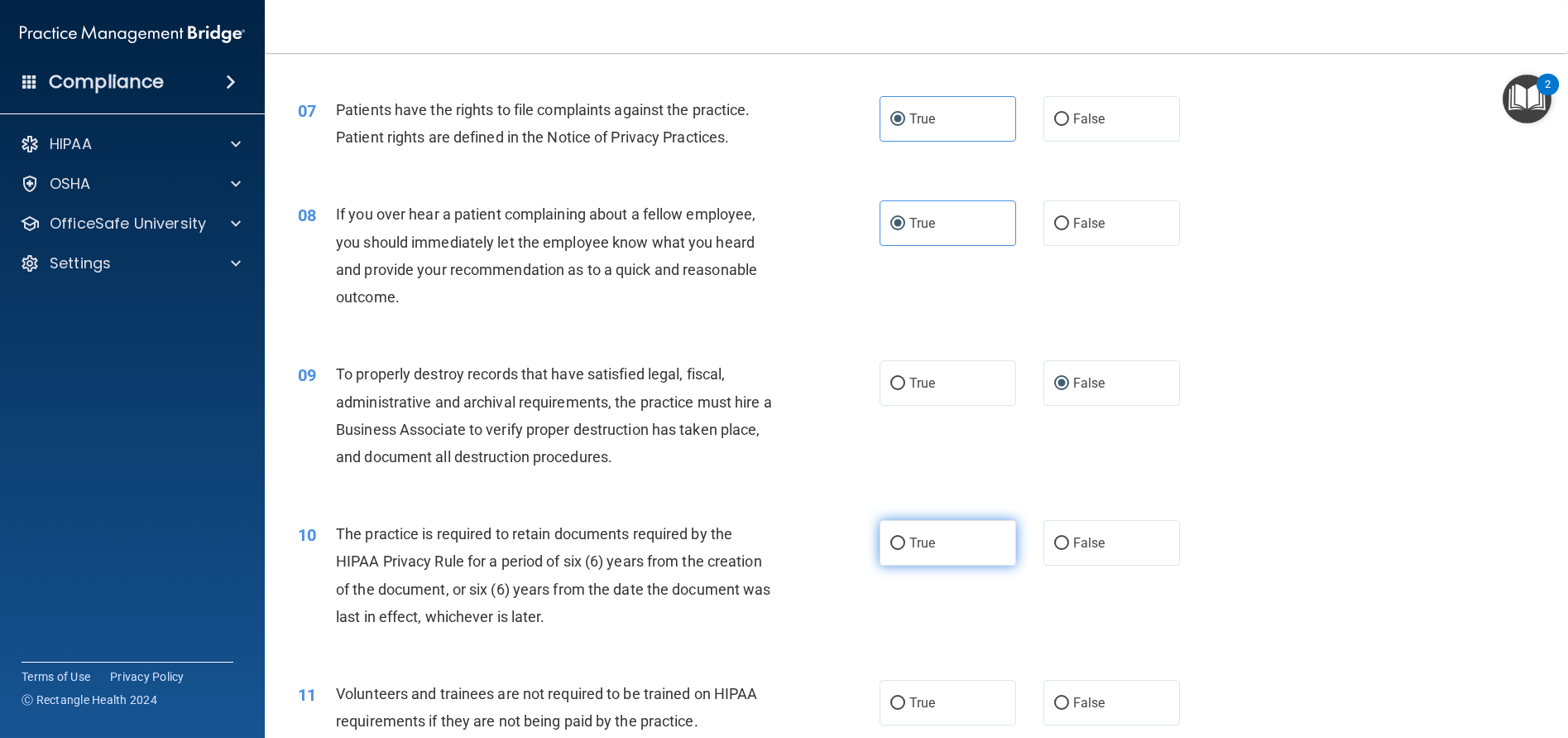
click at [992, 537] on label "True" at bounding box center [948, 542] width 136 height 45
click at [906, 537] on input "True" at bounding box center [898, 543] width 15 height 12
radio input "true"
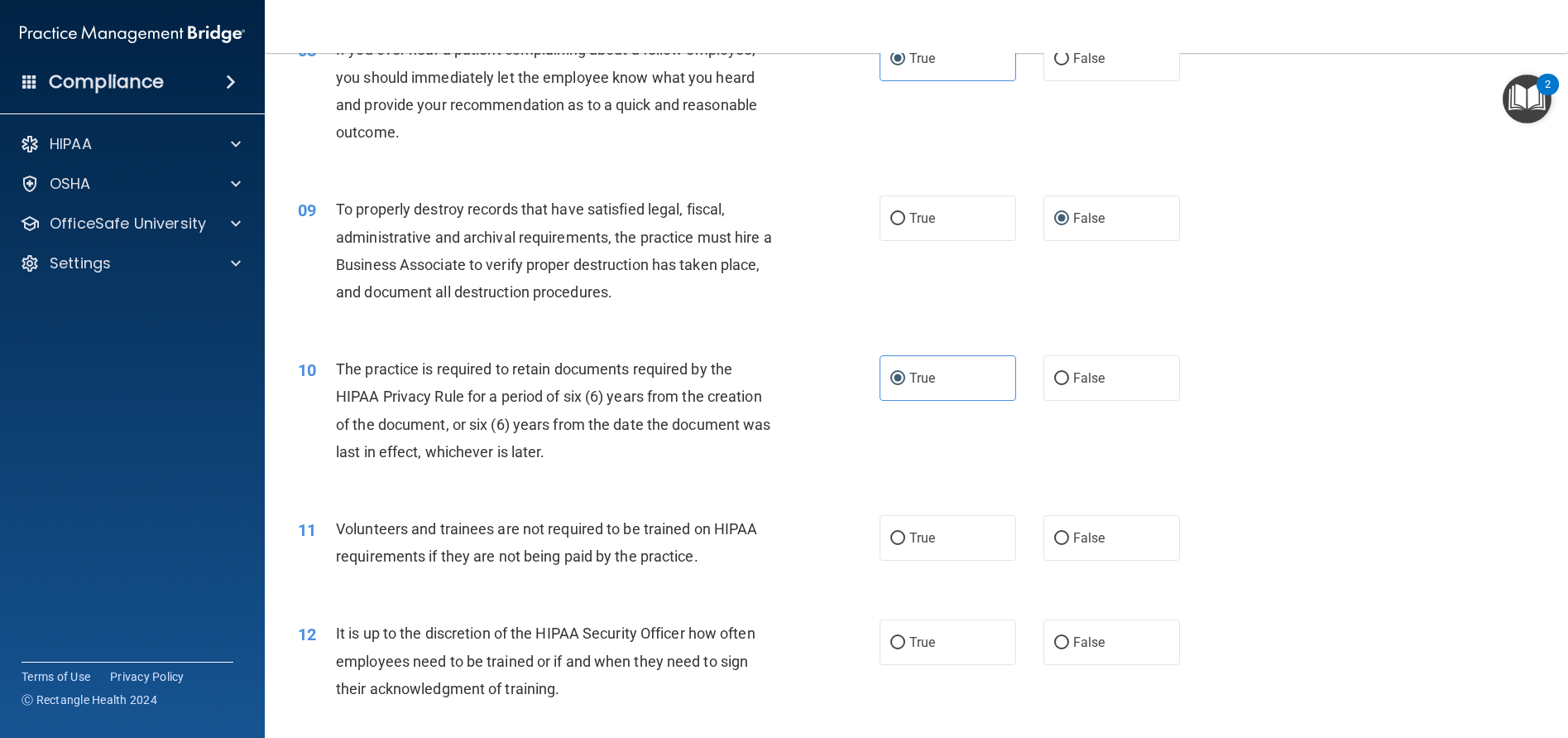
scroll to position [1076, 0]
click at [1111, 539] on label "False" at bounding box center [1112, 536] width 136 height 45
click at [1069, 539] on input "False" at bounding box center [1061, 538] width 15 height 12
radio input "true"
click at [1109, 638] on label "False" at bounding box center [1112, 641] width 136 height 45
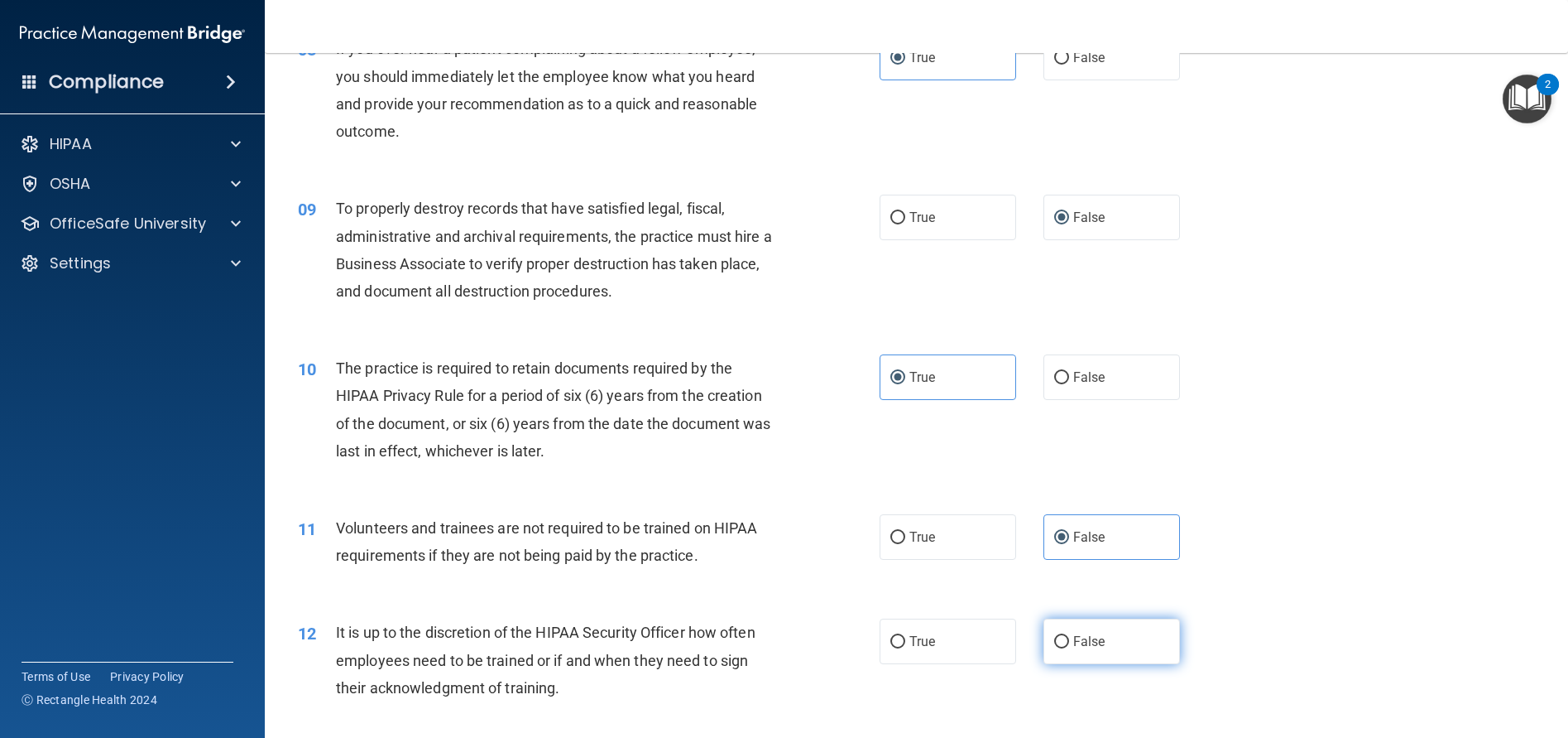
click at [1069, 638] on input "False" at bounding box center [1061, 642] width 15 height 12
radio input "true"
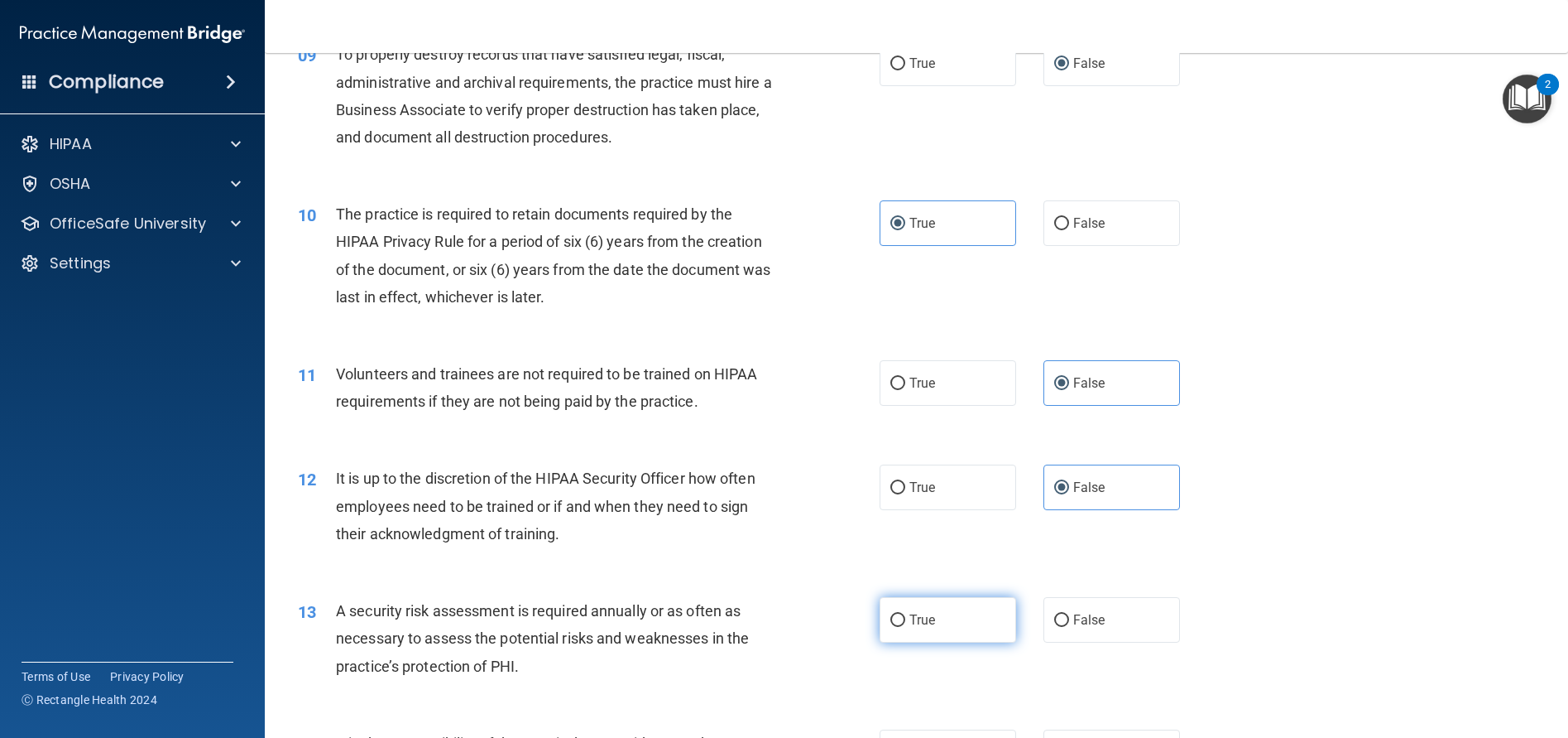
scroll to position [1242, 0]
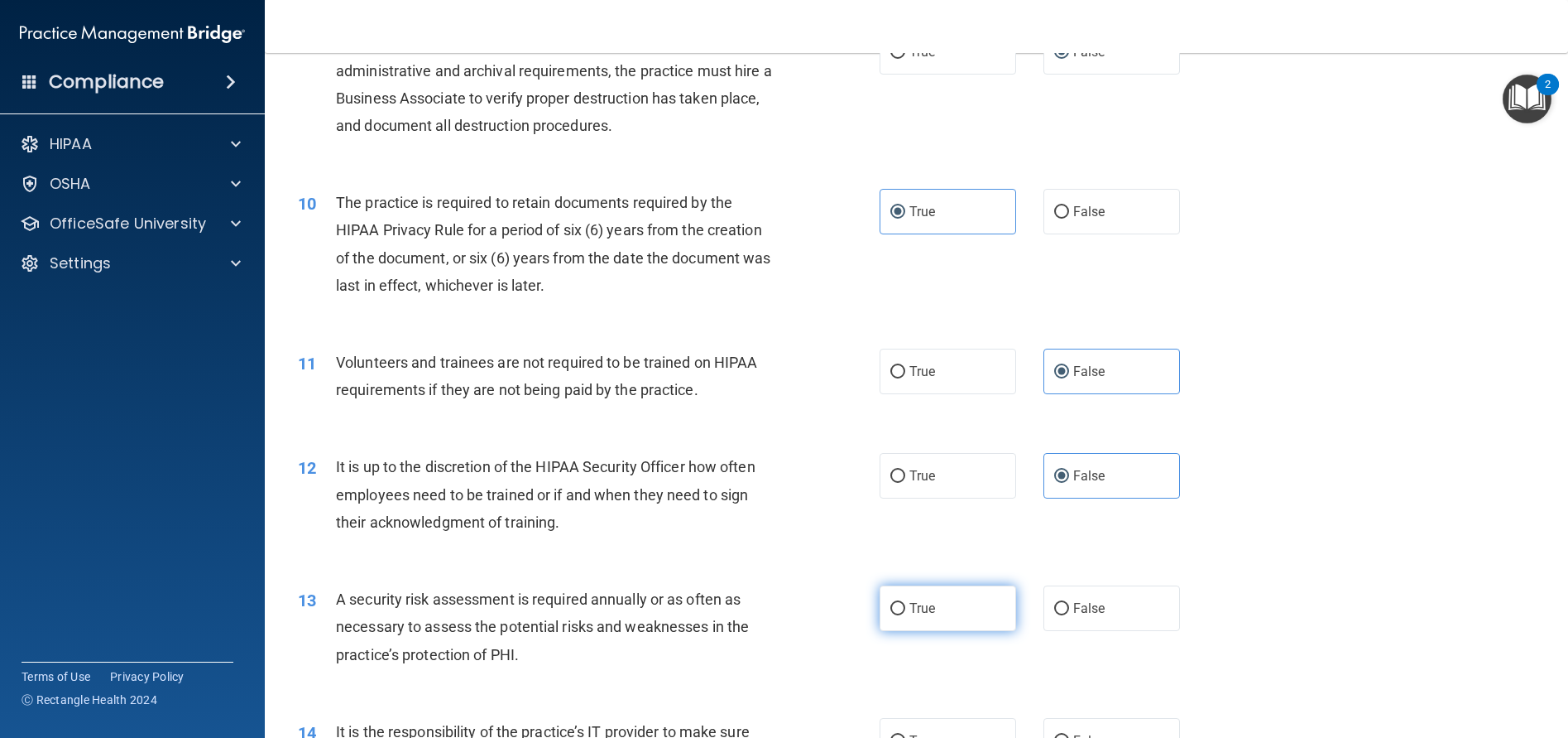
click at [951, 613] on label "True" at bounding box center [948, 607] width 136 height 45
click at [906, 613] on input "True" at bounding box center [898, 609] width 15 height 12
radio input "true"
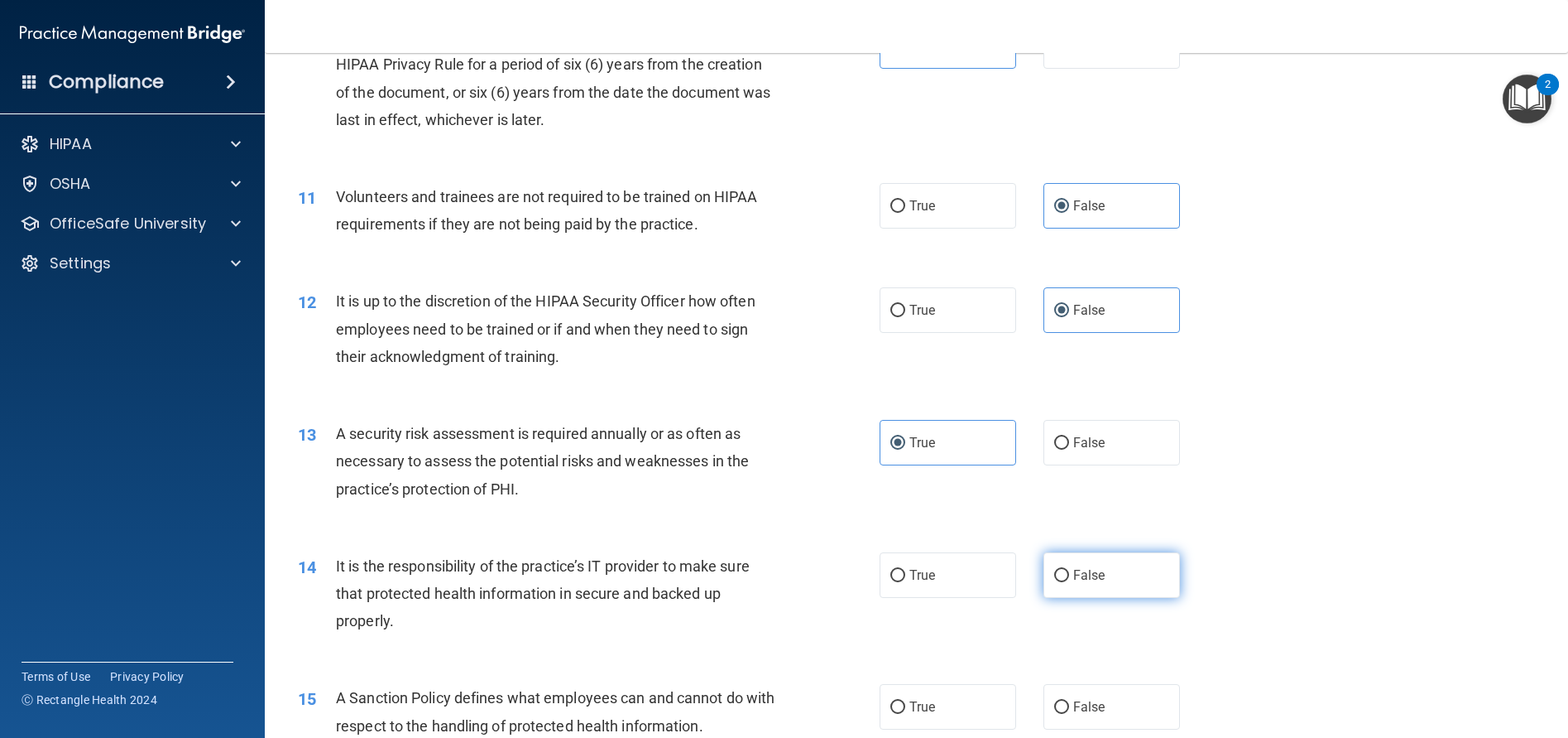
click at [1122, 565] on label "False" at bounding box center [1112, 574] width 136 height 45
click at [1069, 570] on input "False" at bounding box center [1061, 576] width 15 height 12
radio input "true"
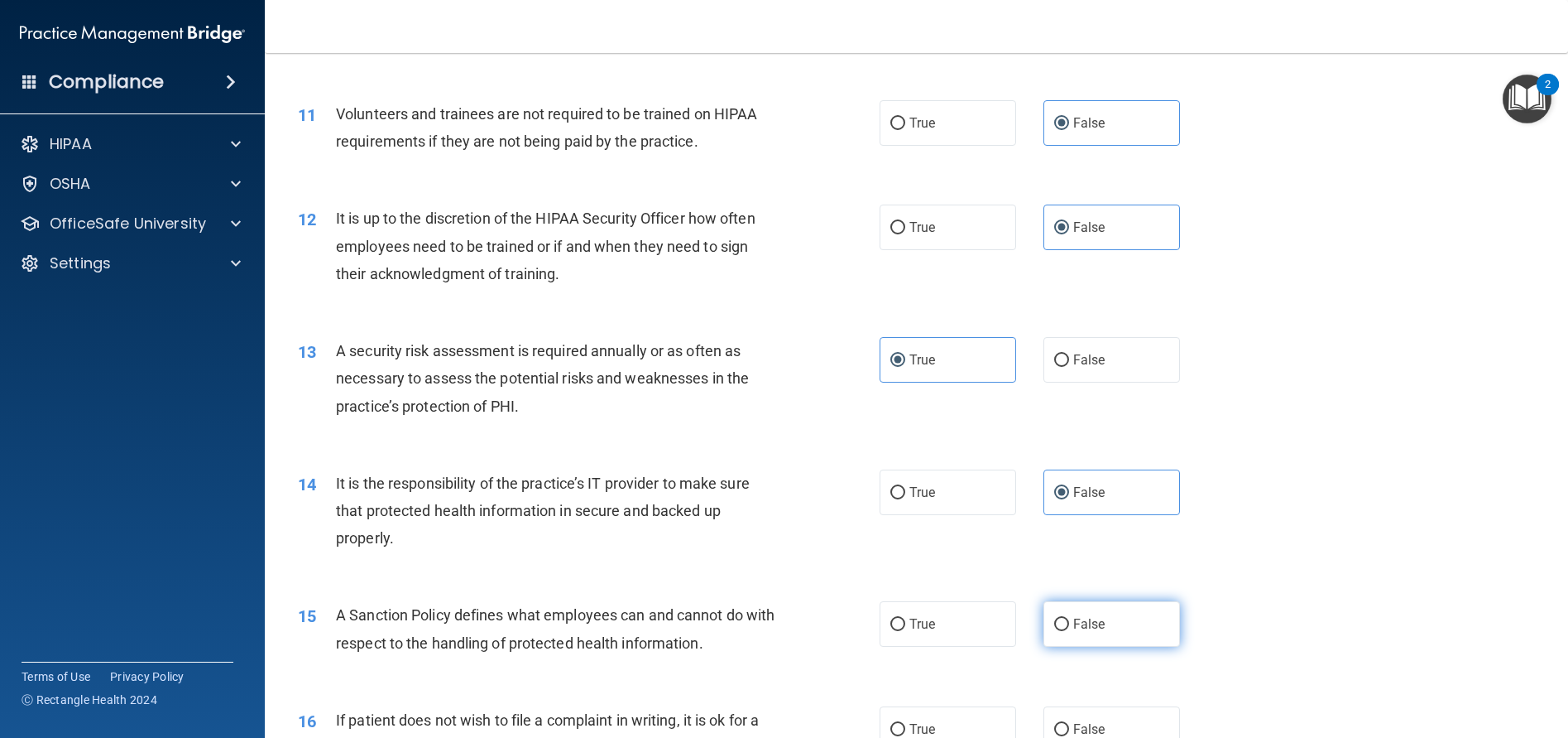
click at [1093, 624] on span "False" at bounding box center [1089, 624] width 32 height 16
click at [1069, 624] on input "False" at bounding box center [1061, 625] width 15 height 12
radio input "true"
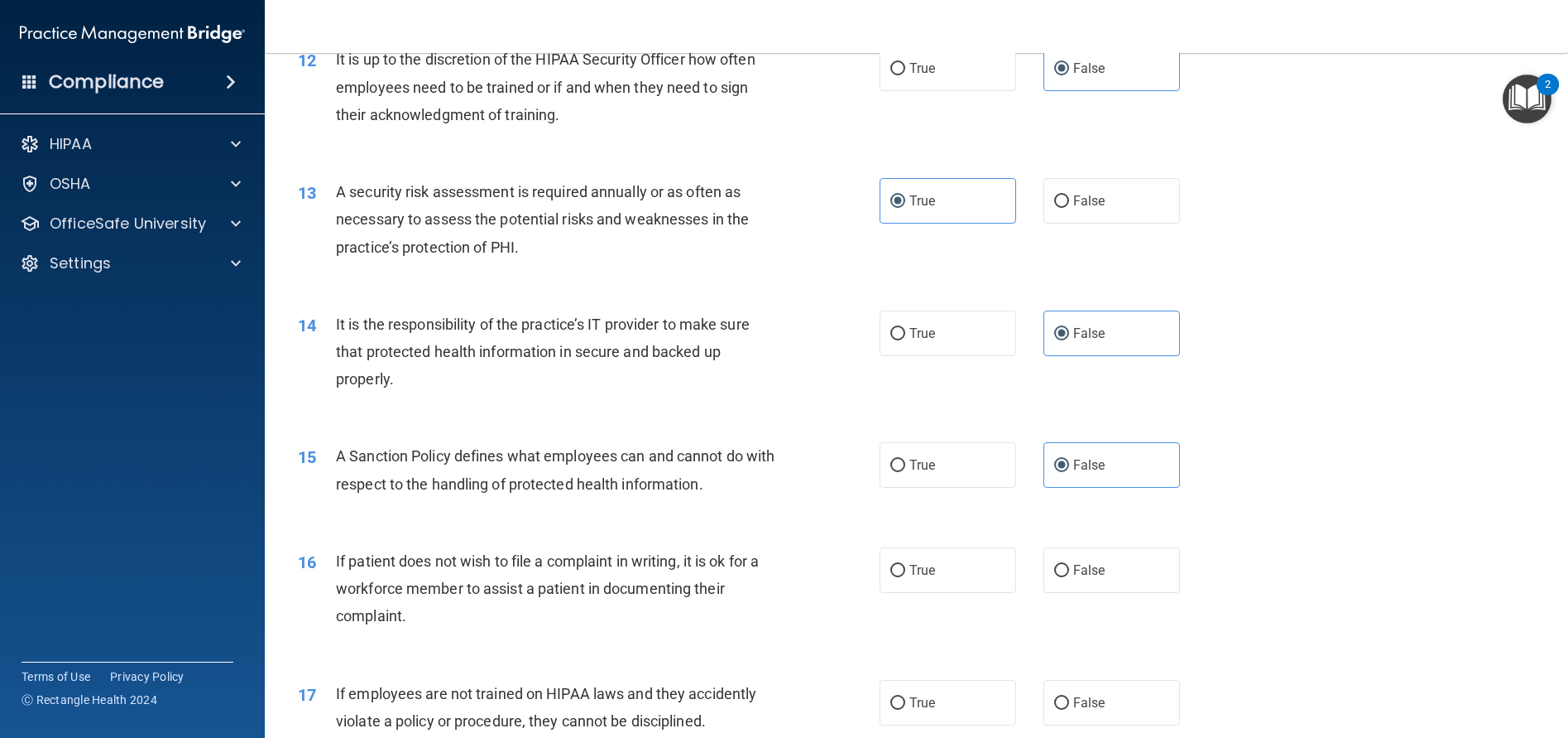
scroll to position [1656, 0]
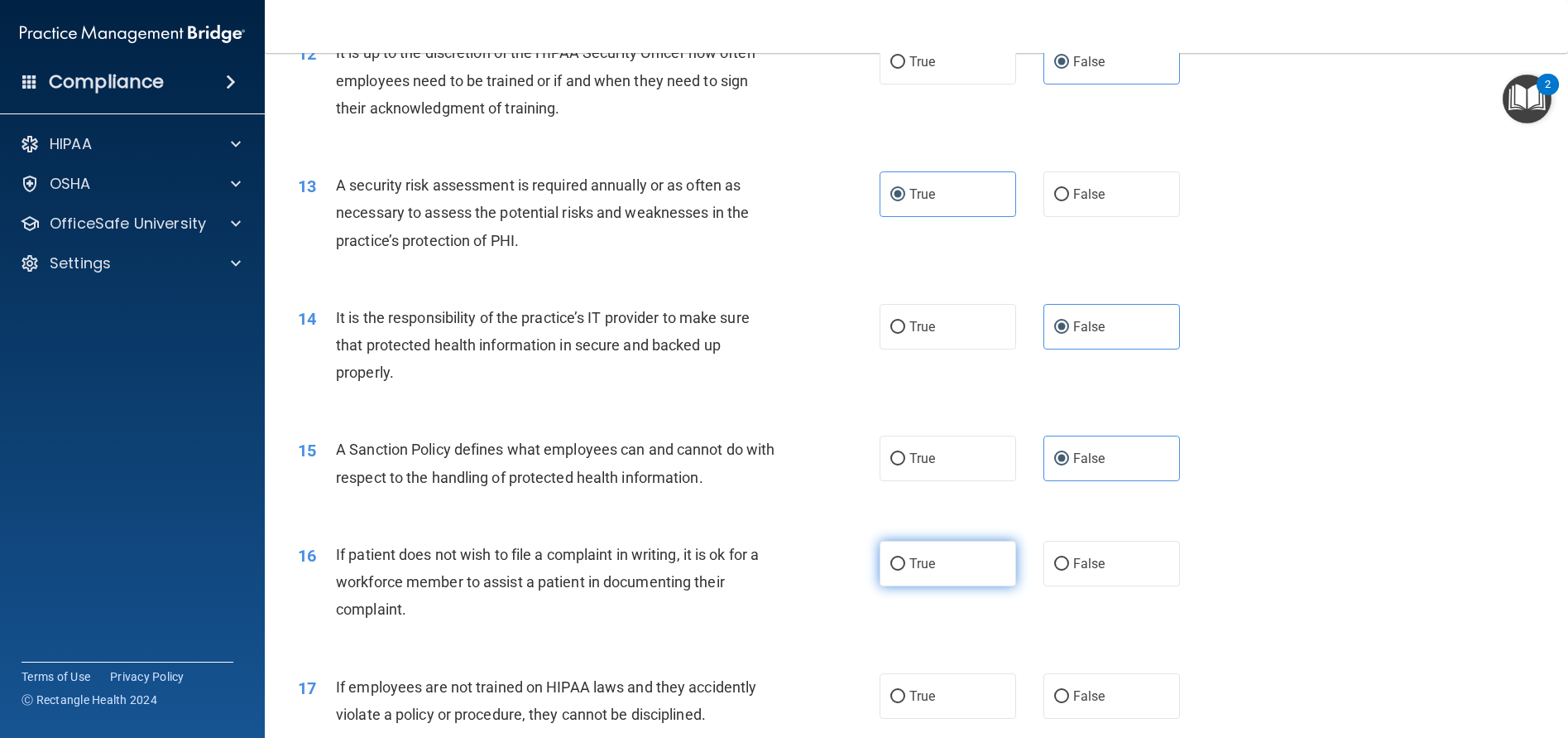
click at [943, 558] on label "True" at bounding box center [948, 563] width 136 height 45
click at [906, 558] on input "True" at bounding box center [898, 565] width 15 height 12
radio input "true"
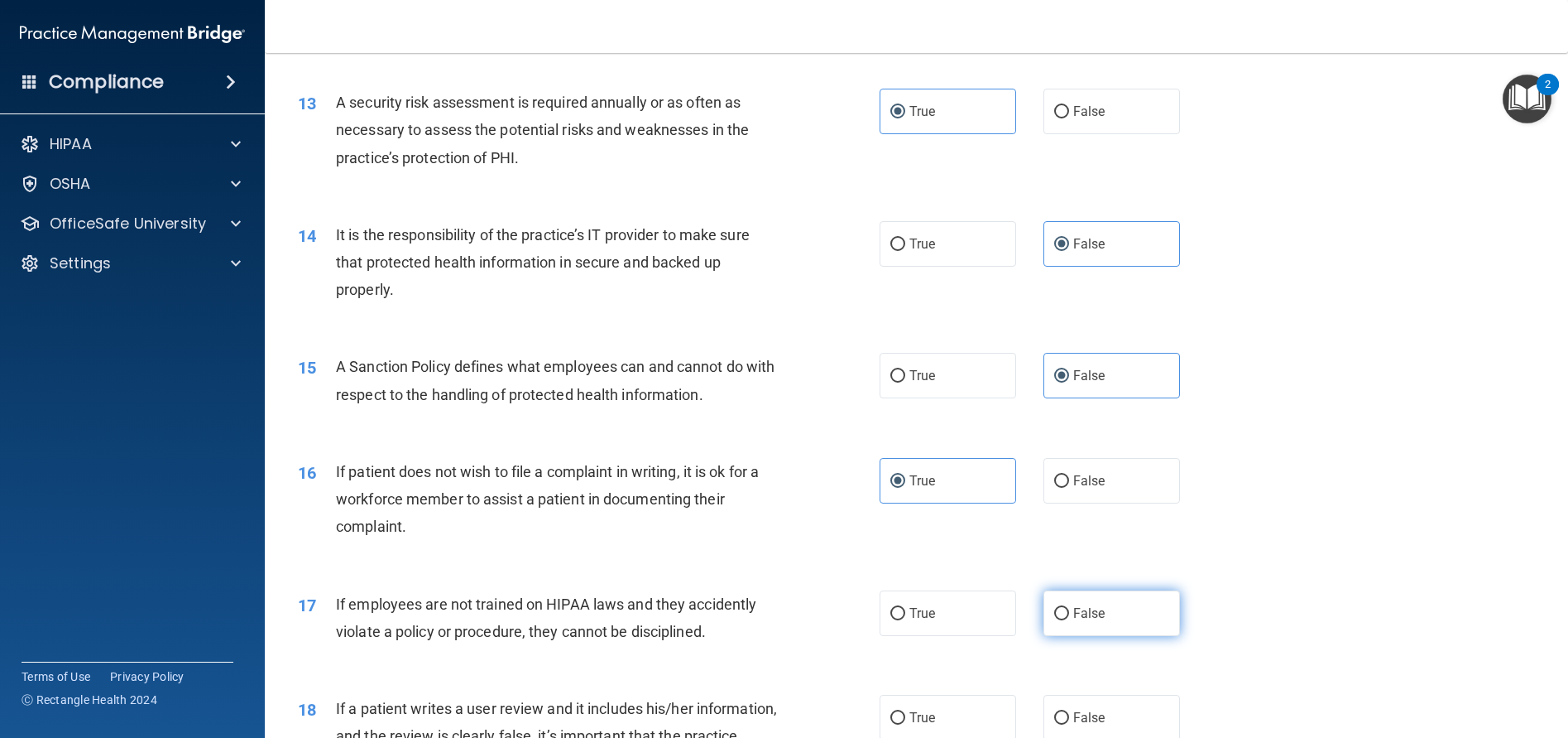
click at [1098, 611] on label "False" at bounding box center [1112, 612] width 136 height 45
click at [1069, 611] on input "False" at bounding box center [1061, 614] width 15 height 12
radio input "true"
click at [938, 725] on label "True" at bounding box center [948, 717] width 136 height 45
click at [906, 725] on input "True" at bounding box center [898, 719] width 15 height 12
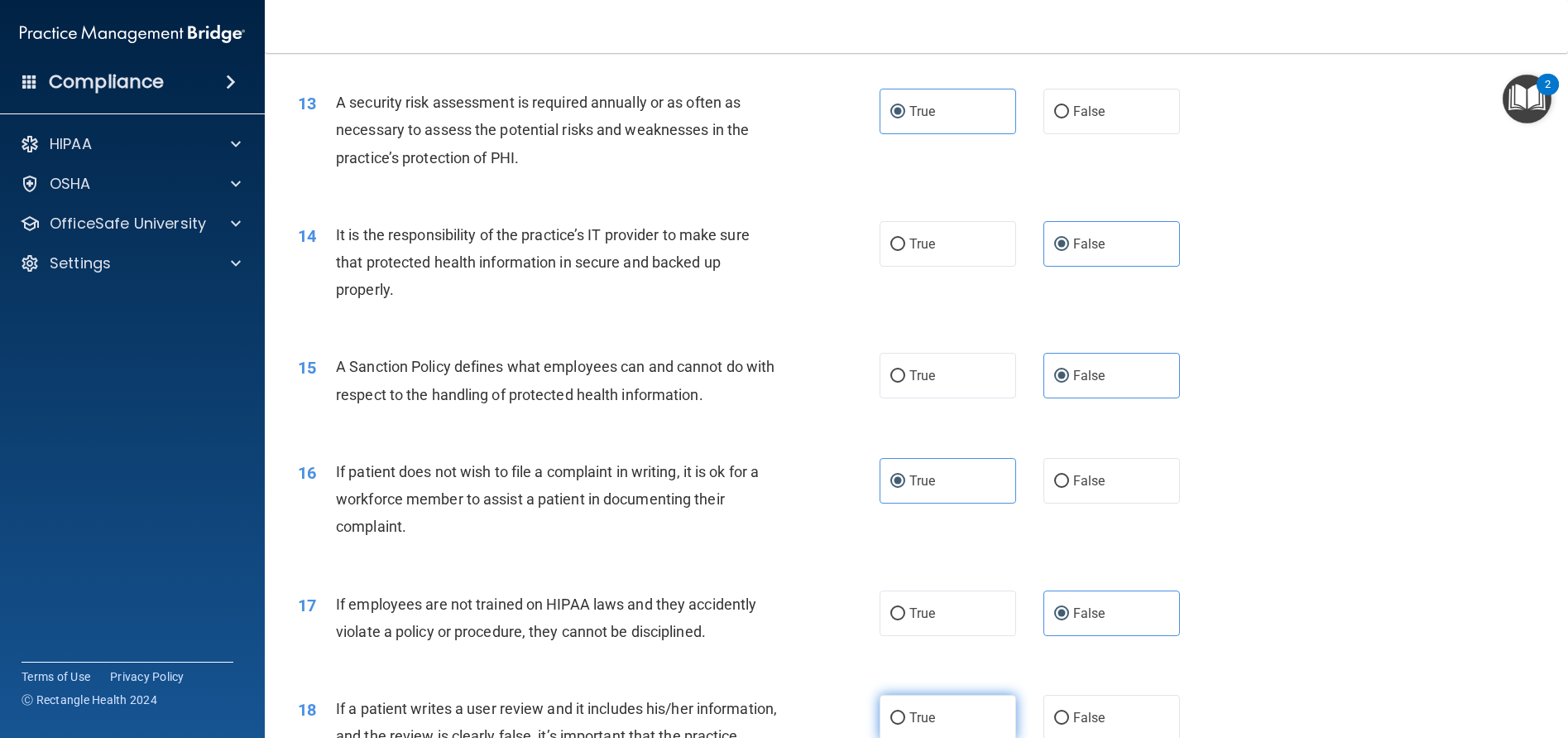
radio input "true"
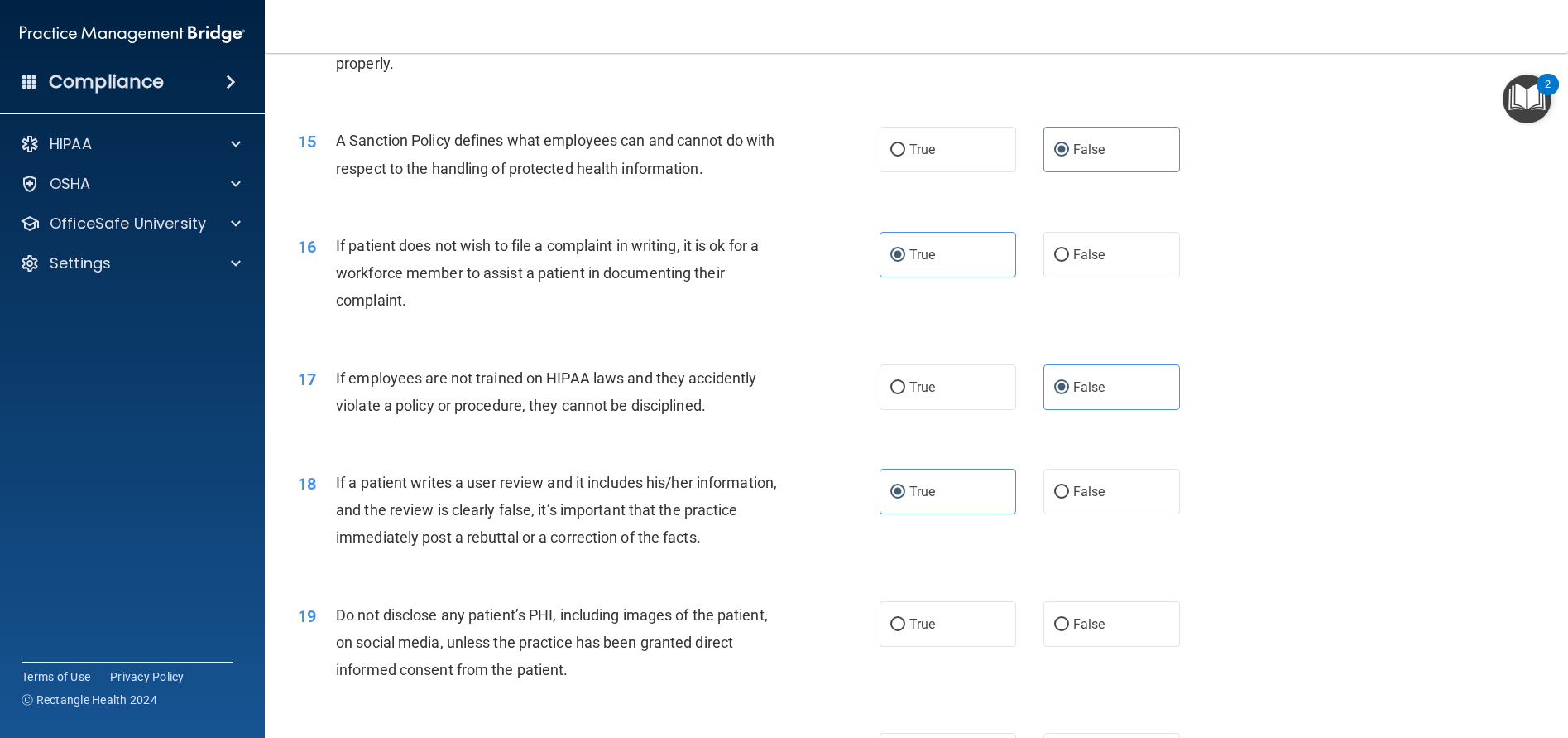
scroll to position [1987, 0]
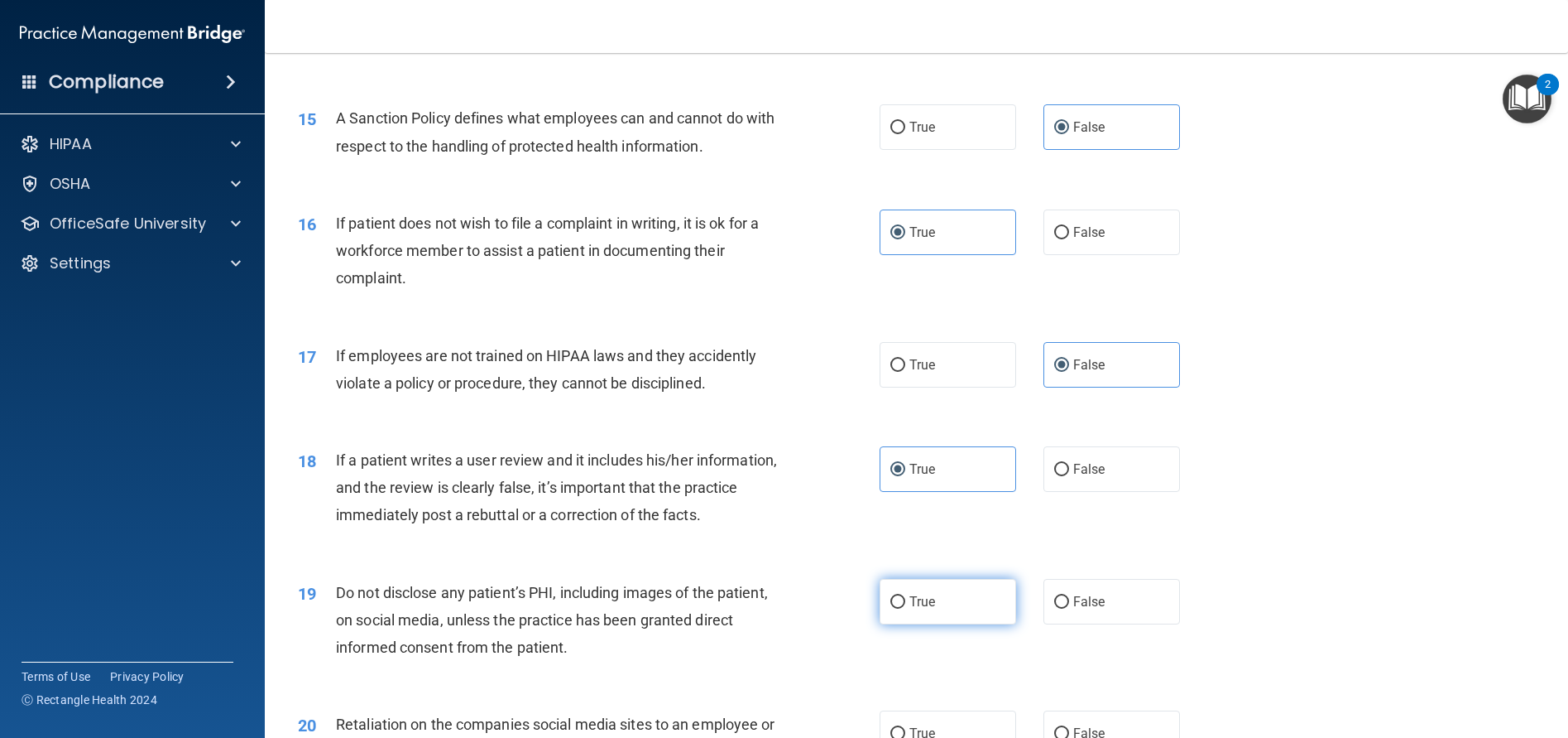
click at [972, 607] on label "True" at bounding box center [948, 601] width 136 height 45
click at [906, 607] on input "True" at bounding box center [898, 603] width 15 height 12
radio input "true"
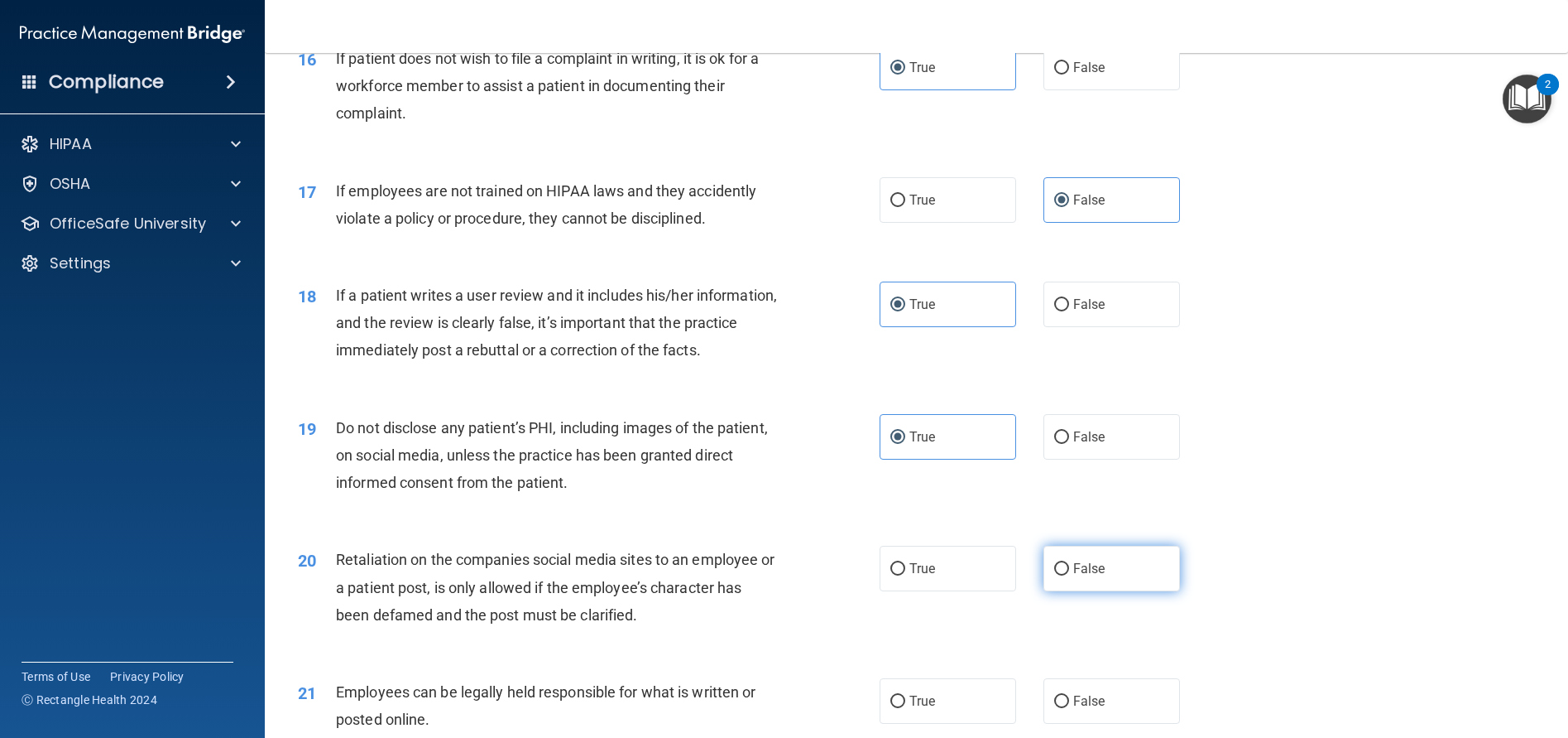
scroll to position [2152, 0]
click at [1105, 573] on label "False" at bounding box center [1112, 567] width 136 height 45
click at [1069, 573] on input "False" at bounding box center [1061, 568] width 15 height 12
radio input "true"
click at [929, 702] on label "True" at bounding box center [948, 699] width 136 height 45
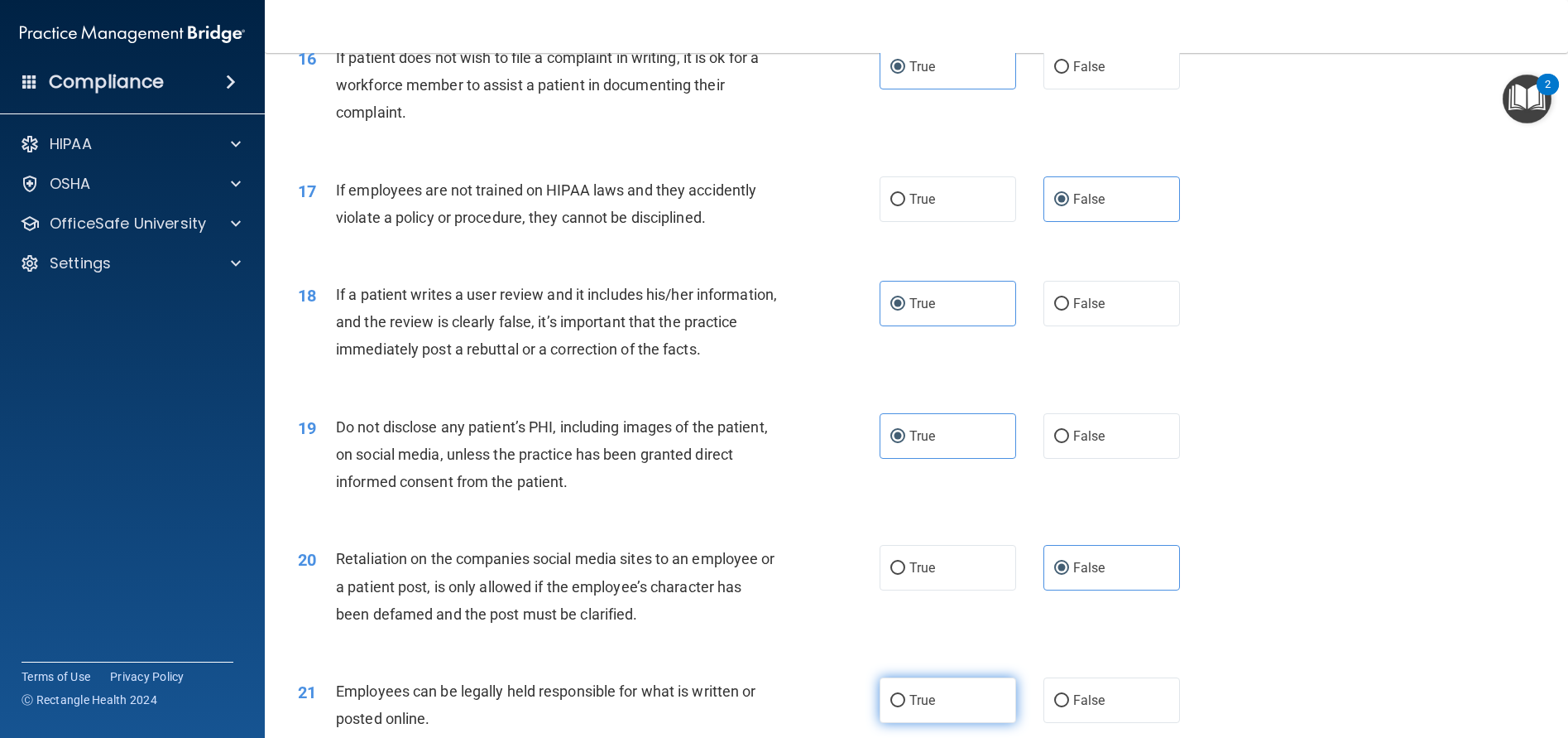
click at [906, 702] on input "True" at bounding box center [898, 701] width 15 height 12
radio input "true"
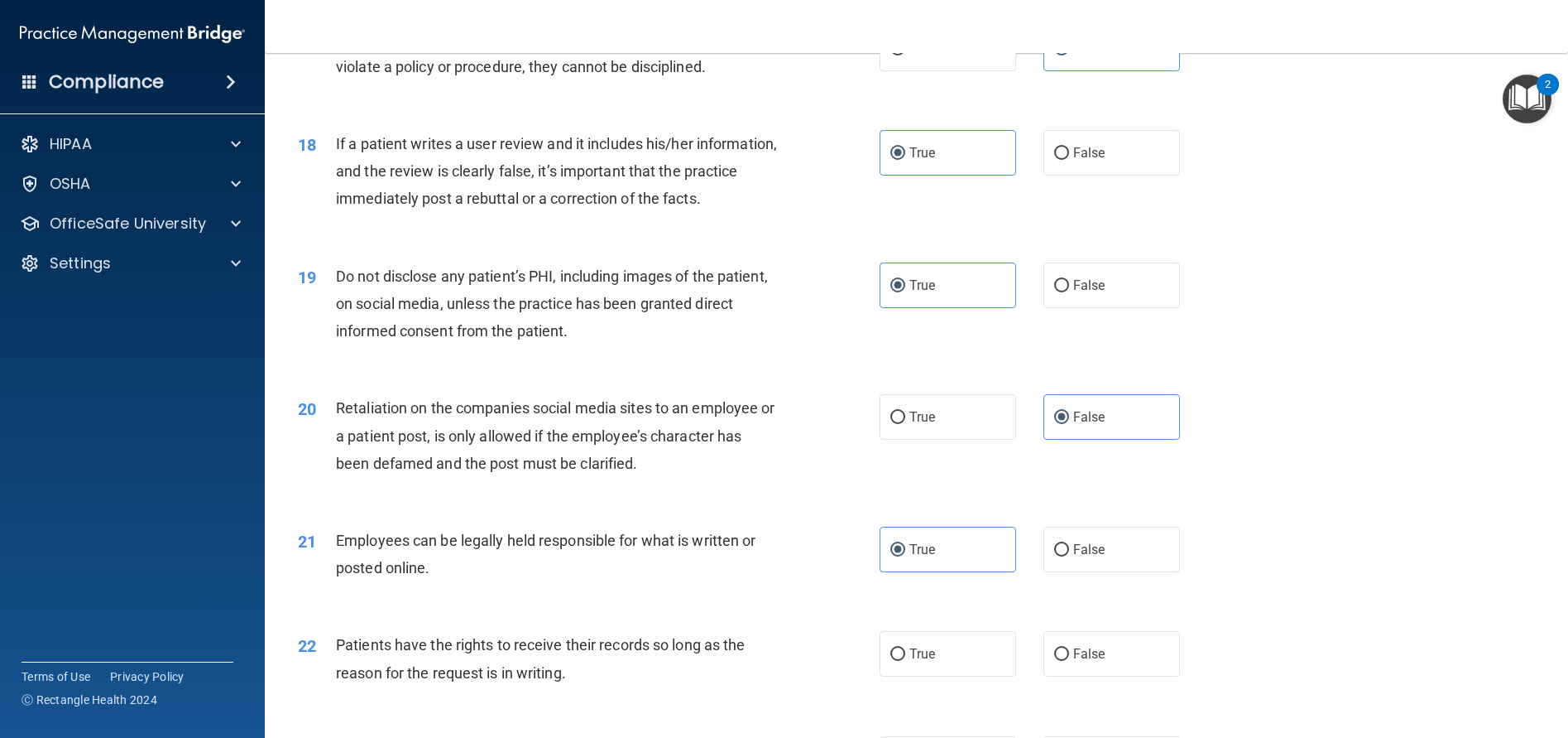
scroll to position [2318, 0]
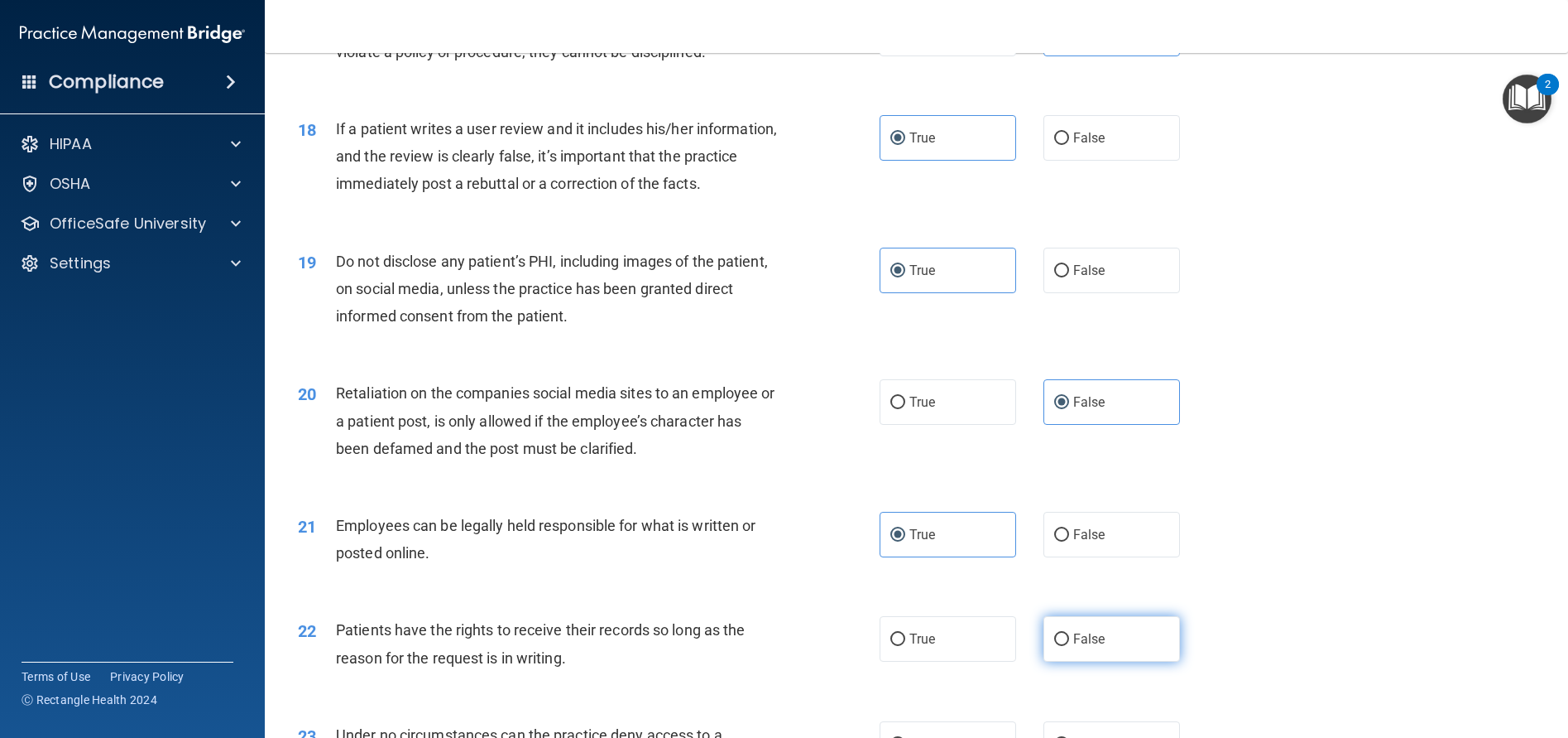
click at [1059, 641] on input "False" at bounding box center [1061, 640] width 15 height 12
radio input "true"
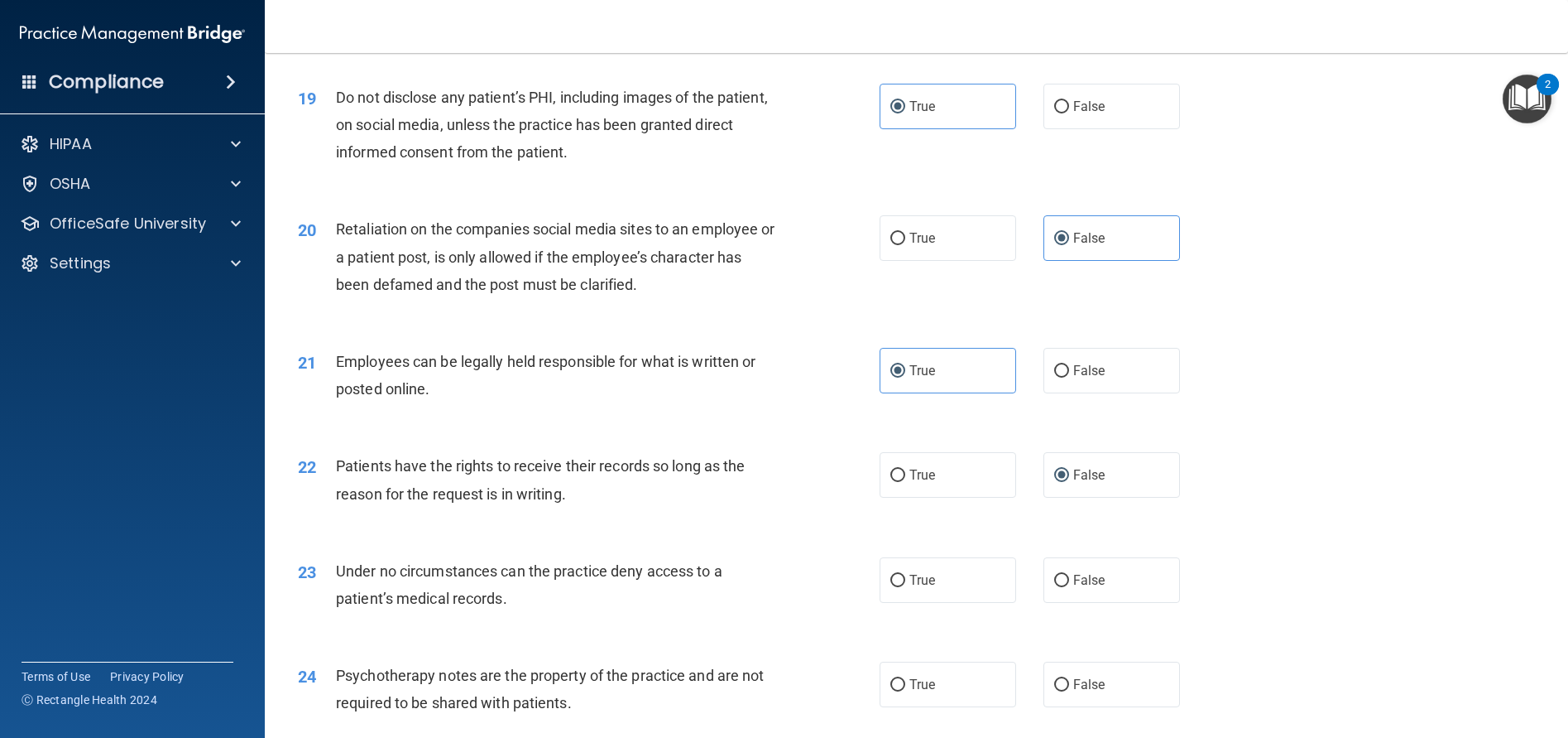
scroll to position [2484, 0]
click at [1075, 586] on label "False" at bounding box center [1112, 578] width 136 height 45
click at [1069, 585] on input "False" at bounding box center [1061, 579] width 15 height 12
radio input "true"
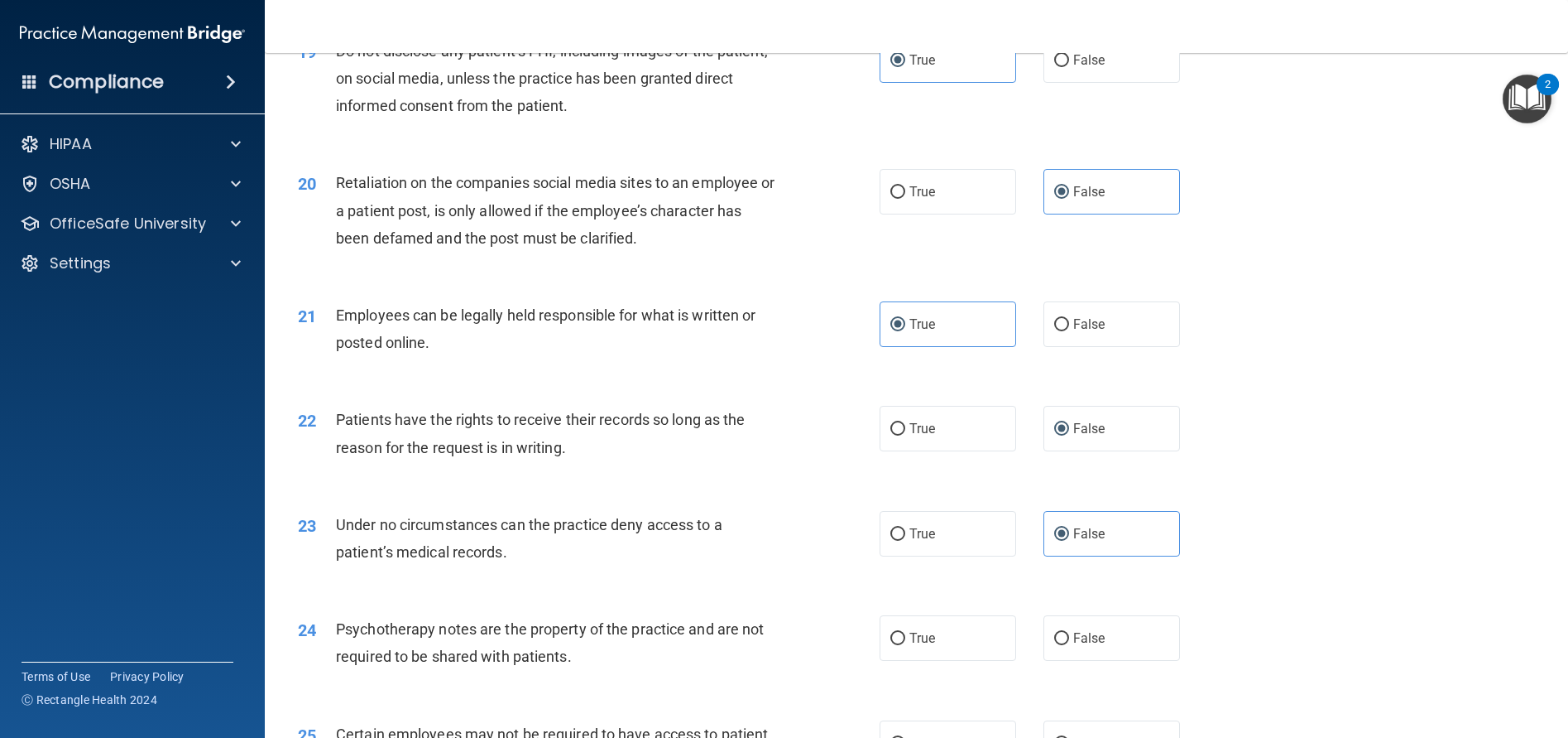
scroll to position [2649, 0]
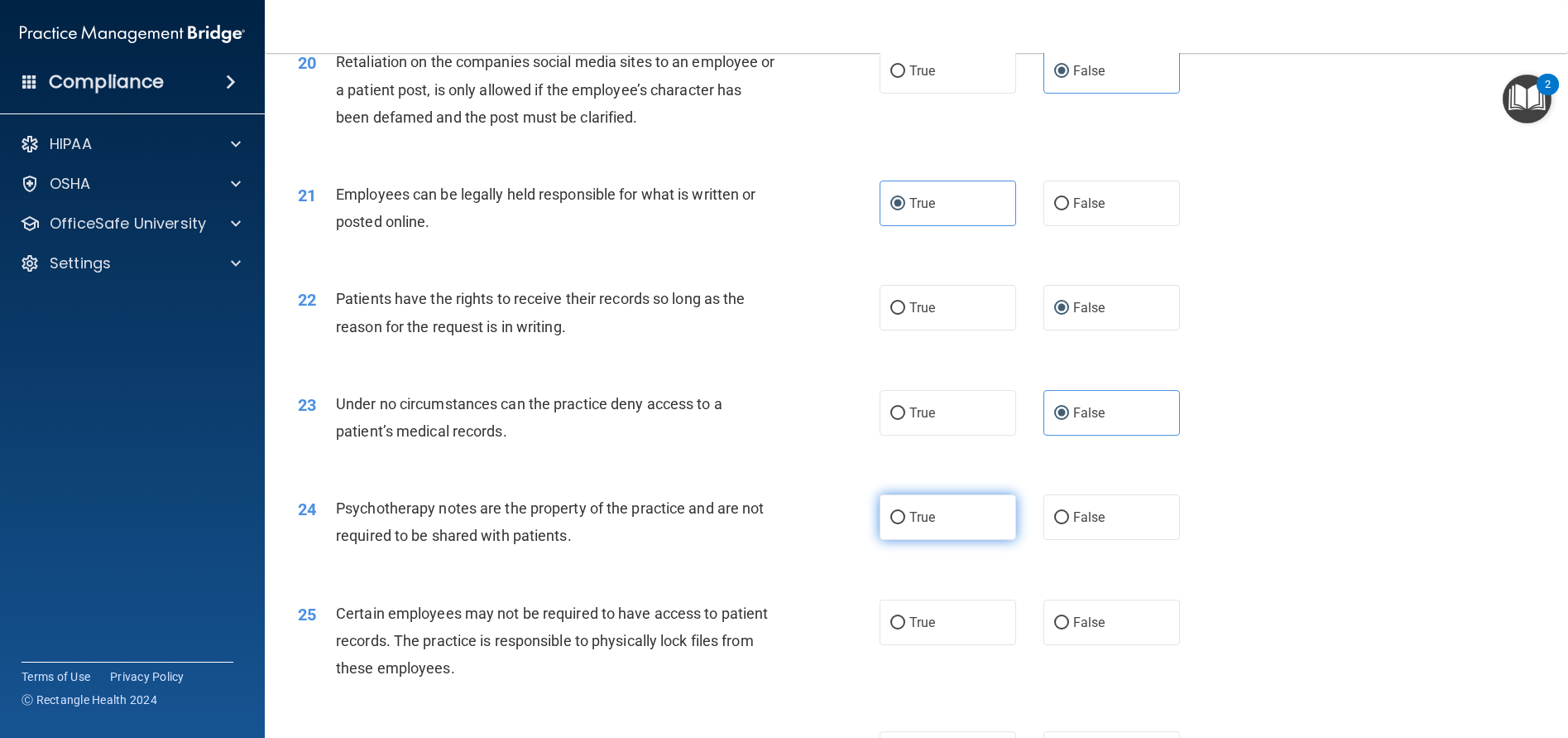
click at [976, 513] on label "True" at bounding box center [948, 517] width 136 height 45
click at [906, 513] on input "True" at bounding box center [898, 518] width 15 height 12
radio input "true"
click at [922, 623] on span "True" at bounding box center [922, 622] width 26 height 16
click at [906, 623] on input "True" at bounding box center [898, 623] width 15 height 12
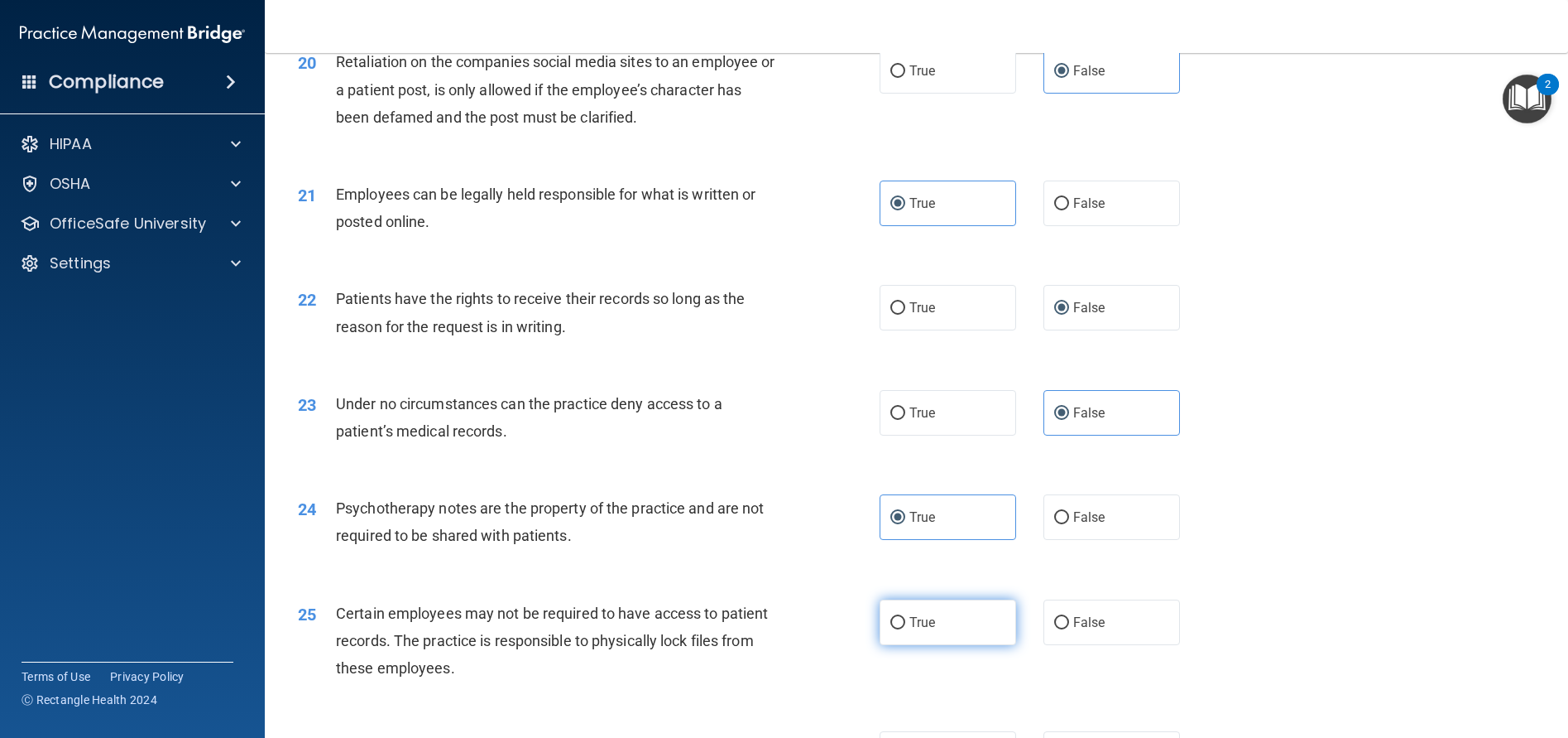
radio input "true"
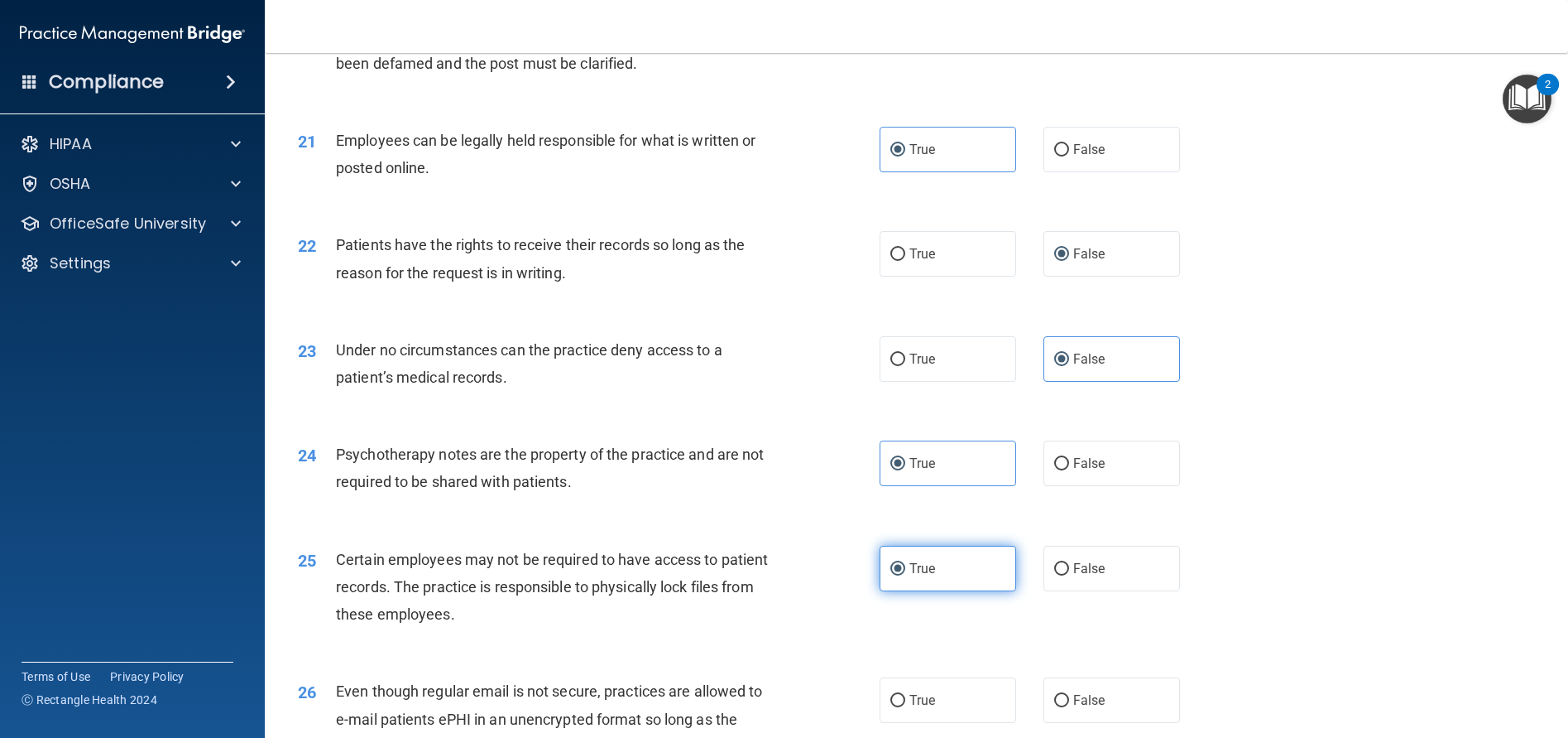
scroll to position [2732, 0]
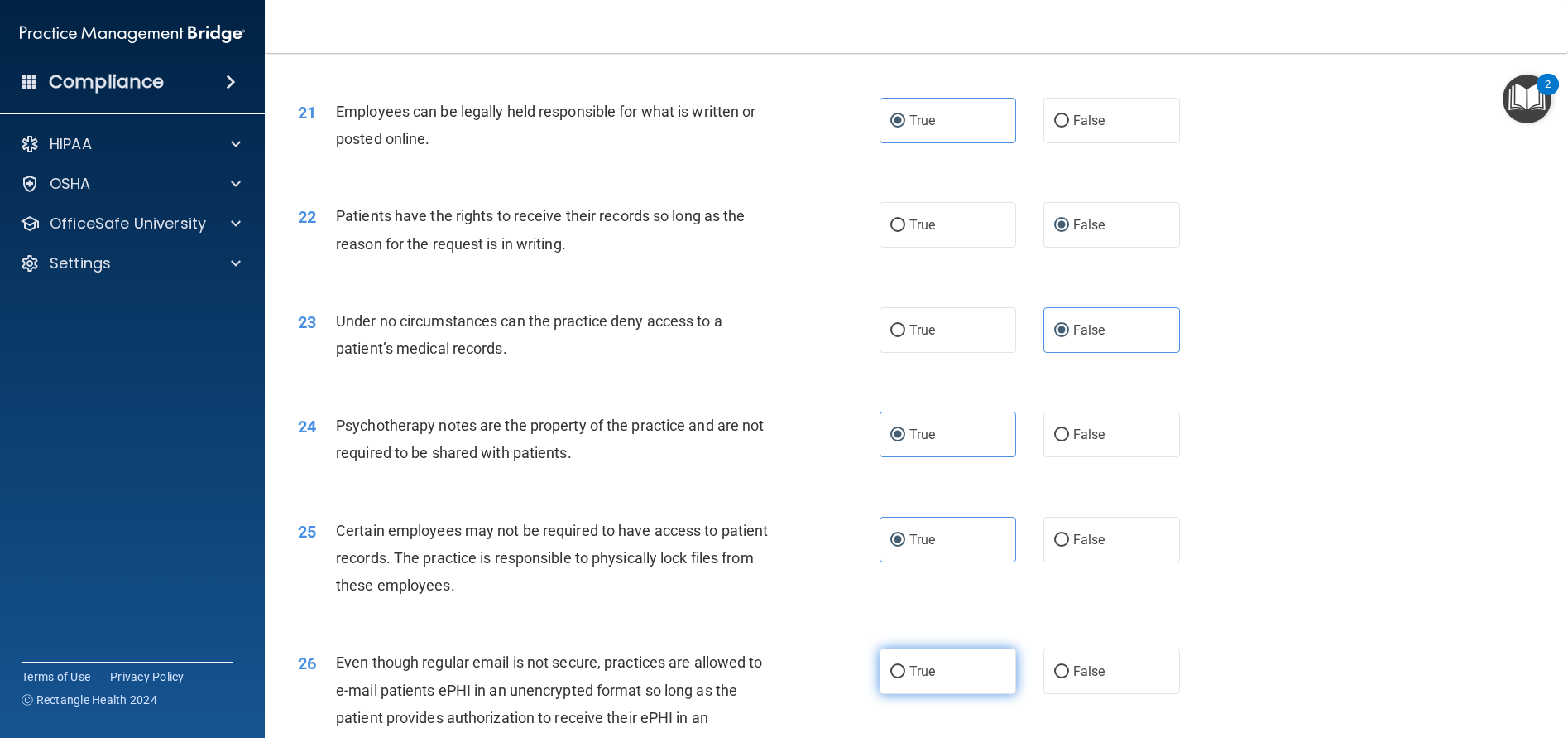
click at [919, 657] on label "True" at bounding box center [948, 671] width 136 height 45
click at [906, 665] on input "True" at bounding box center [898, 672] width 15 height 12
radio input "true"
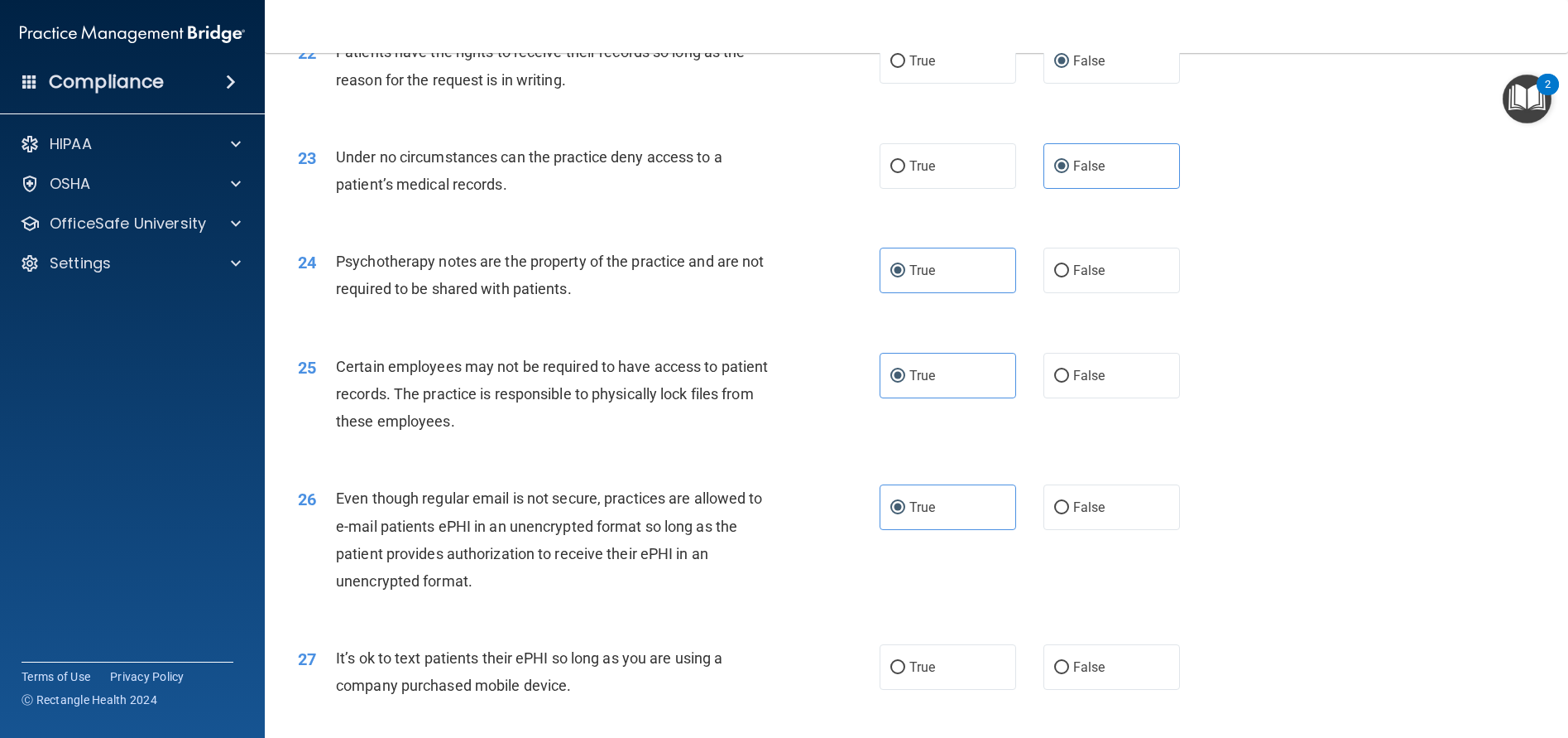
scroll to position [2897, 0]
click at [1101, 656] on label "False" at bounding box center [1112, 665] width 136 height 45
click at [1069, 660] on input "False" at bounding box center [1061, 666] width 15 height 12
radio input "true"
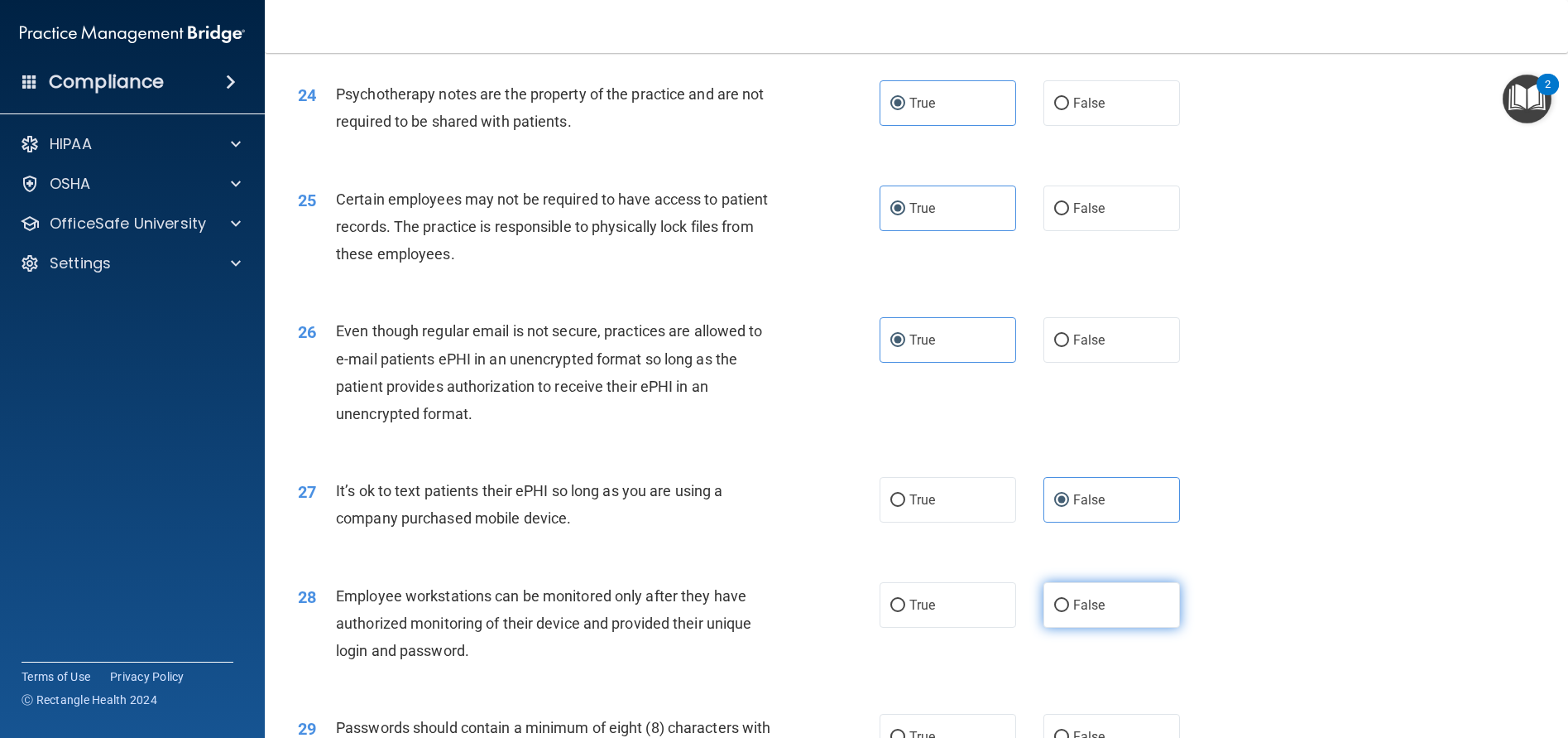
click at [1090, 609] on span "False" at bounding box center [1089, 605] width 32 height 16
click at [1069, 609] on input "False" at bounding box center [1061, 605] width 15 height 12
radio input "true"
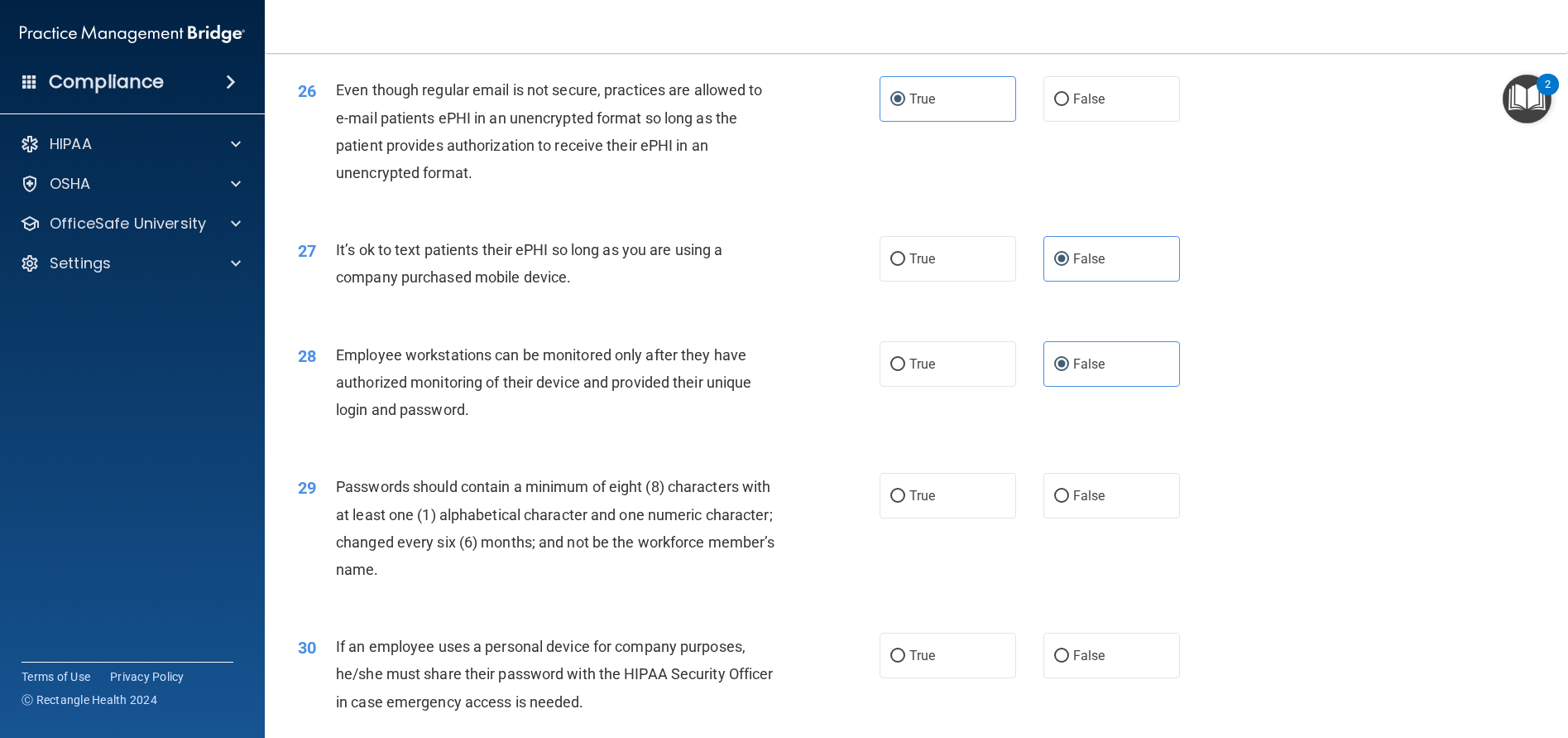
scroll to position [3311, 0]
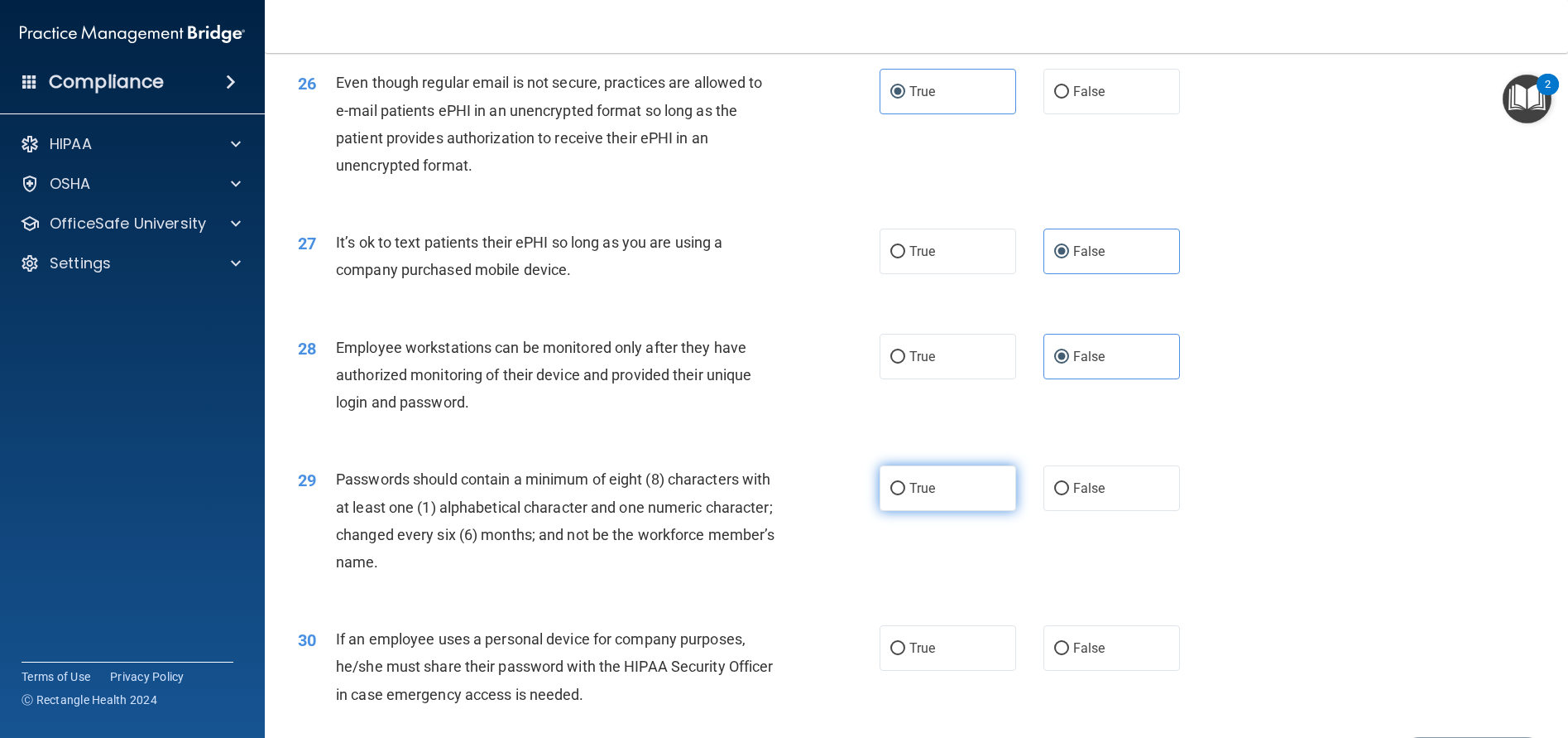
click at [933, 480] on label "True" at bounding box center [948, 488] width 136 height 45
click at [906, 482] on input "True" at bounding box center [898, 488] width 15 height 12
radio input "true"
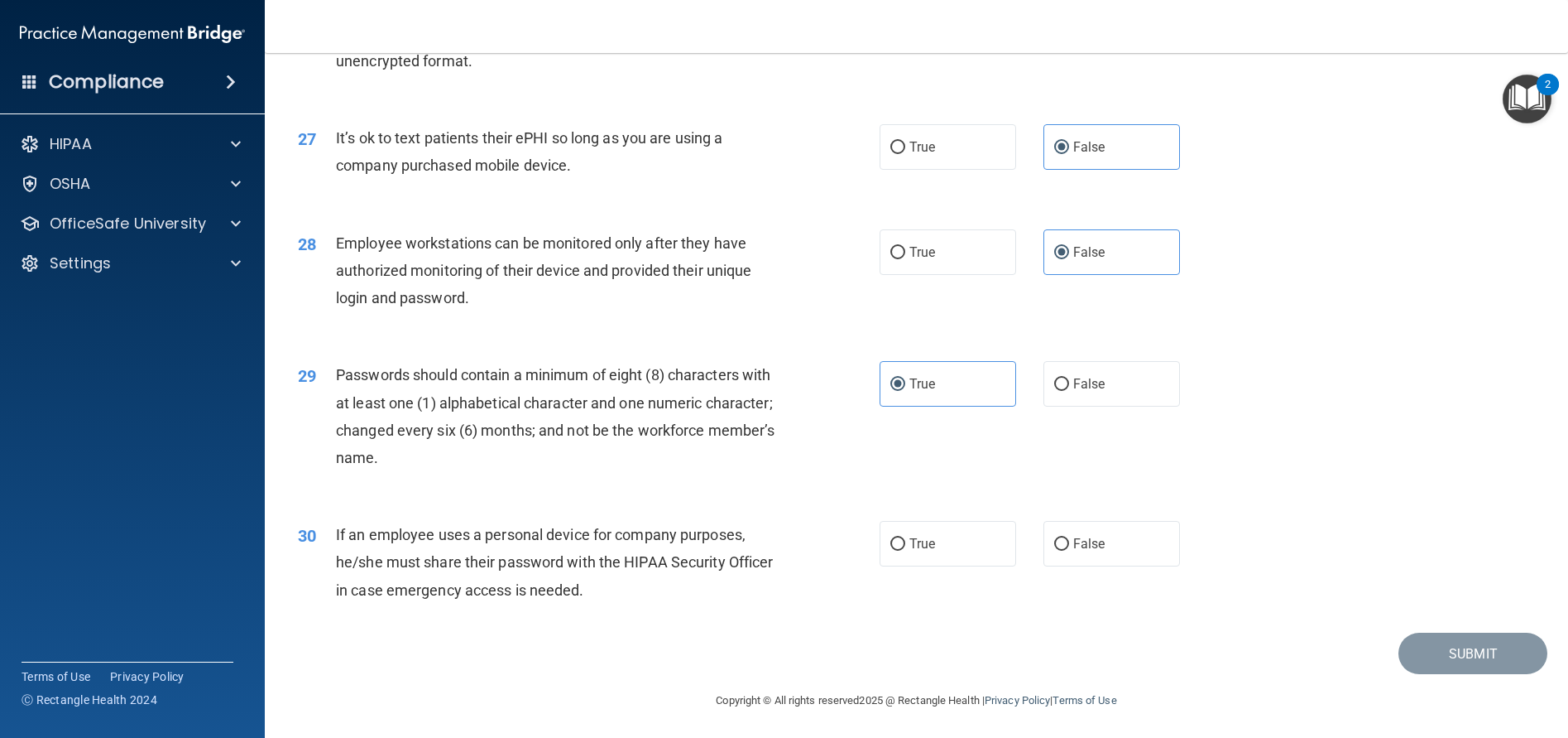
scroll to position [3418, 0]
click at [1054, 541] on input "False" at bounding box center [1061, 542] width 15 height 12
radio input "true"
click at [1475, 649] on button "Submit" at bounding box center [1472, 651] width 149 height 42
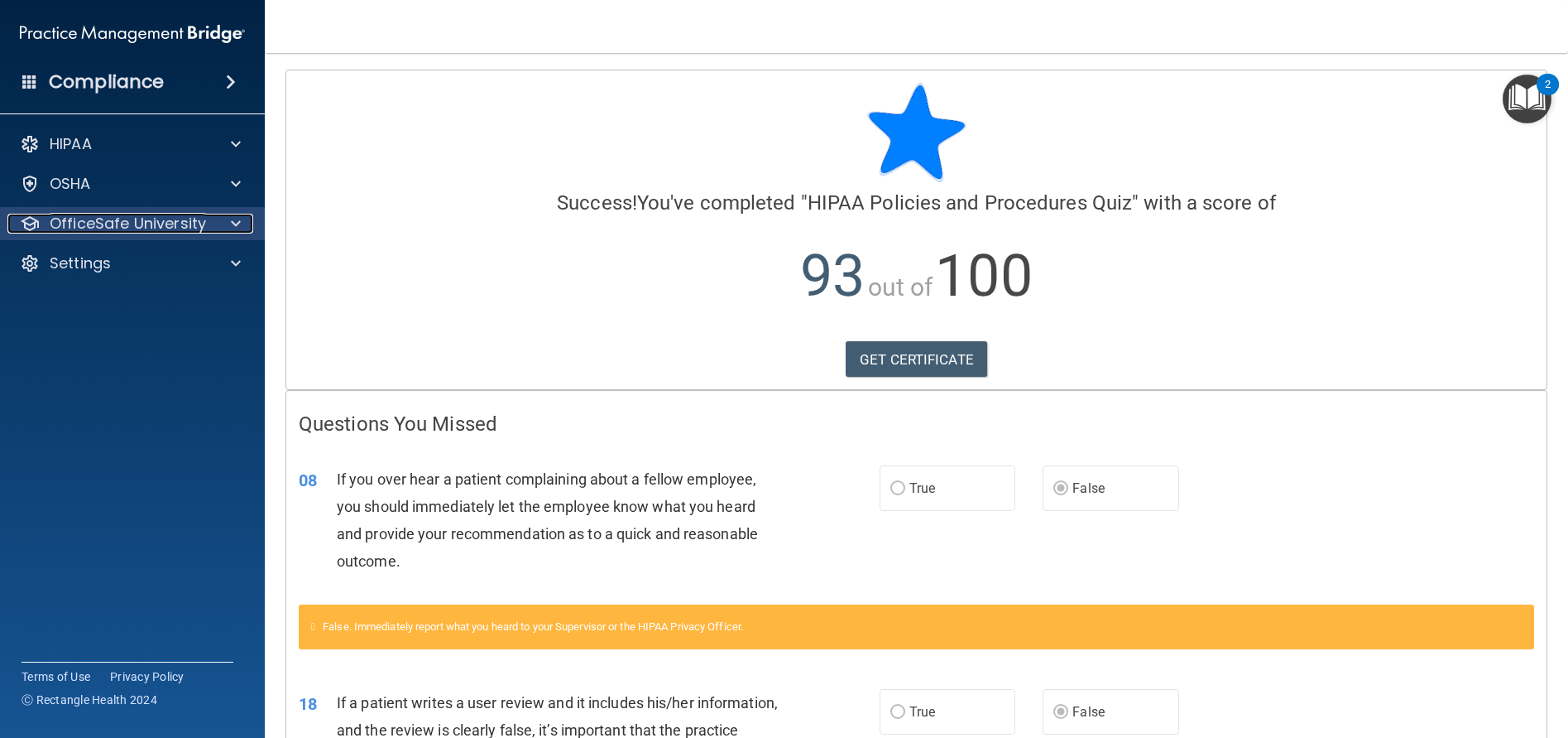
click at [169, 225] on p "OfficeSafe University" at bounding box center [127, 223] width 157 height 19
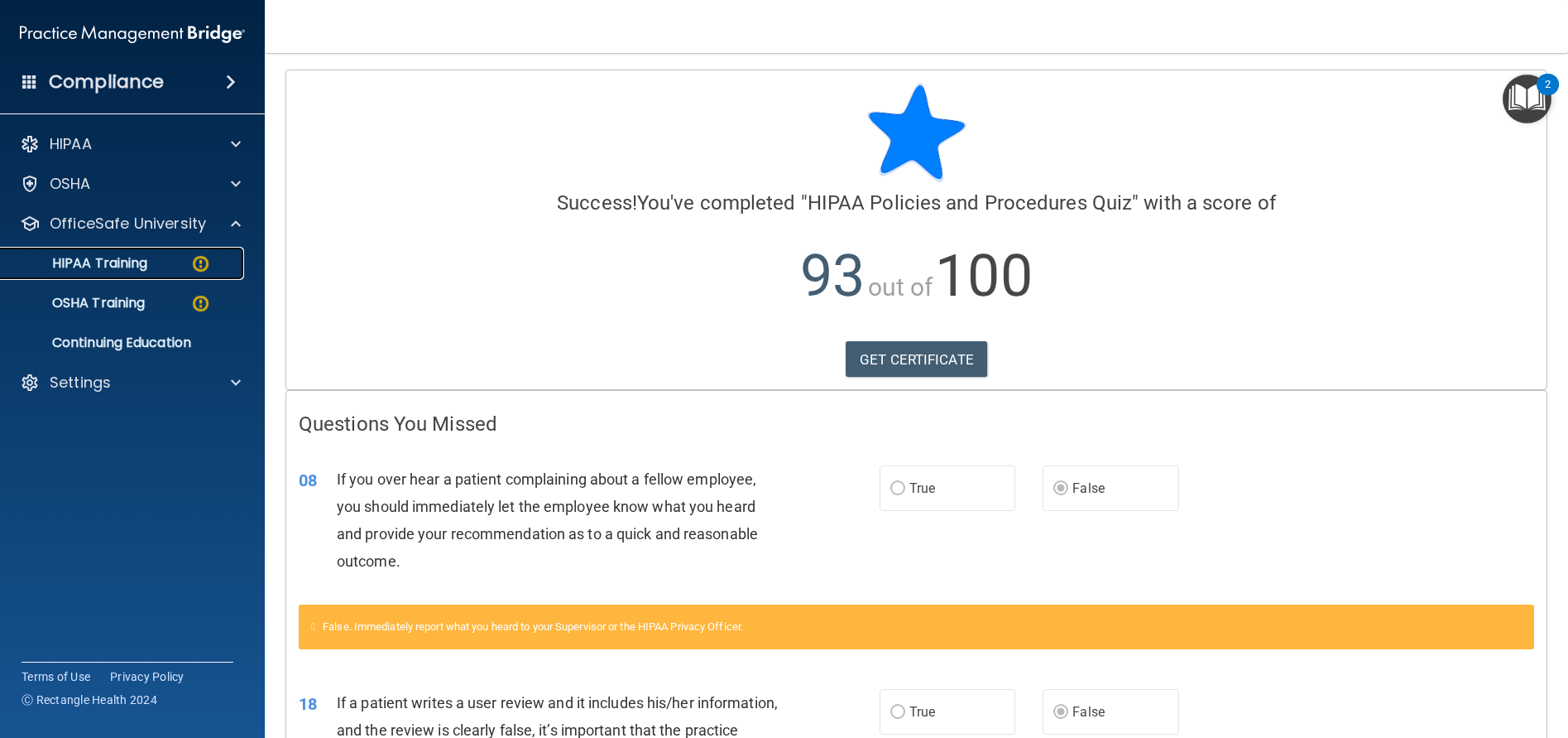
click at [126, 258] on p "HIPAA Training" at bounding box center [79, 263] width 136 height 17
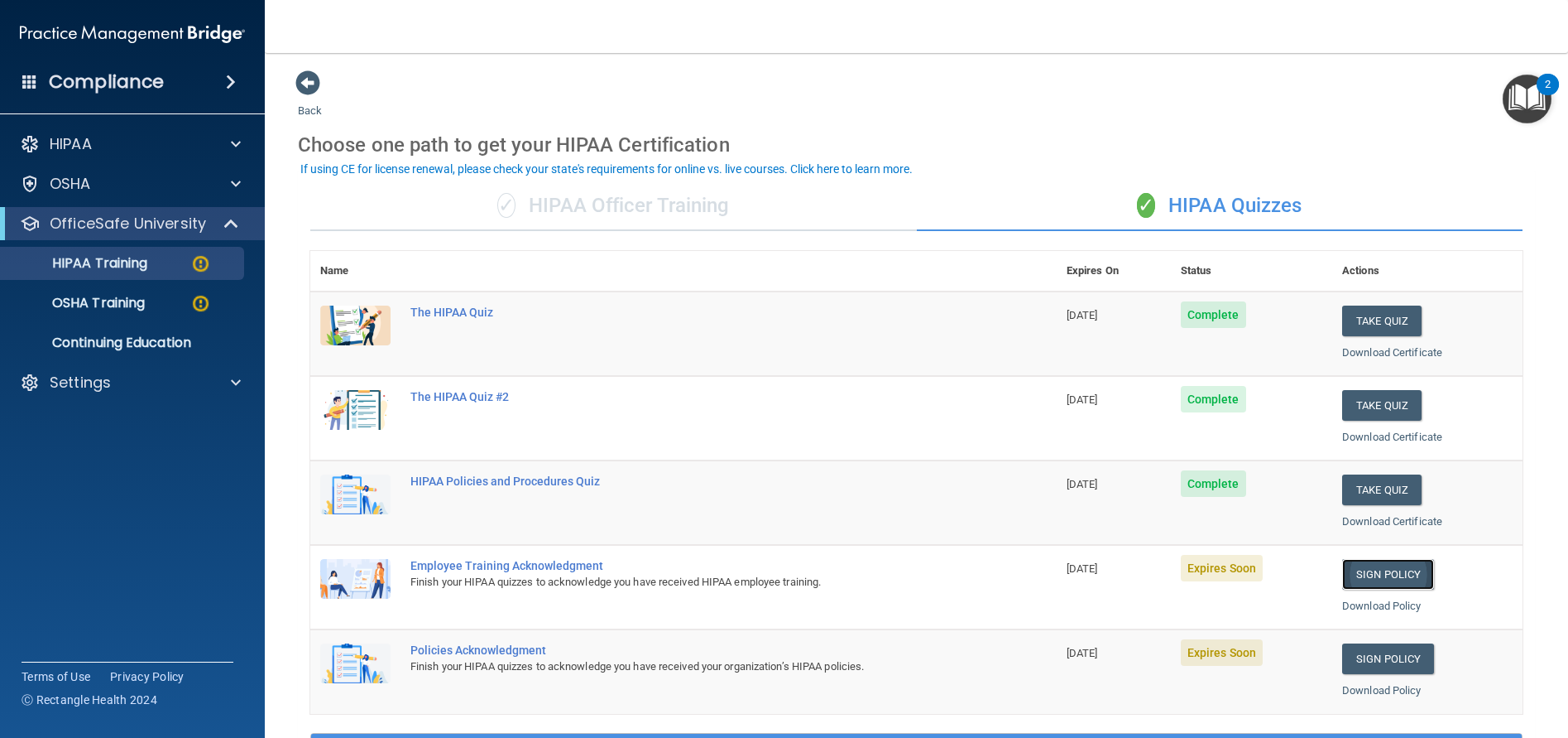
click at [1364, 568] on link "Sign Policy" at bounding box center [1388, 574] width 92 height 31
click at [1387, 658] on link "Sign Policy" at bounding box center [1388, 658] width 92 height 31
click at [125, 264] on p "HIPAA Training" at bounding box center [79, 263] width 136 height 17
click at [103, 304] on p "OSHA Training" at bounding box center [78, 303] width 134 height 17
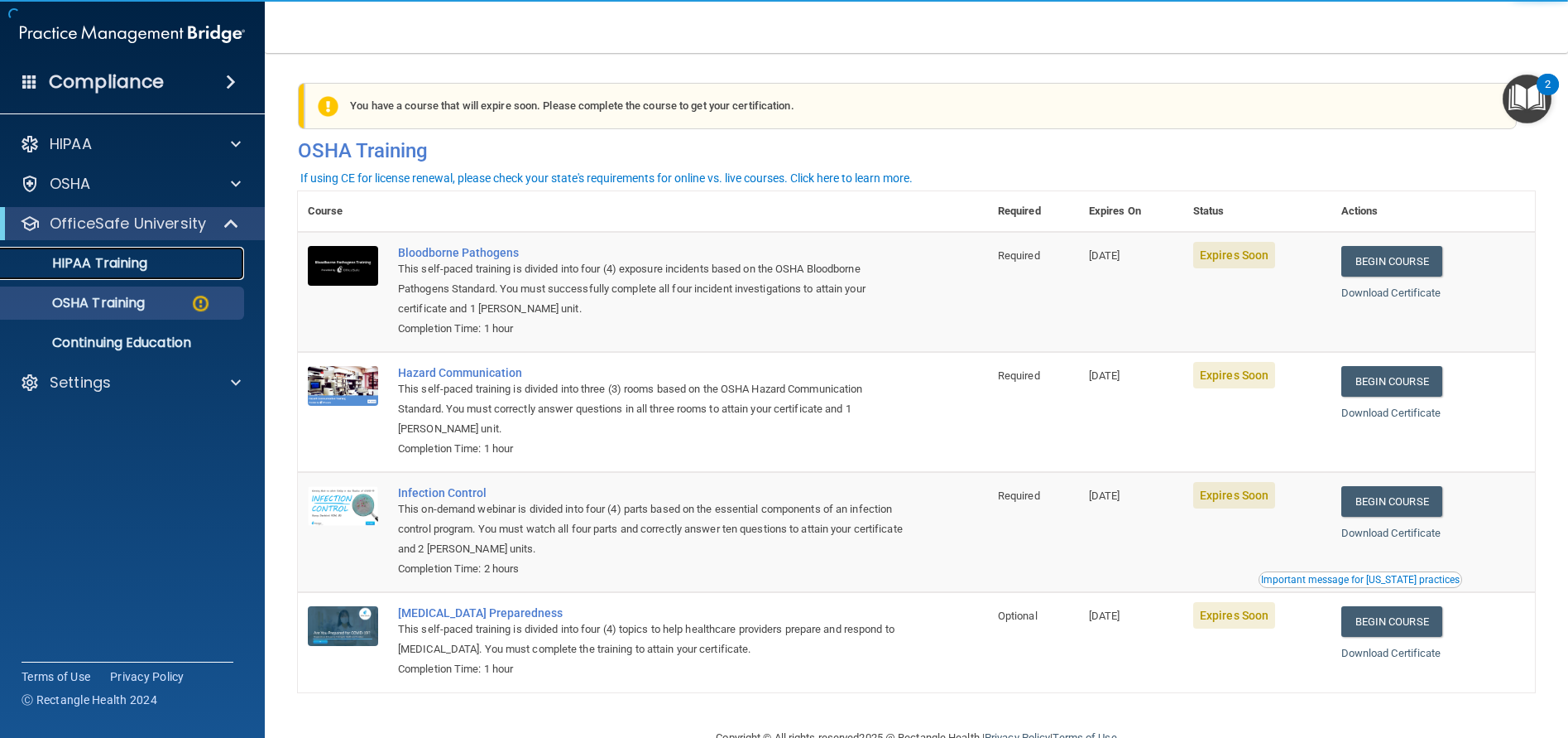
click at [108, 252] on link "HIPAA Training" at bounding box center [113, 263] width 261 height 33
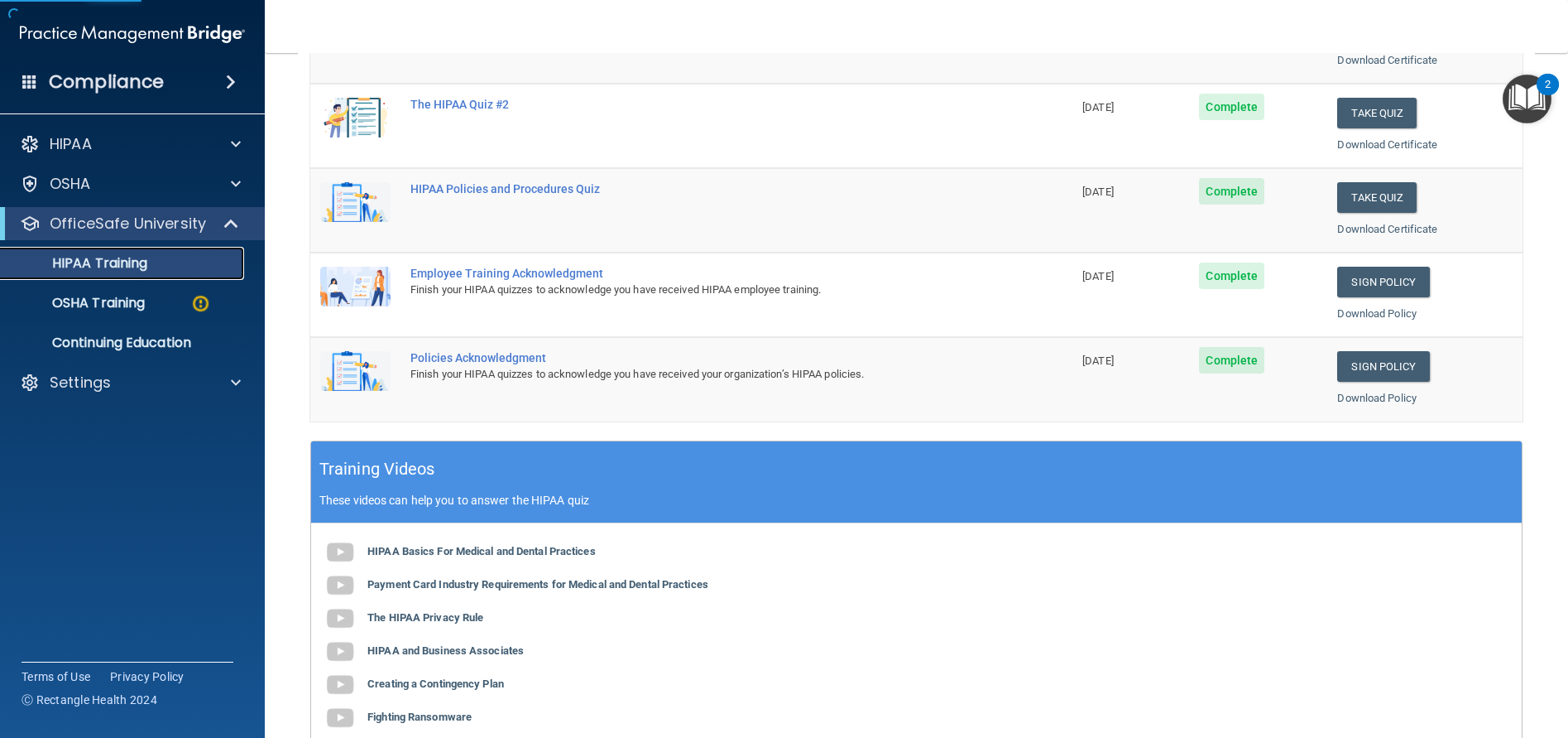
scroll to position [331, 0]
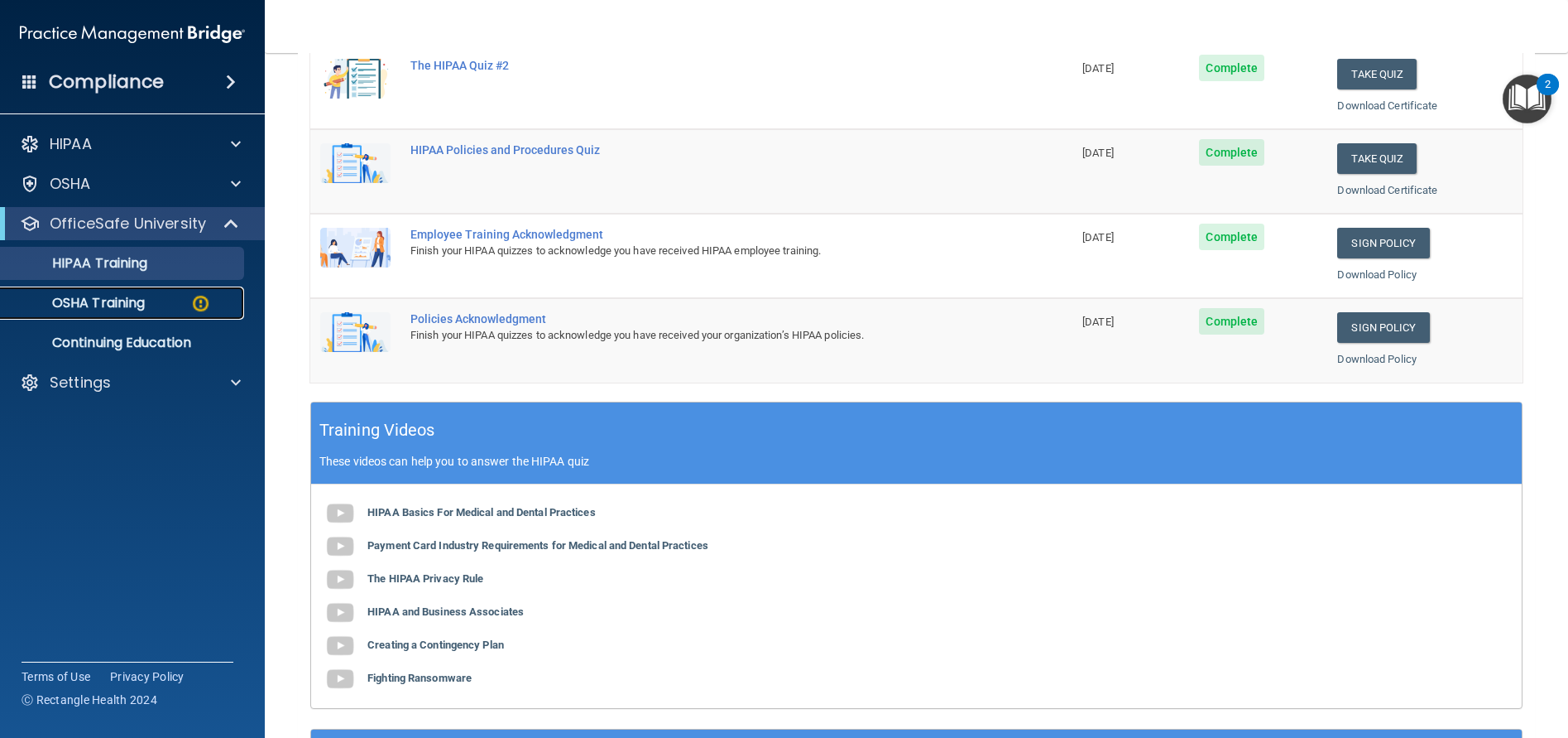
click at [118, 295] on p "OSHA Training" at bounding box center [78, 303] width 134 height 17
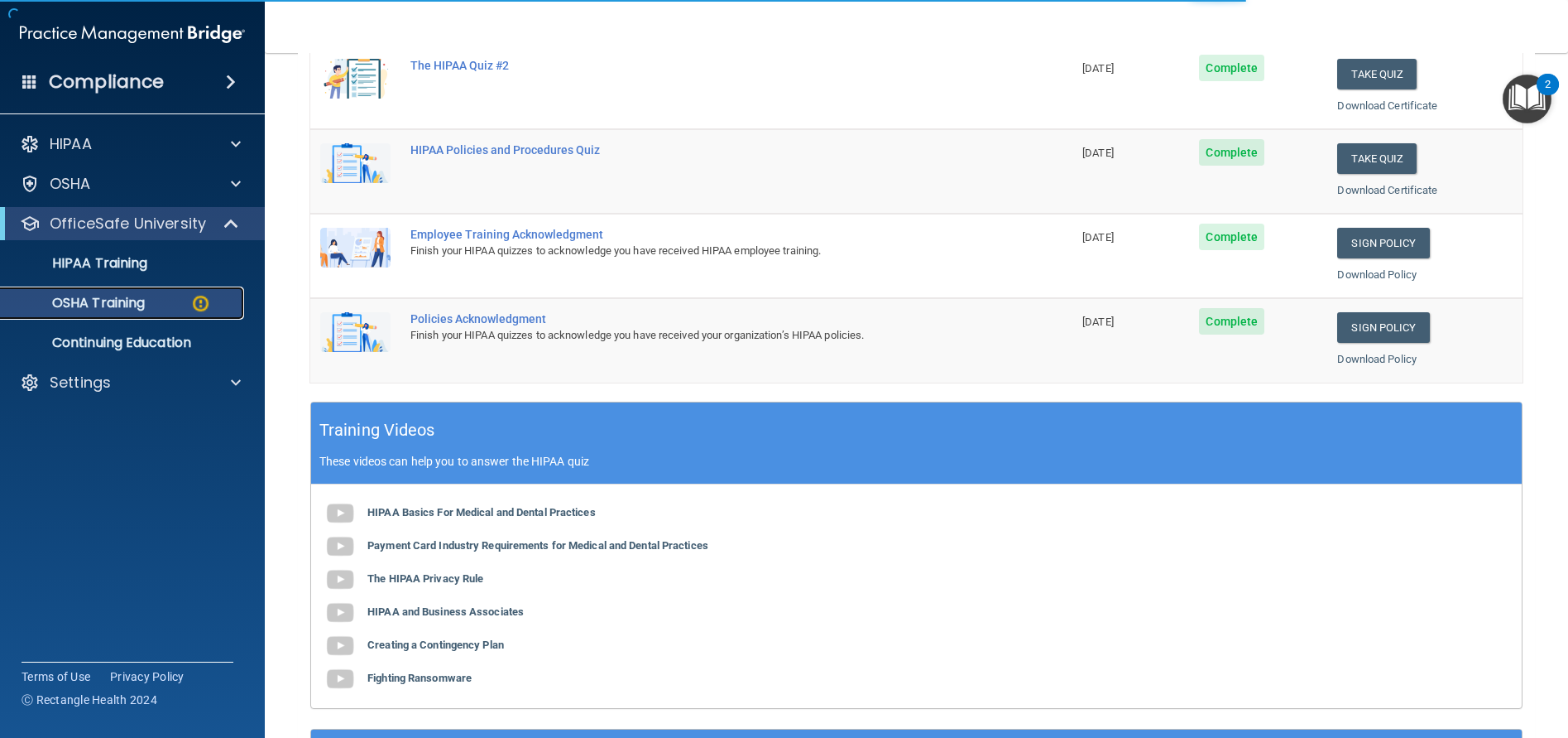
scroll to position [44, 0]
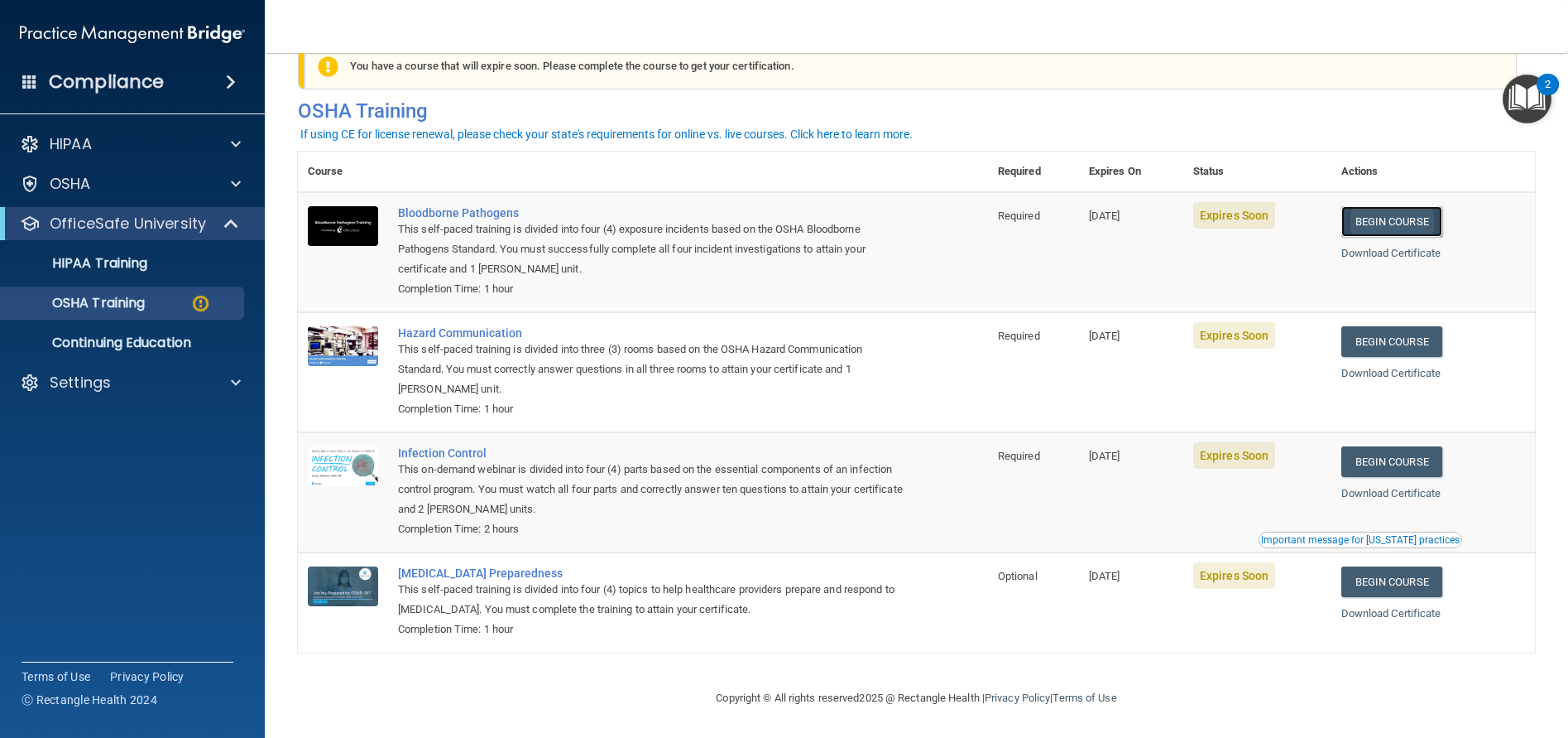
click at [1363, 219] on link "Begin Course" at bounding box center [1392, 221] width 101 height 31
click at [111, 307] on p "OSHA Training" at bounding box center [78, 303] width 134 height 17
click at [105, 255] on p "HIPAA Training" at bounding box center [79, 263] width 136 height 17
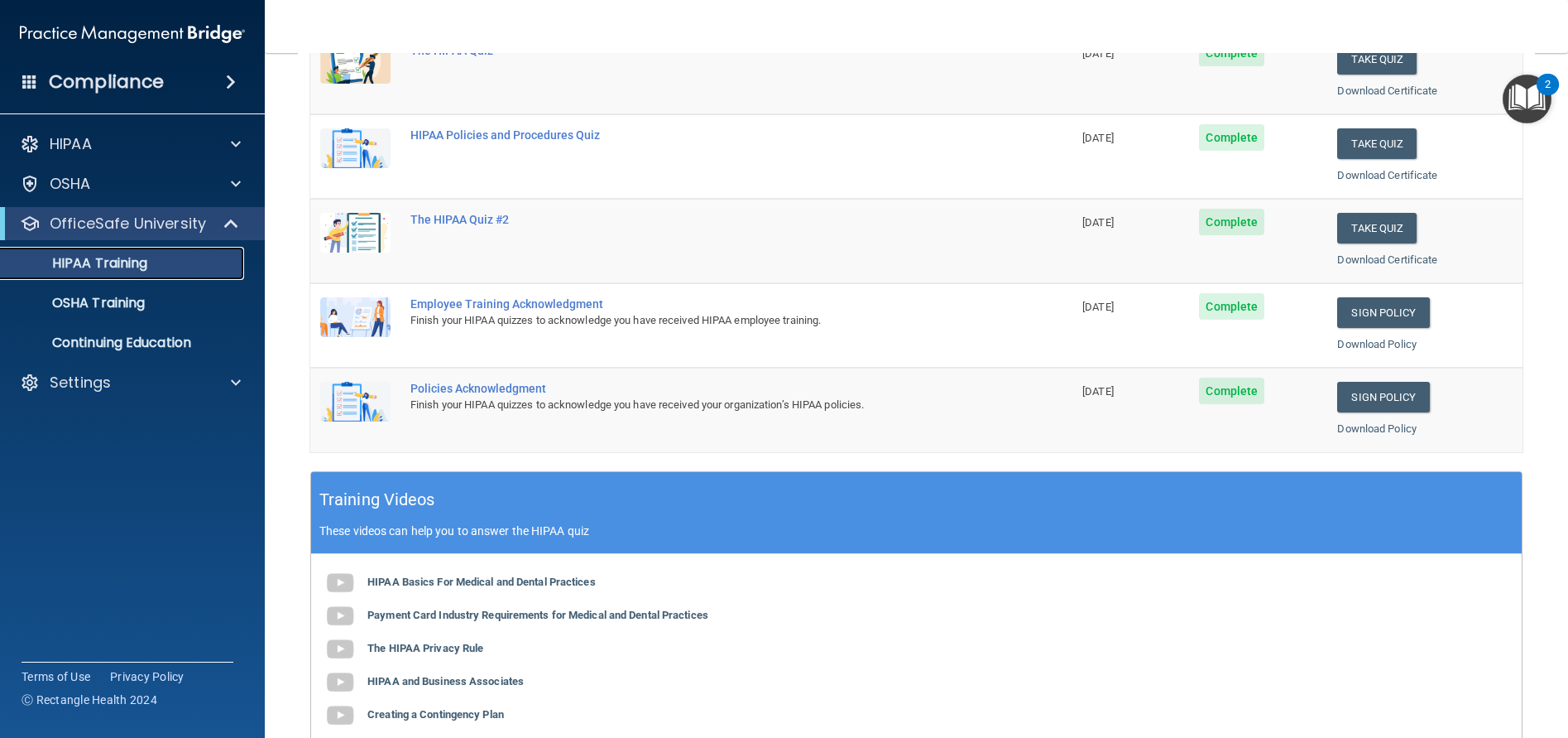
scroll to position [261, 0]
click at [109, 299] on p "OSHA Training" at bounding box center [78, 303] width 134 height 17
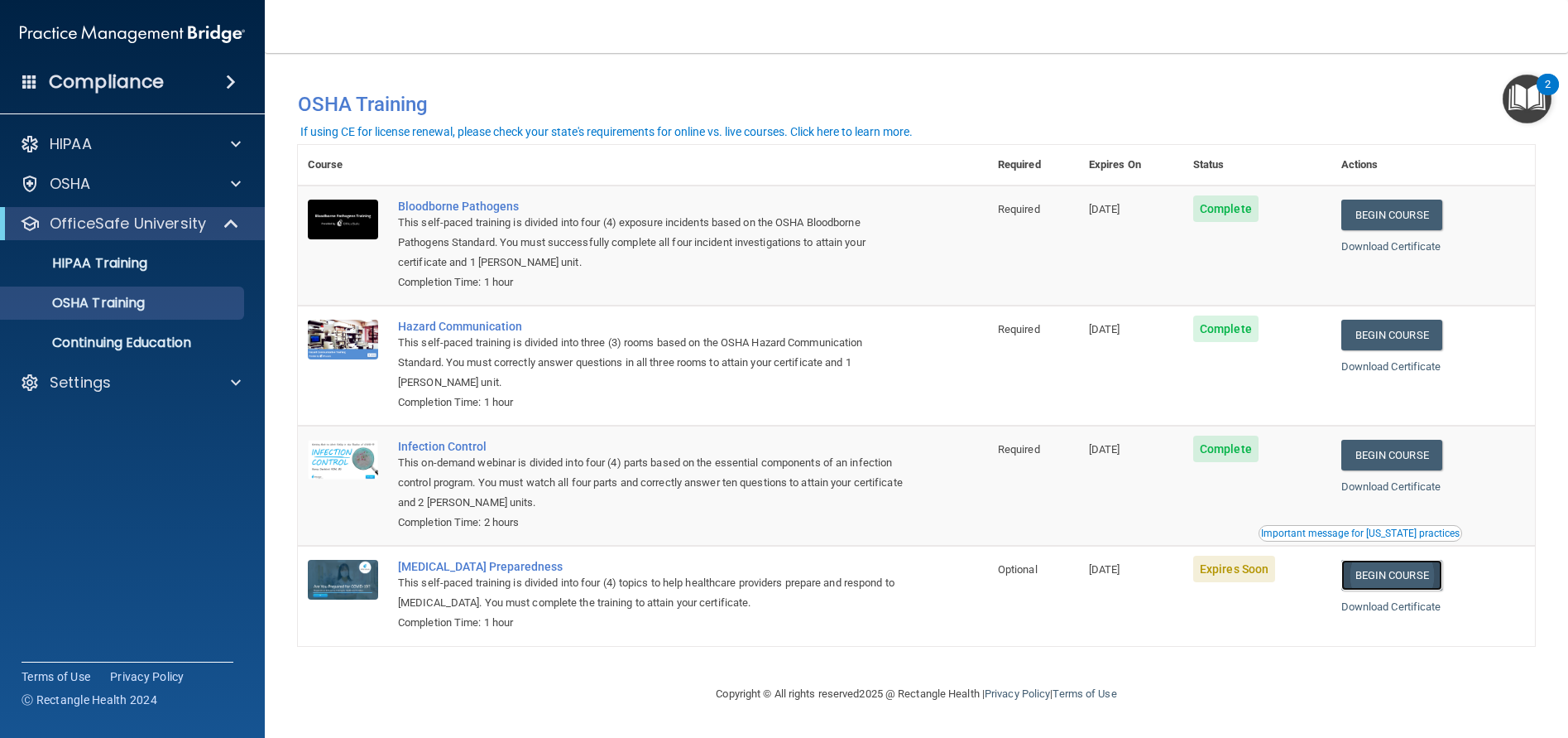
click at [1438, 572] on link "Begin Course" at bounding box center [1392, 574] width 101 height 31
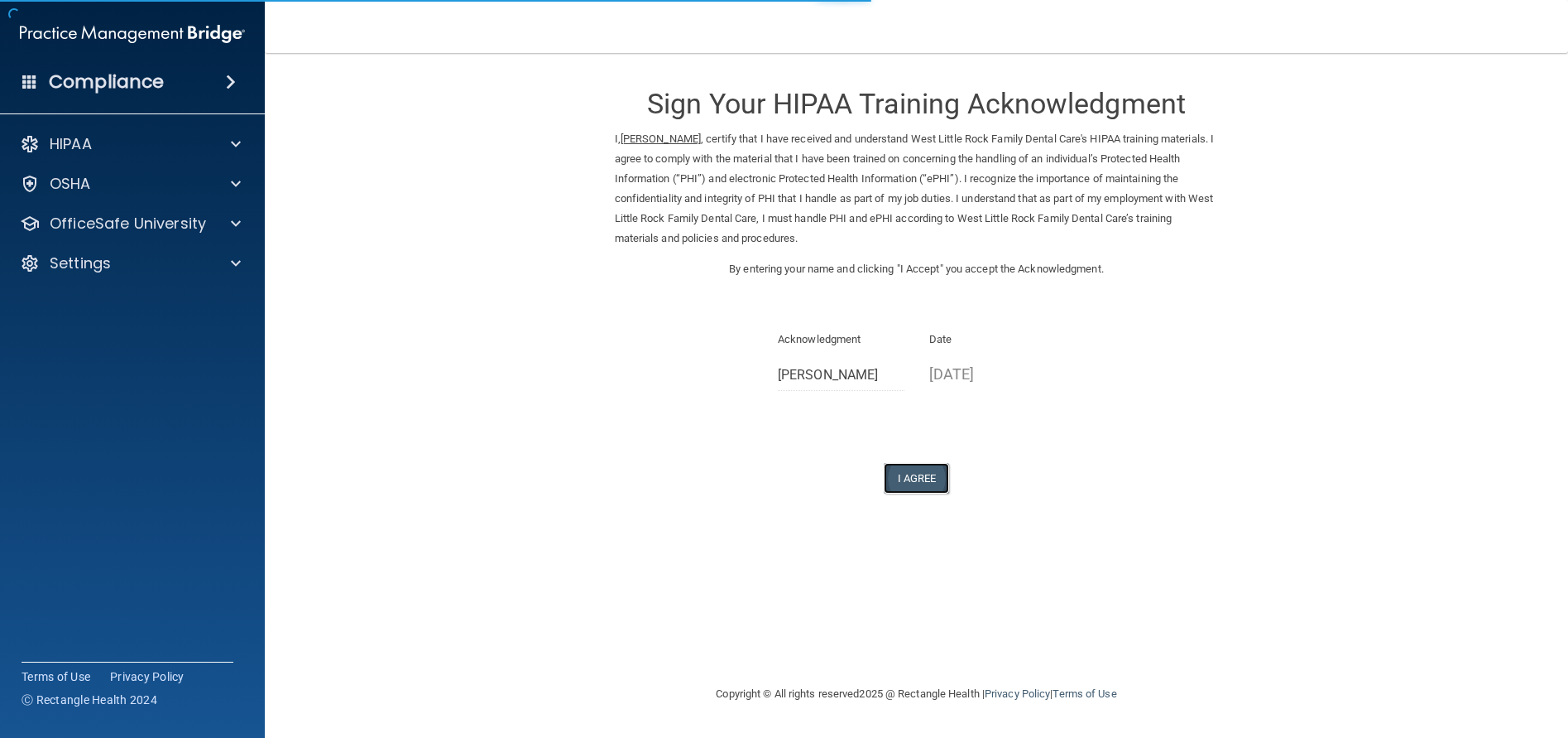
click at [912, 481] on button "I Agree" at bounding box center [916, 478] width 66 height 31
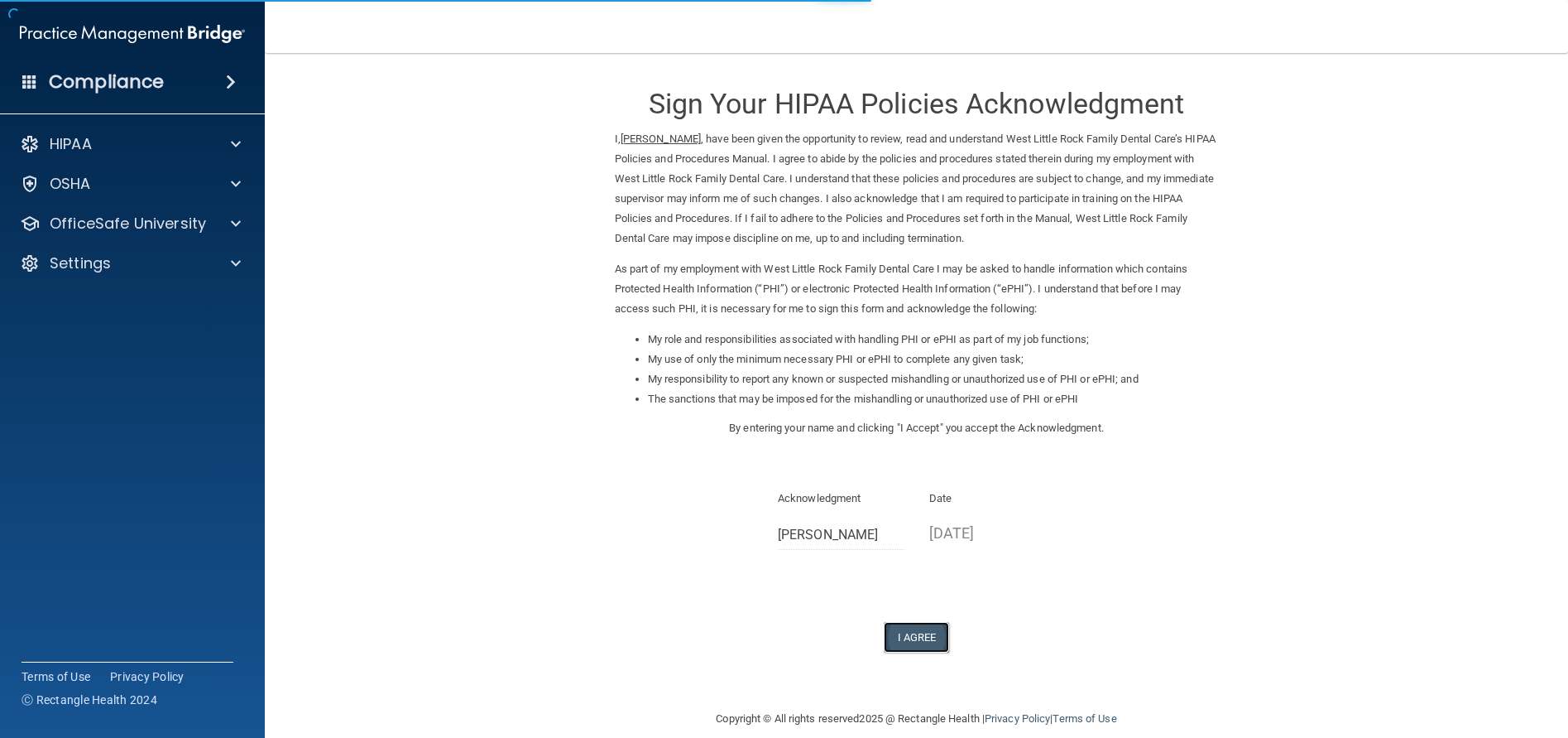
click at [887, 638] on button "I Agree" at bounding box center [916, 637] width 66 height 31
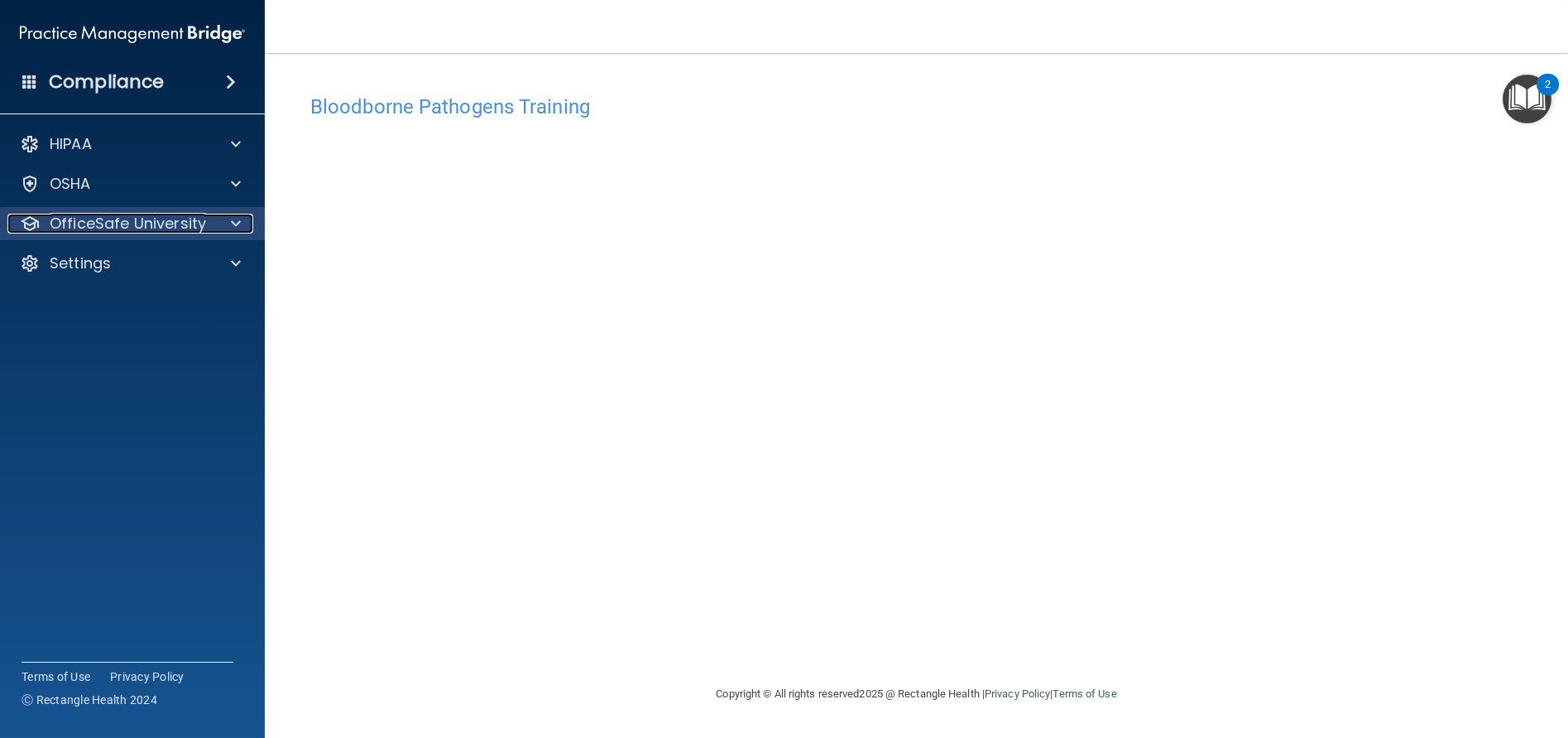
click at [172, 231] on p "OfficeSafe University" at bounding box center [127, 223] width 157 height 19
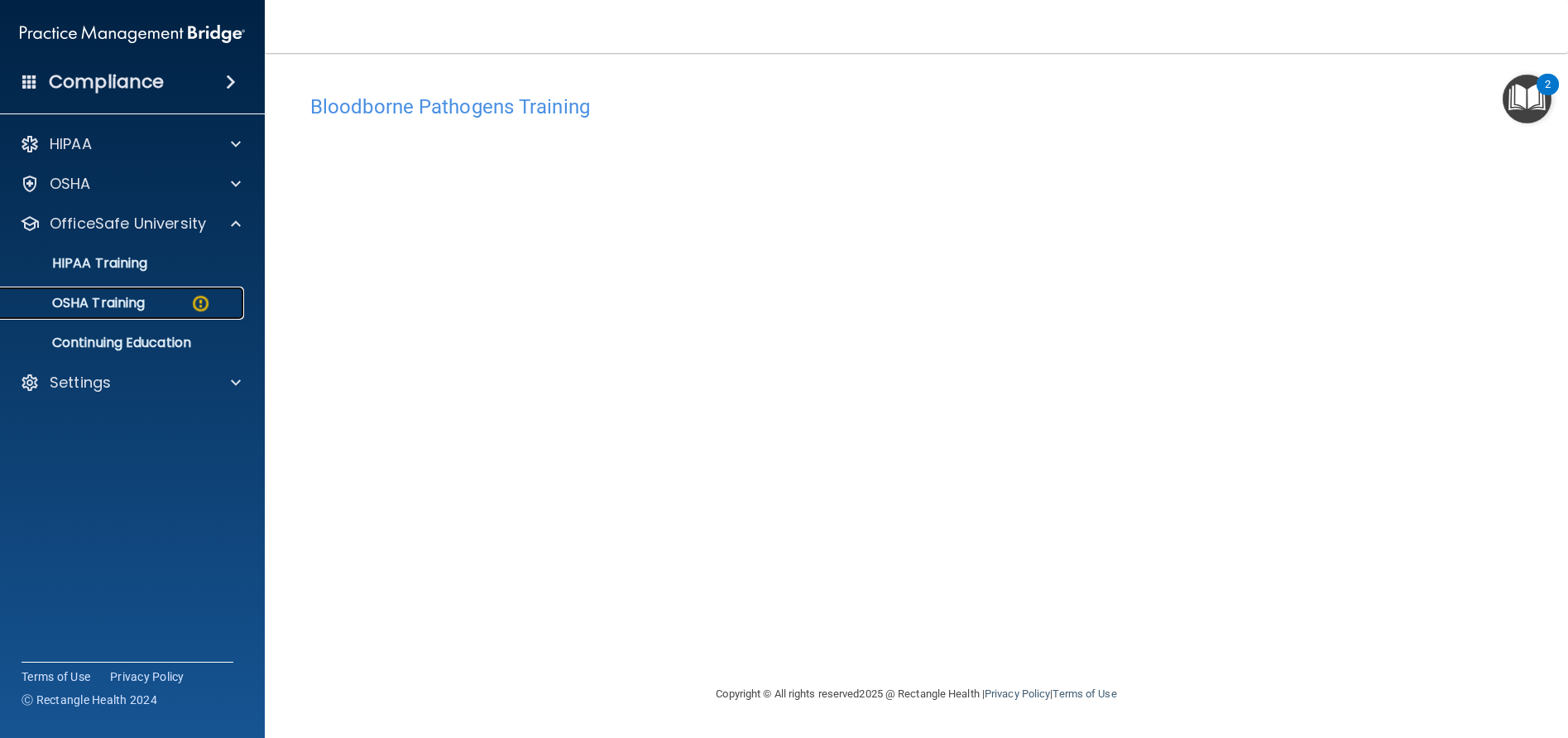
click at [120, 299] on p "OSHA Training" at bounding box center [78, 303] width 134 height 17
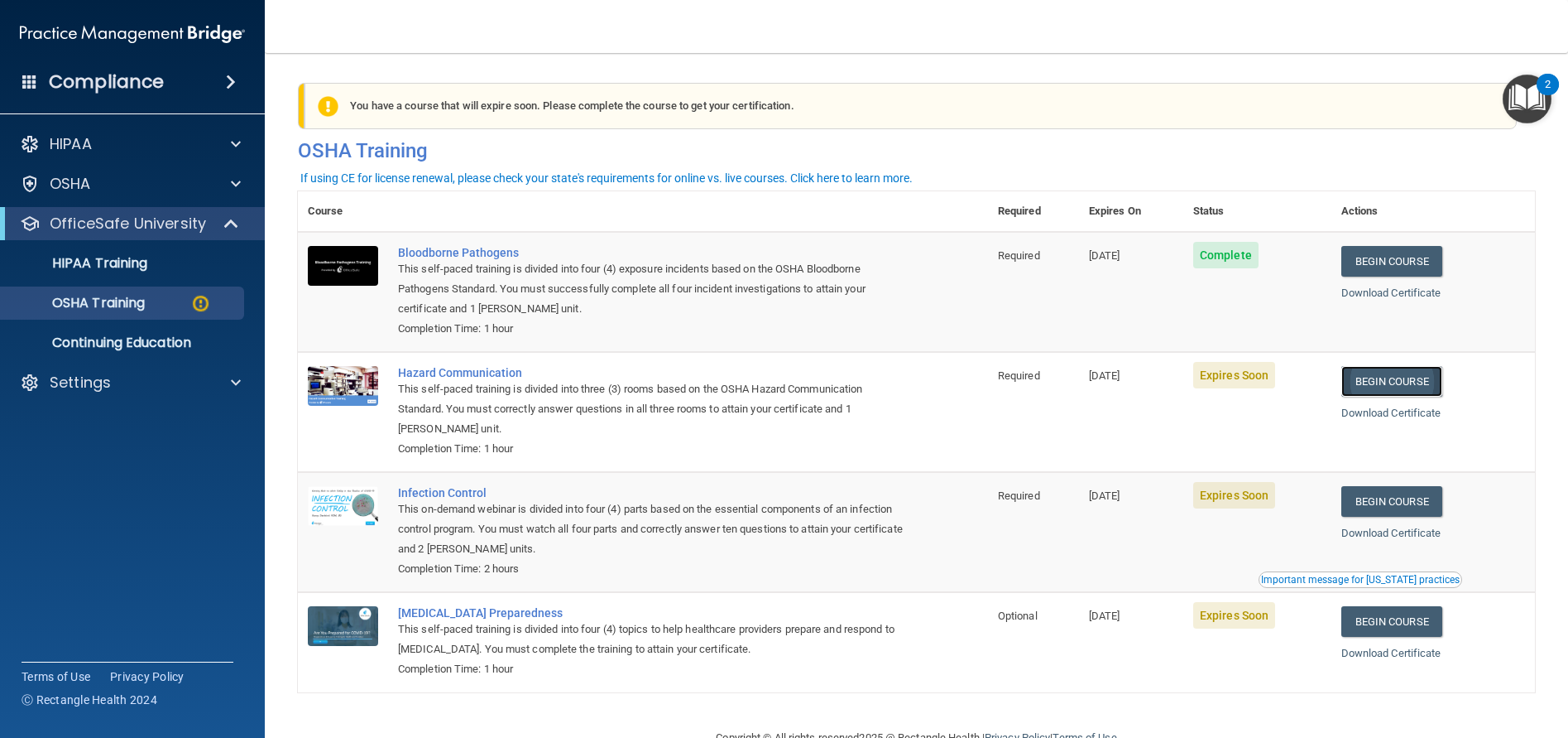
click at [1399, 376] on link "Begin Course" at bounding box center [1392, 381] width 101 height 31
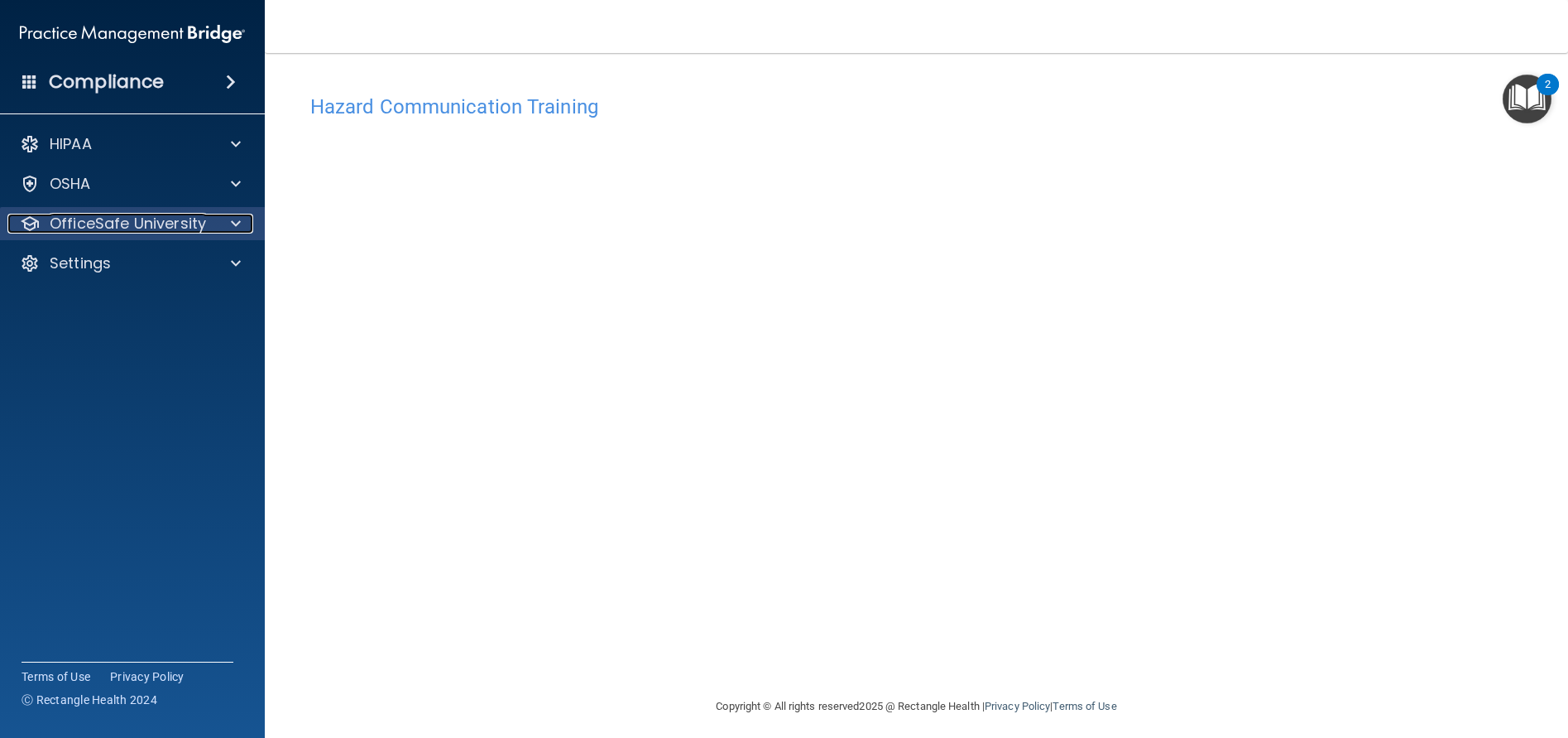
click at [109, 221] on p "OfficeSafe University" at bounding box center [127, 223] width 157 height 19
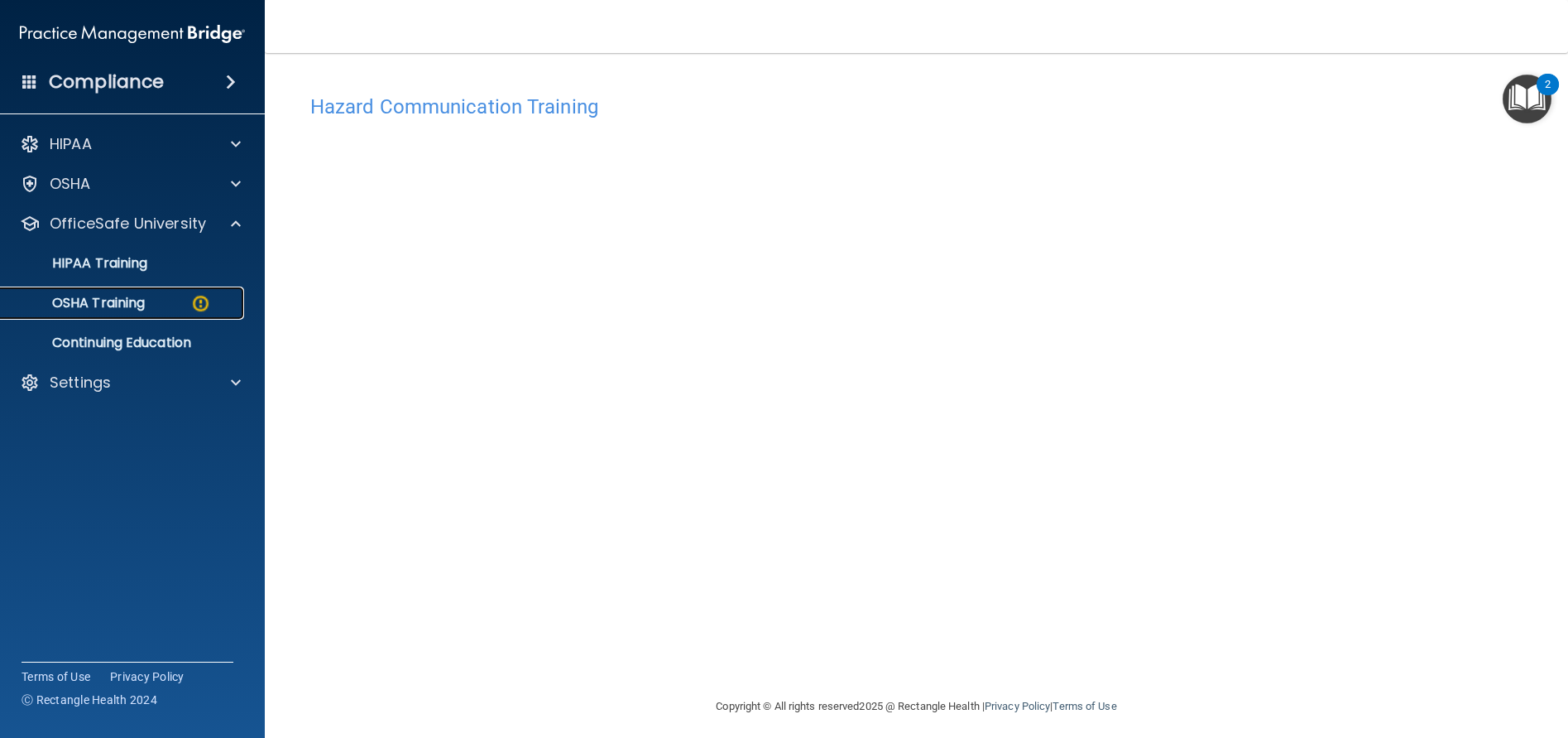
click at [123, 305] on p "OSHA Training" at bounding box center [78, 303] width 134 height 17
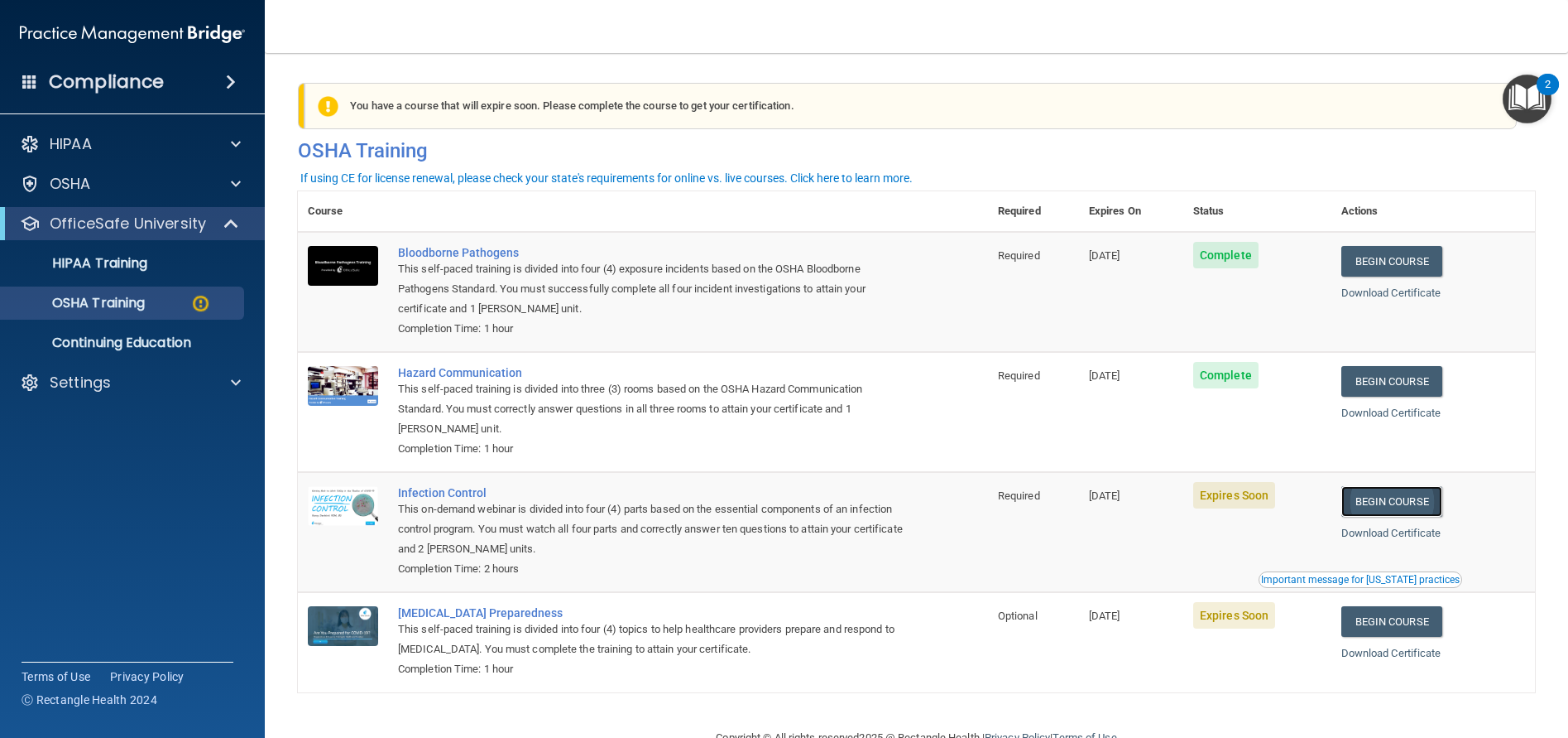
click at [1390, 507] on link "Begin Course" at bounding box center [1392, 501] width 101 height 31
click at [132, 300] on p "OSHA Training" at bounding box center [78, 303] width 134 height 17
click at [134, 258] on p "HIPAA Training" at bounding box center [79, 263] width 136 height 17
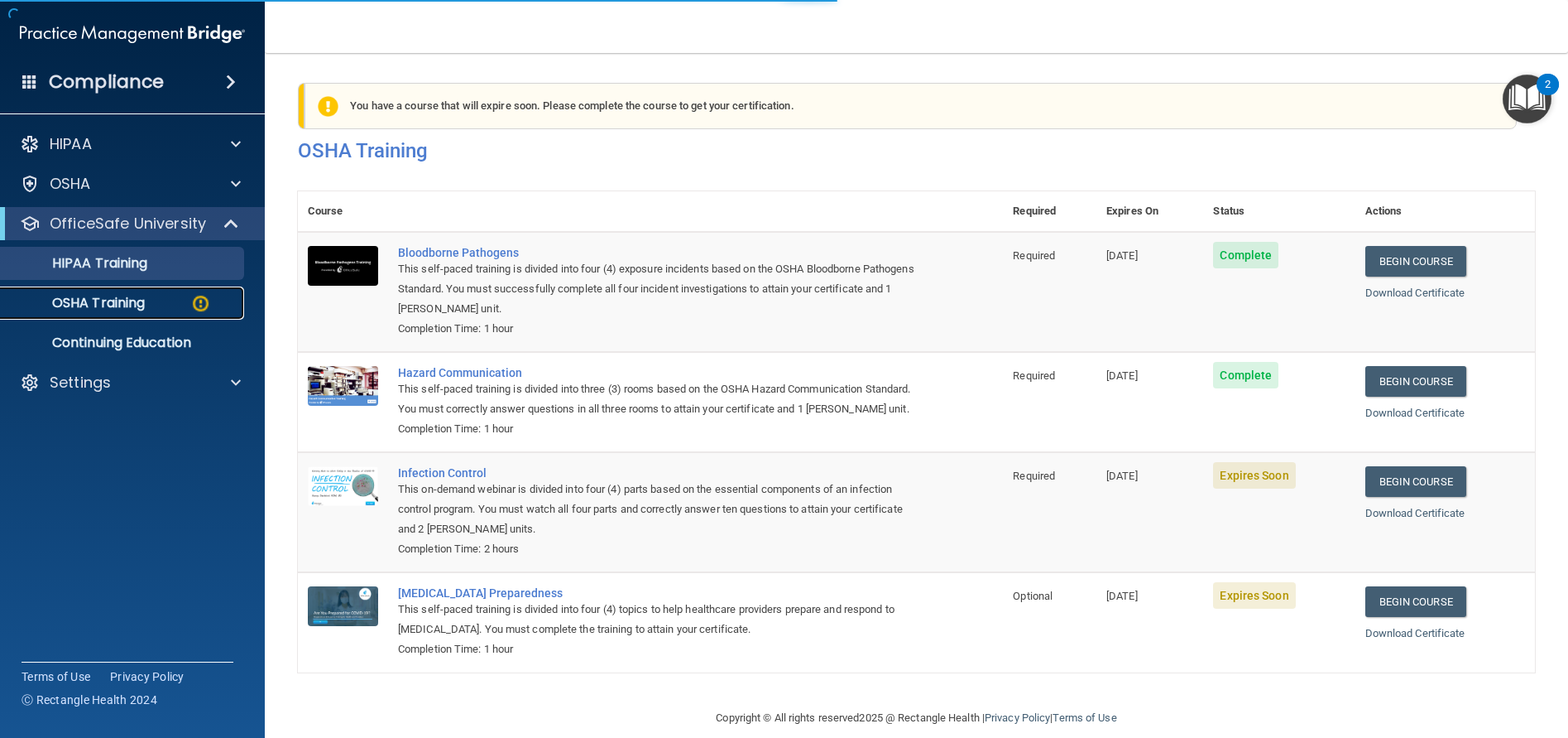
click at [129, 301] on p "OSHA Training" at bounding box center [78, 303] width 134 height 17
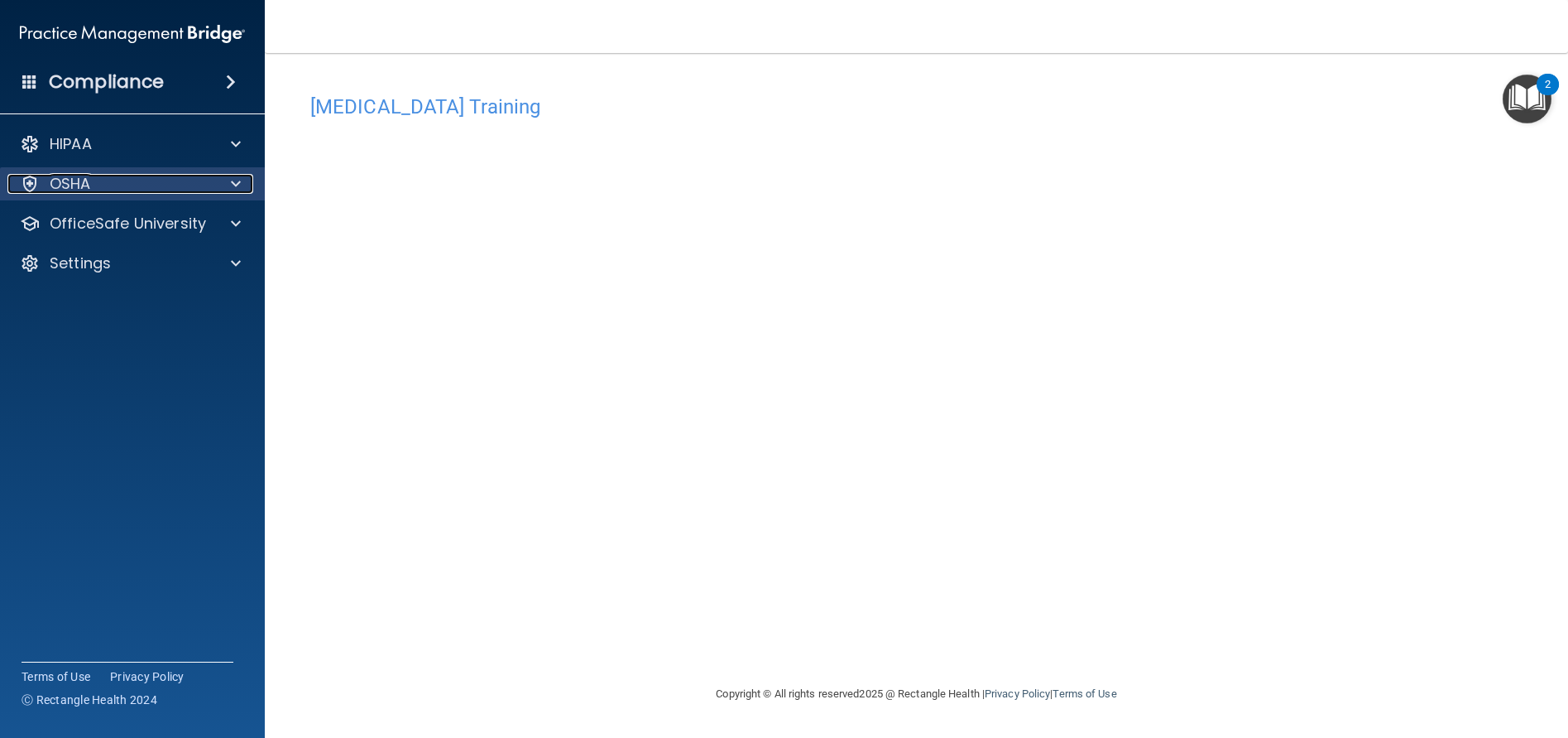
click at [77, 191] on p "OSHA" at bounding box center [70, 183] width 42 height 19
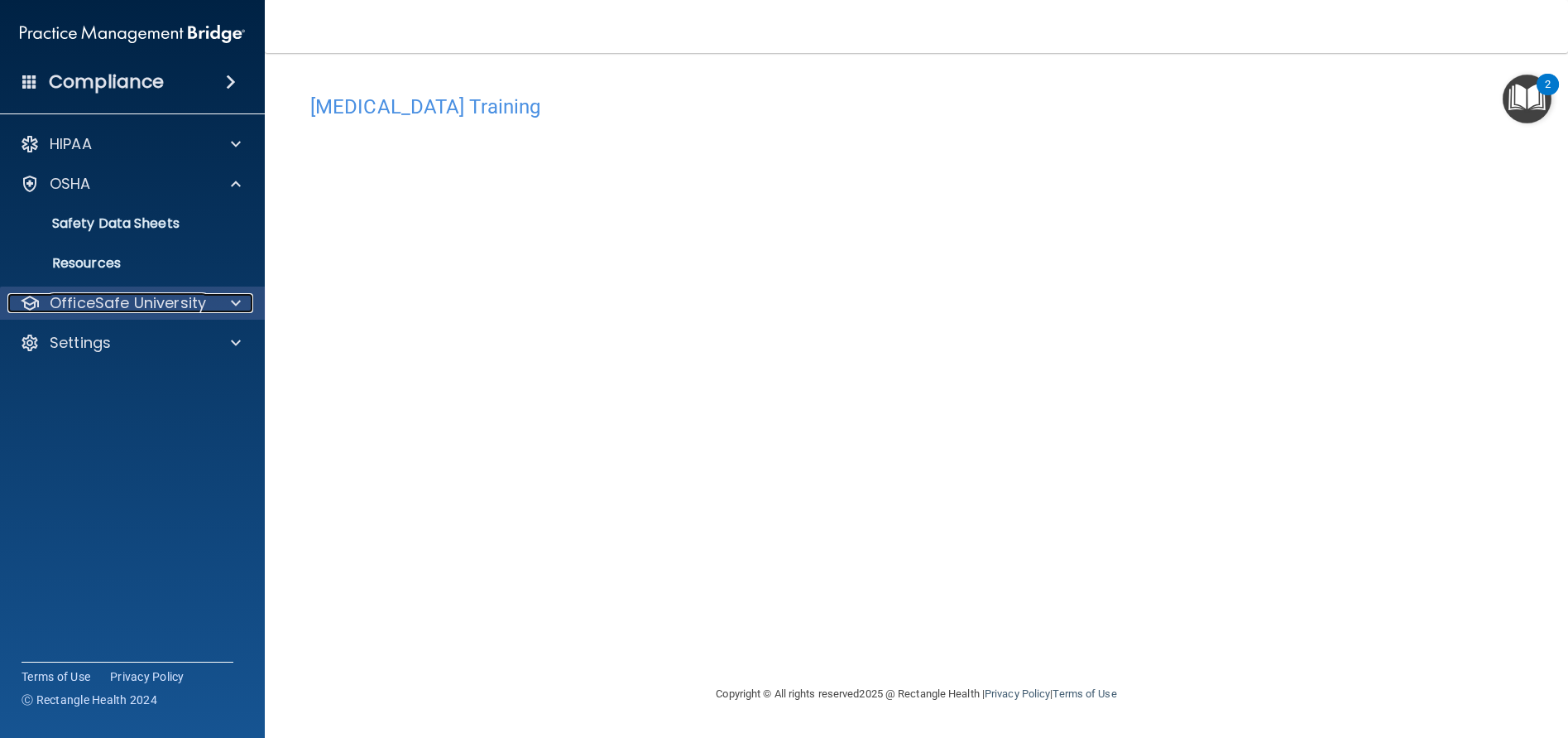
click at [129, 310] on p "OfficeSafe University" at bounding box center [127, 303] width 157 height 19
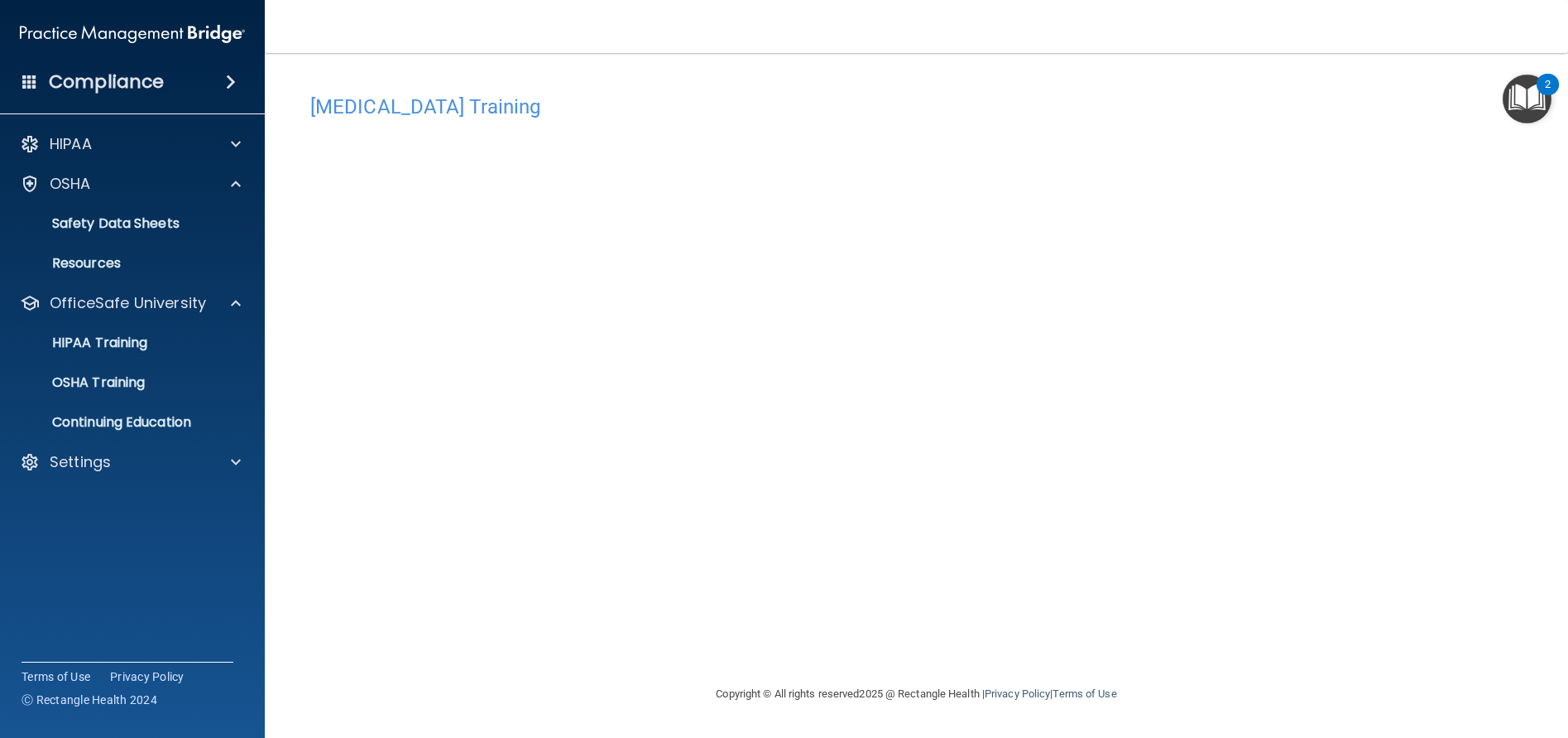
click at [119, 322] on ul "HIPAA Training OSHA Training Continuing Education" at bounding box center [133, 379] width 300 height 119
click at [119, 339] on p "HIPAA Training" at bounding box center [79, 342] width 136 height 17
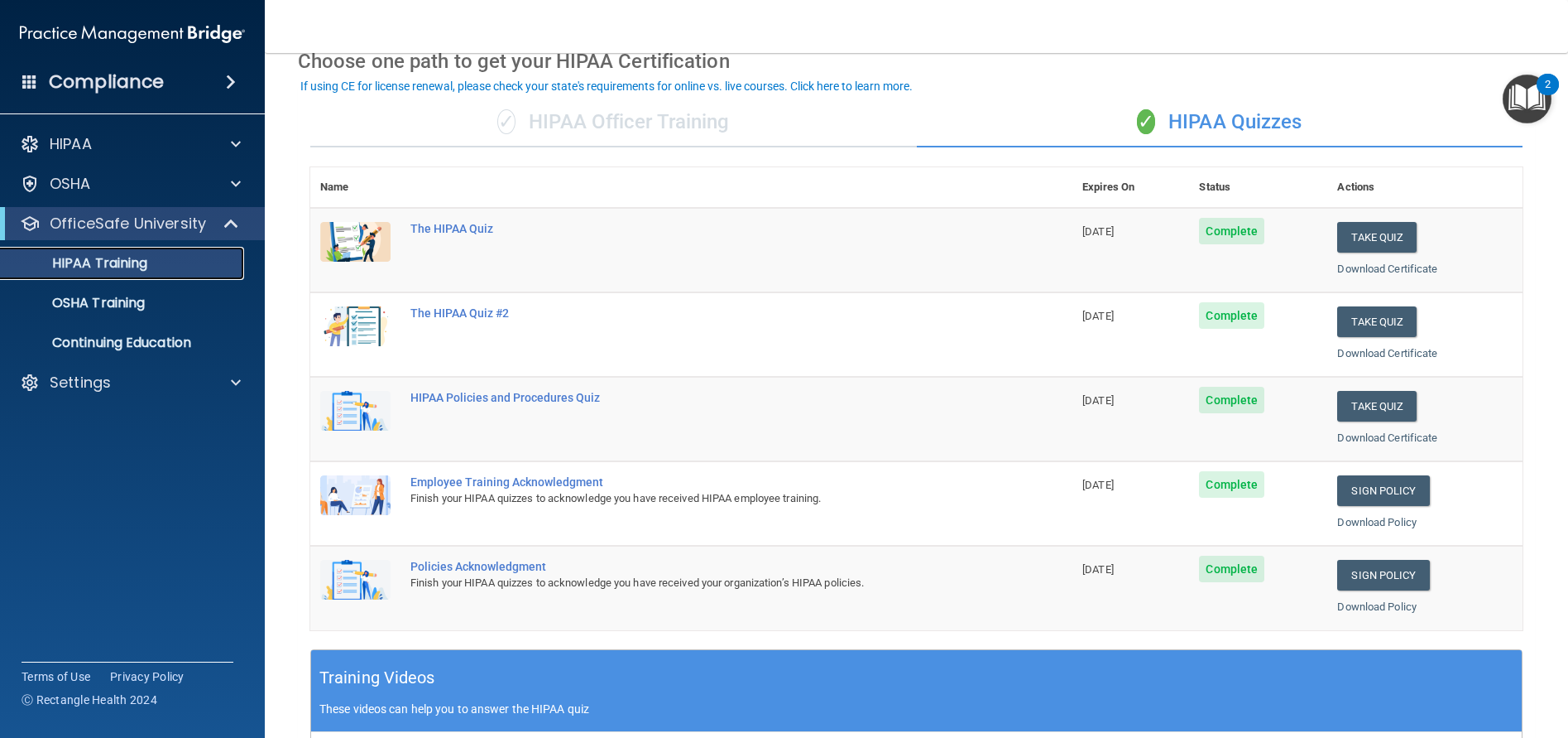
scroll to position [83, 0]
click at [99, 304] on p "OSHA Training" at bounding box center [78, 303] width 134 height 17
